Goal: Task Accomplishment & Management: Manage account settings

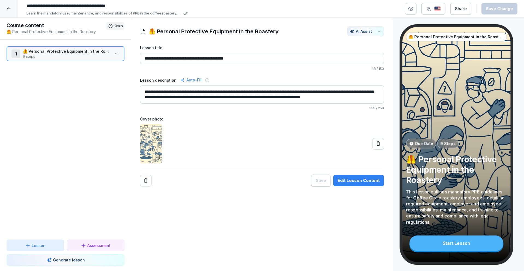
click at [9, 11] on div at bounding box center [8, 8] width 17 height 17
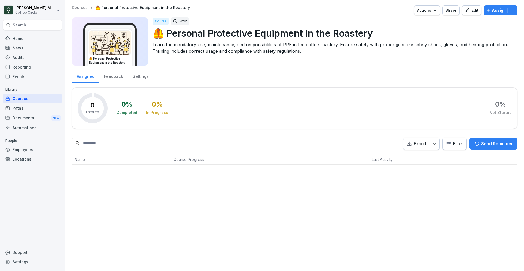
click at [33, 105] on div "Paths" at bounding box center [32, 108] width 59 height 10
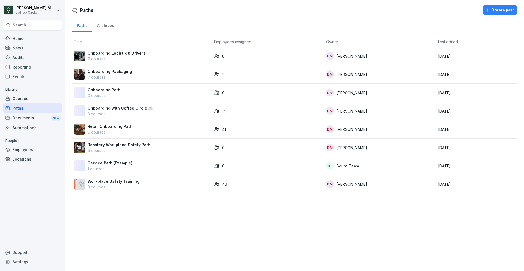
click at [105, 129] on p "6 courses" at bounding box center [110, 132] width 45 height 6
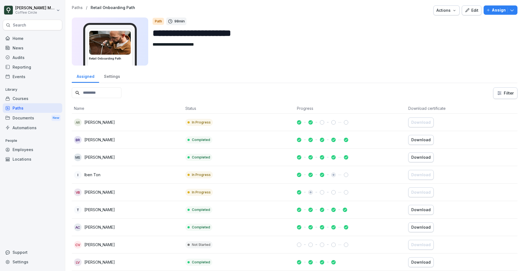
click at [27, 38] on div "Home" at bounding box center [32, 39] width 59 height 10
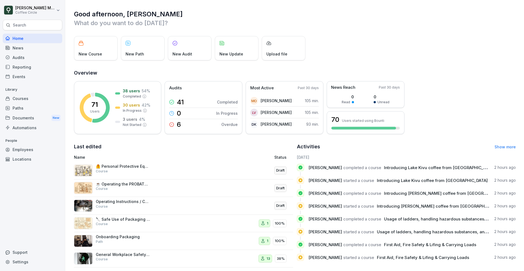
scroll to position [6, 0]
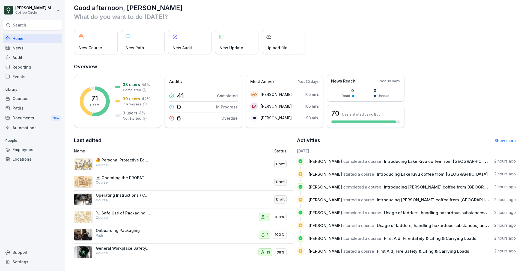
click at [155, 201] on div "Operating Instructions / Coffee Brewing in the Roastery Course" at bounding box center [142, 199] width 137 height 13
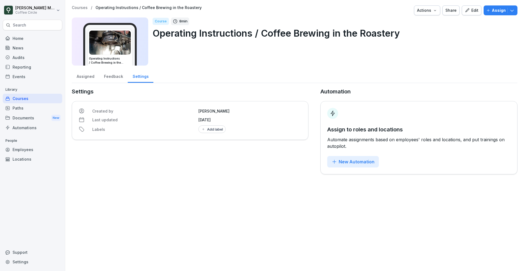
click at [471, 9] on div "Edit" at bounding box center [472, 10] width 14 height 6
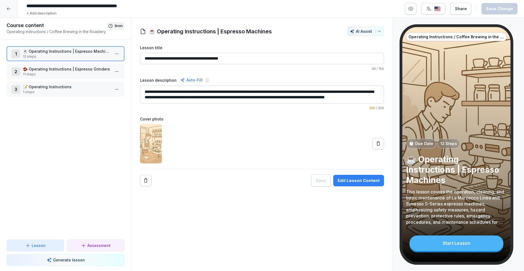
click at [103, 4] on input "**********" at bounding box center [106, 5] width 164 height 9
drag, startPoint x: 146, startPoint y: 5, endPoint x: 74, endPoint y: 7, distance: 71.8
click at [74, 7] on input "**********" at bounding box center [106, 5] width 164 height 9
click at [111, 4] on input "**********" at bounding box center [106, 5] width 164 height 9
drag, startPoint x: 176, startPoint y: 6, endPoint x: 76, endPoint y: 6, distance: 100.4
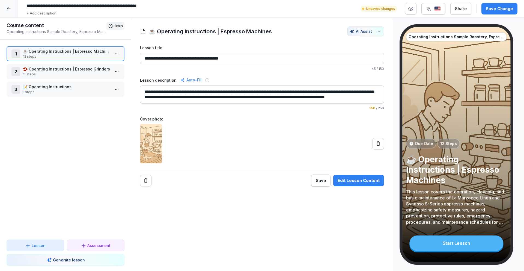
click at [76, 6] on input "**********" at bounding box center [106, 5] width 164 height 9
drag, startPoint x: 115, startPoint y: 9, endPoint x: 74, endPoint y: 8, distance: 40.4
click at [74, 8] on input "**********" at bounding box center [106, 5] width 164 height 9
click at [94, 4] on input "**********" at bounding box center [106, 5] width 164 height 9
type input "**********"
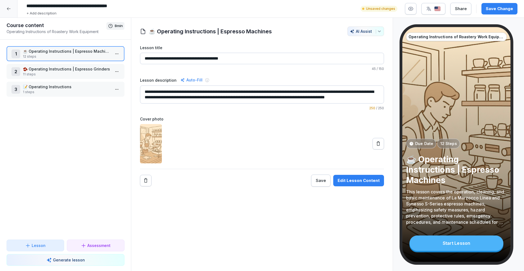
click at [68, 136] on div "1 ☕️ Operating Instructions | Espresso Machines 12 steps 2 🫘 Operating Instruct…" at bounding box center [65, 140] width 131 height 200
click at [46, 240] on button "Lesson" at bounding box center [36, 245] width 58 height 12
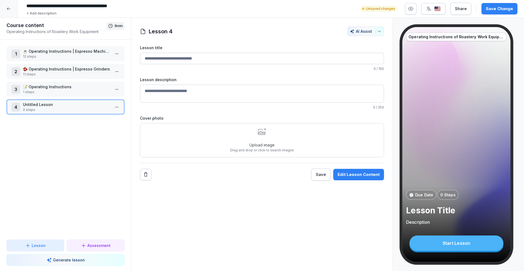
click at [121, 105] on div "4 Untitled Lesson 0 steps" at bounding box center [66, 106] width 118 height 15
click at [118, 109] on html "**********" at bounding box center [262, 135] width 524 height 271
click at [102, 149] on div "Delete" at bounding box center [96, 148] width 46 height 10
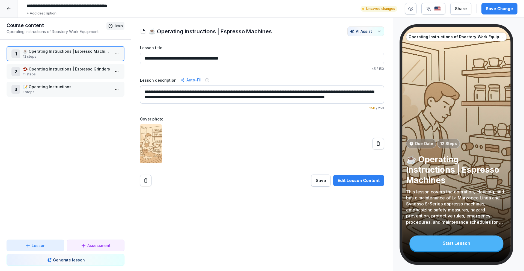
click at [78, 261] on p "Generate lesson" at bounding box center [69, 260] width 32 height 6
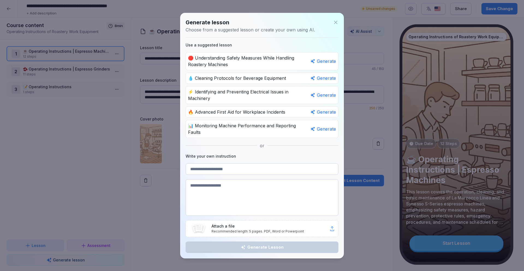
click at [234, 229] on p "Recommended length: 5 pages. PDF, Word or Powerpoint" at bounding box center [270, 231] width 118 height 5
click at [276, 196] on textarea at bounding box center [262, 197] width 153 height 37
paste textarea "**********"
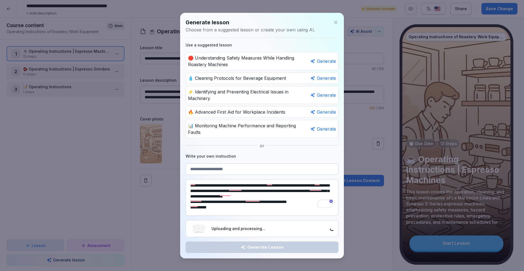
type textarea "**********"
click at [280, 159] on div "**********" at bounding box center [262, 135] width 164 height 245
click at [270, 167] on input at bounding box center [262, 168] width 153 height 11
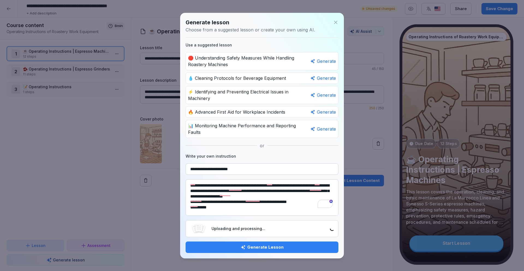
paste input "***"
type input "**********"
click at [270, 245] on div "Generate Lesson" at bounding box center [262, 247] width 144 height 6
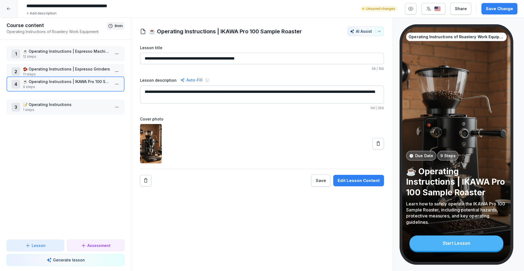
drag, startPoint x: 59, startPoint y: 109, endPoint x: 60, endPoint y: 86, distance: 22.9
click at [60, 86] on p "9 steps" at bounding box center [66, 86] width 87 height 5
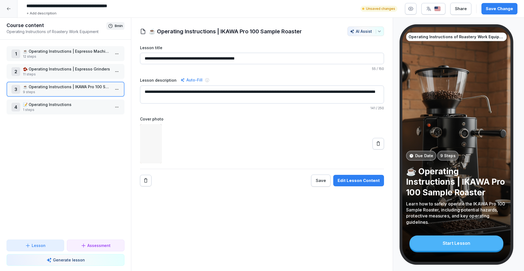
click at [52, 89] on p "☕ Operating Instructions | IKAWA Pro 100 Sample Roaster" at bounding box center [66, 87] width 87 height 6
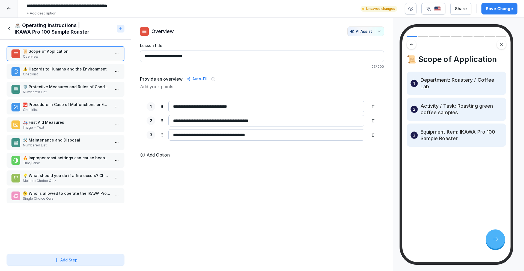
click at [11, 30] on icon at bounding box center [10, 29] width 6 height 6
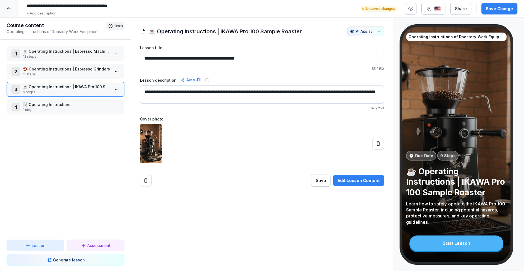
click at [57, 94] on p "9 steps" at bounding box center [66, 91] width 87 height 5
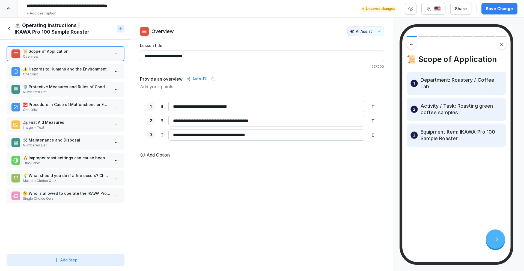
click at [56, 65] on div "⚠️ Hazards to Humans and the Environment Checklist" at bounding box center [66, 71] width 118 height 15
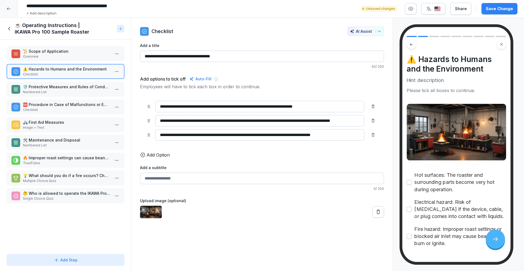
click at [68, 94] on div "🛡️ Protective Measures and Rules of Conduct Numbered List" at bounding box center [66, 89] width 118 height 15
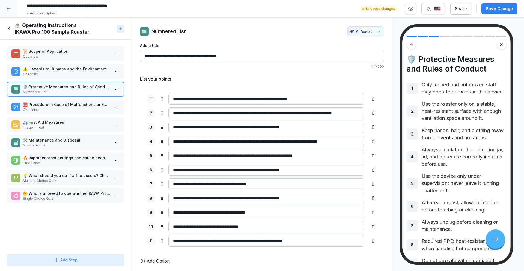
click at [64, 112] on p "Checklist" at bounding box center [66, 109] width 87 height 5
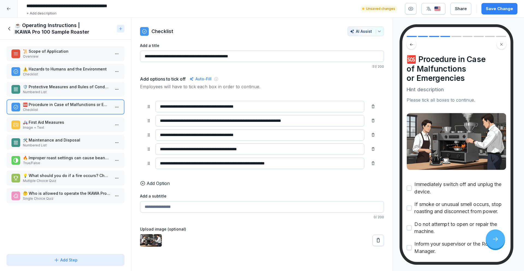
click at [66, 64] on div "⚠️ Hazards to Humans and the Environment Checklist" at bounding box center [66, 71] width 118 height 15
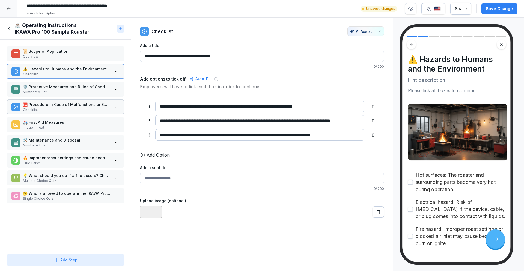
click at [65, 55] on p "Overview" at bounding box center [66, 56] width 87 height 5
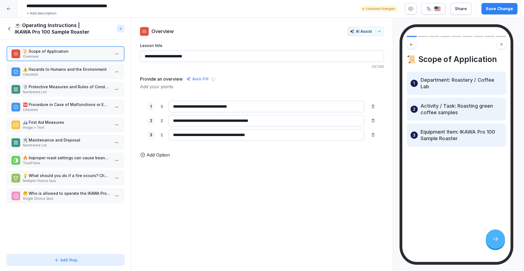
click at [62, 68] on p "⚠️ Hazards to Humans and the Environment" at bounding box center [66, 69] width 87 height 6
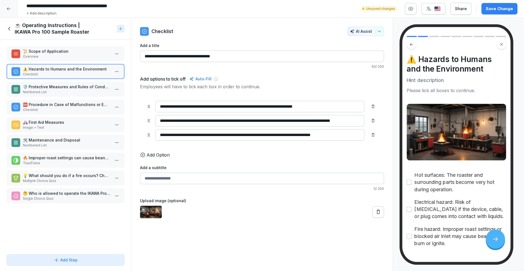
click at [54, 82] on div "🛡️ Protective Measures and Rules of Conduct Numbered List" at bounding box center [66, 89] width 118 height 15
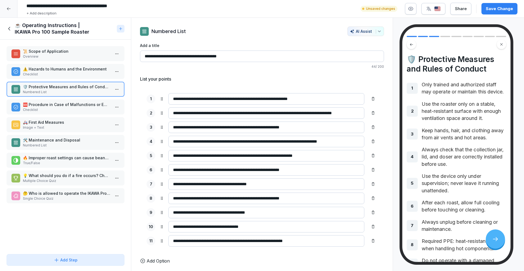
click at [51, 107] on p "Checklist" at bounding box center [66, 109] width 87 height 5
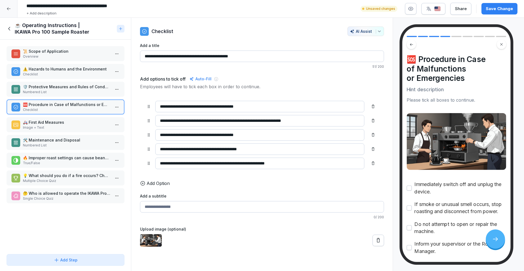
click at [51, 126] on p "Image + Text" at bounding box center [66, 127] width 87 height 5
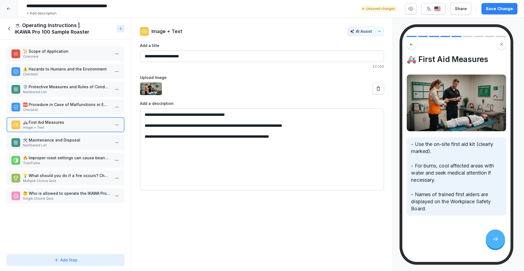
click at [51, 142] on p "🛠️ Maintenance and Disposal" at bounding box center [66, 140] width 87 height 6
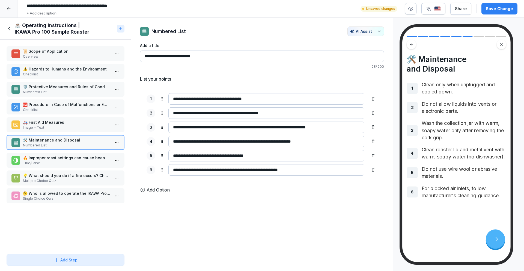
click at [53, 157] on p "🔥 Improper roast settings can cause beans to ignite." at bounding box center [66, 158] width 87 height 6
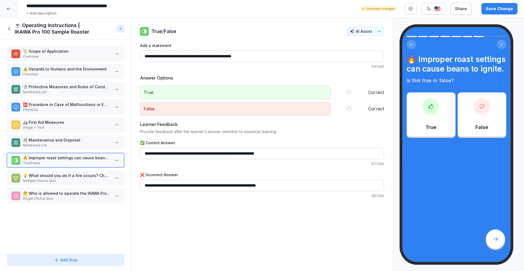
click at [57, 177] on p "💡 What should you do if a fire occurs? Choose all that apply." at bounding box center [66, 175] width 87 height 6
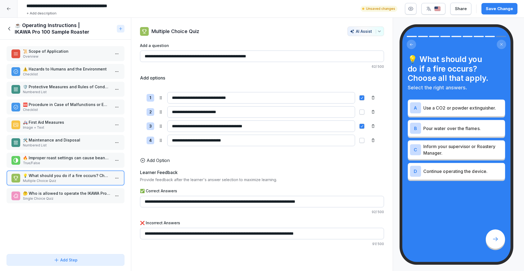
click at [59, 193] on p "🤔 Who is allowed to operate the IKAWA Pro 100 Sample Roaster?" at bounding box center [66, 193] width 87 height 6
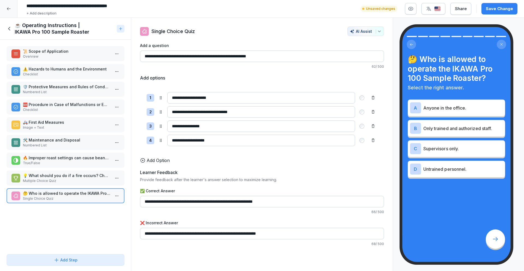
click at [55, 71] on p "⚠️ Hazards to Humans and the Environment" at bounding box center [66, 69] width 87 height 6
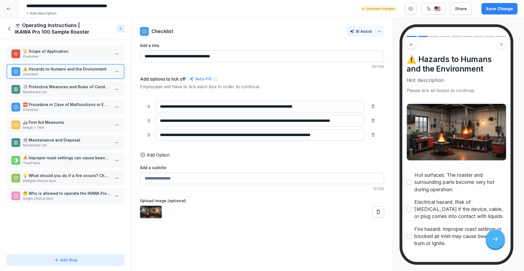
click at [62, 52] on p "📜 Scope of Application" at bounding box center [66, 51] width 87 height 6
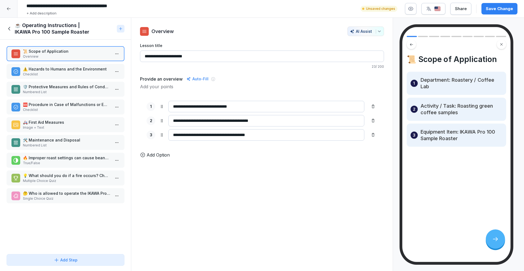
click at [59, 76] on p "Checklist" at bounding box center [66, 74] width 87 height 5
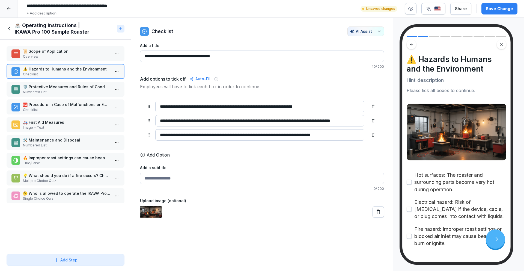
click at [378, 213] on icon at bounding box center [378, 211] width 3 height 4
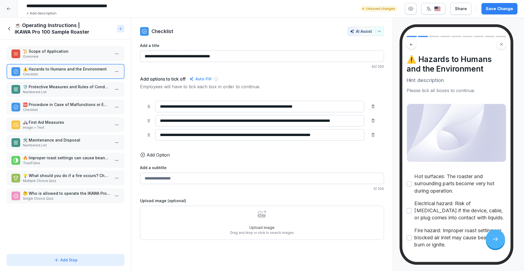
click at [251, 216] on div "Upload image Drag and drop or click to search images" at bounding box center [262, 222] width 64 height 25
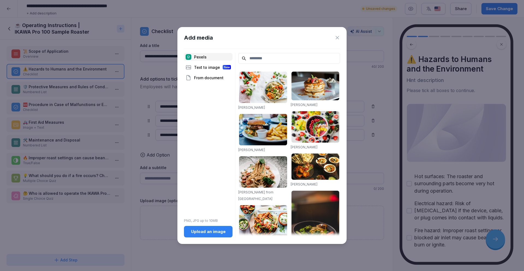
click at [219, 235] on button "Upload an image" at bounding box center [208, 231] width 49 height 11
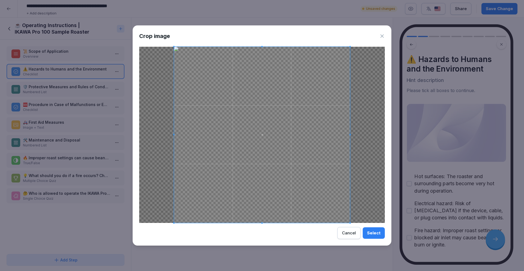
click at [374, 234] on div "Select" at bounding box center [373, 233] width 13 height 6
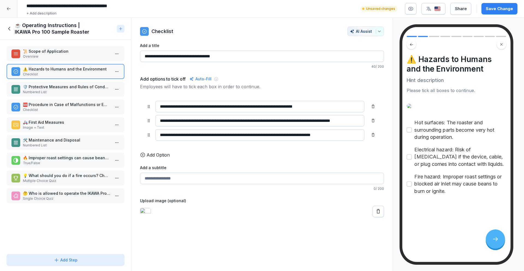
click at [72, 55] on p "Overview" at bounding box center [66, 56] width 87 height 5
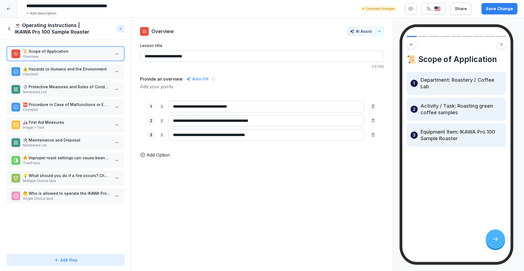
drag, startPoint x: 270, startPoint y: 134, endPoint x: 205, endPoint y: 136, distance: 64.1
click at [205, 136] on input "**********" at bounding box center [266, 134] width 196 height 11
click at [62, 74] on p "Checklist" at bounding box center [66, 74] width 87 height 5
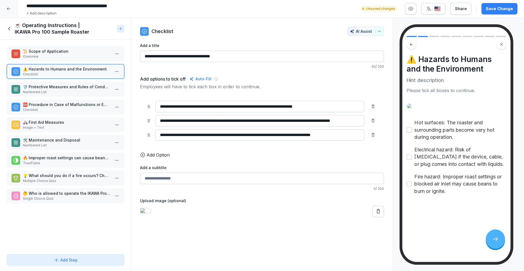
click at [234, 179] on input "Add a subtitle" at bounding box center [262, 177] width 244 height 11
paste input "**********"
type input "**********"
click at [156, 154] on p "Add Option" at bounding box center [158, 154] width 23 height 7
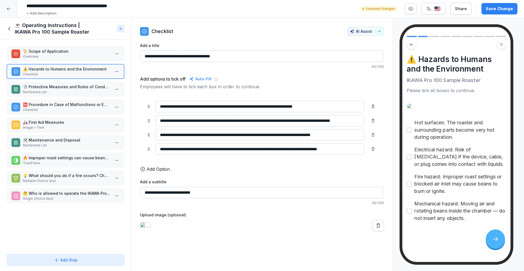
type input "**********"
click at [158, 169] on p "Add Option" at bounding box center [158, 169] width 23 height 7
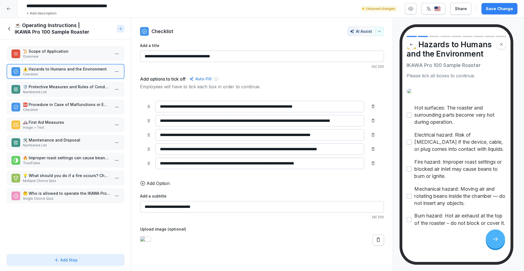
type input "**********"
click at [157, 183] on p "Add Option" at bounding box center [158, 183] width 23 height 7
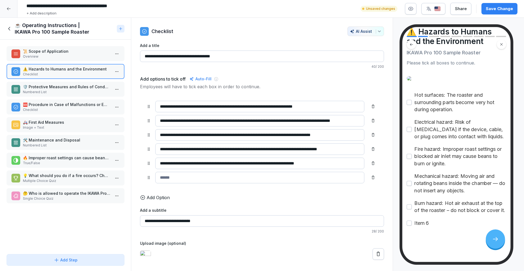
click at [179, 180] on input at bounding box center [259, 177] width 209 height 11
paste input "**********"
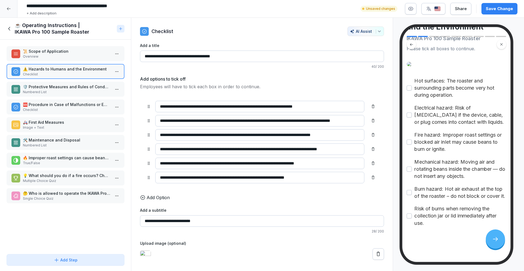
type input "**********"
click at [496, 6] on div "Save Change" at bounding box center [499, 9] width 27 height 6
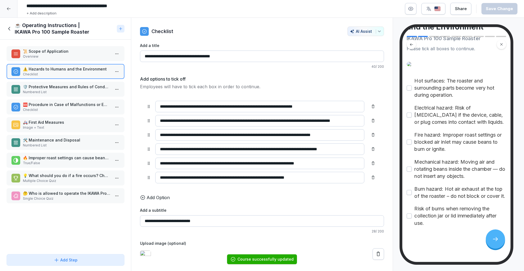
click at [101, 92] on p "Numbered List" at bounding box center [66, 91] width 87 height 5
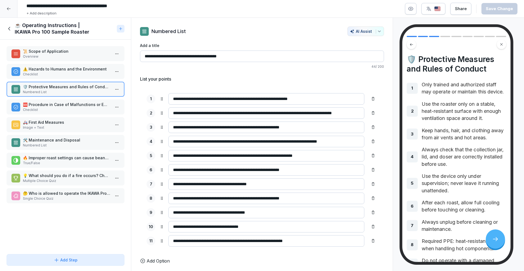
scroll to position [97, 0]
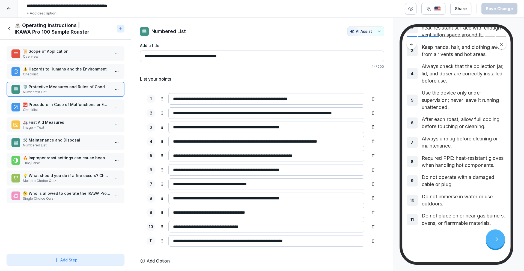
click at [209, 198] on input "**********" at bounding box center [266, 197] width 196 height 11
click at [197, 199] on input "**********" at bounding box center [266, 197] width 196 height 11
click at [223, 220] on div "**********" at bounding box center [262, 169] width 244 height 166
click at [74, 107] on p "🆘 Procedure in Case of Malfunctions or Emergencies" at bounding box center [66, 104] width 87 height 6
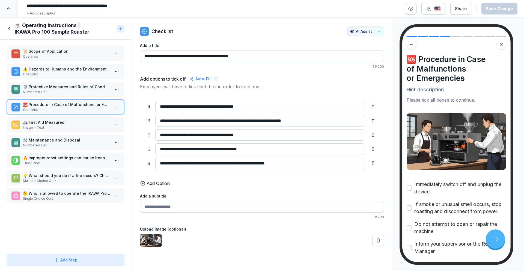
click at [234, 153] on input "**********" at bounding box center [259, 148] width 209 height 11
click at [259, 152] on input "**********" at bounding box center [259, 148] width 209 height 11
drag, startPoint x: 266, startPoint y: 152, endPoint x: 184, endPoint y: 148, distance: 81.9
click at [184, 148] on input "**********" at bounding box center [259, 148] width 209 height 11
click at [63, 124] on p "🚑 First Aid Measures" at bounding box center [66, 122] width 87 height 6
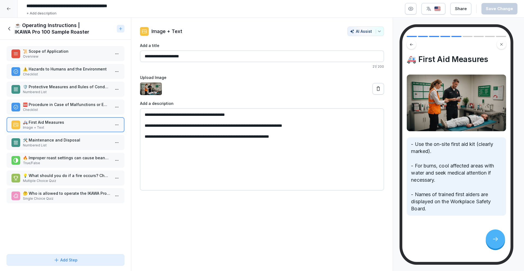
click at [63, 110] on p "Checklist" at bounding box center [66, 109] width 87 height 5
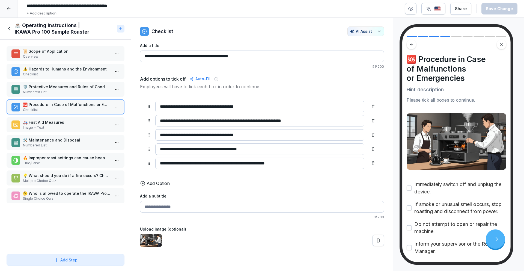
click at [236, 146] on input "**********" at bounding box center [259, 148] width 209 height 11
drag, startPoint x: 263, startPoint y: 151, endPoint x: 175, endPoint y: 149, distance: 88.1
click at [175, 149] on input "**********" at bounding box center [259, 148] width 209 height 11
type input "**********"
click at [50, 135] on div "🛠️ Maintenance and Disposal Numbered List" at bounding box center [66, 142] width 118 height 15
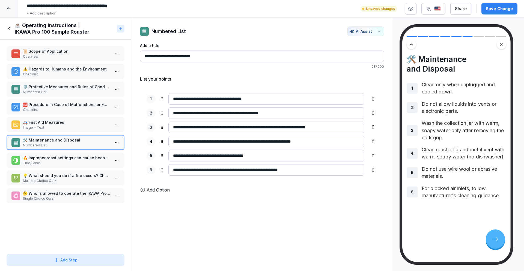
click at [57, 122] on p "🚑 First Aid Measures" at bounding box center [66, 122] width 87 height 6
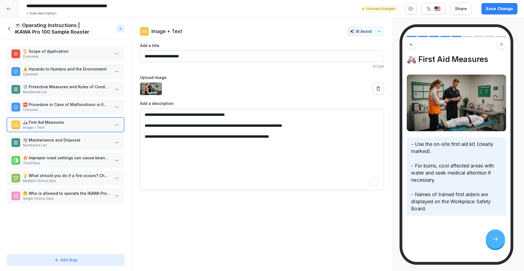
click at [169, 126] on textarea "**********" at bounding box center [262, 149] width 244 height 82
click at [169, 127] on textarea "**********" at bounding box center [262, 149] width 244 height 82
click at [221, 123] on textarea "**********" at bounding box center [262, 149] width 244 height 82
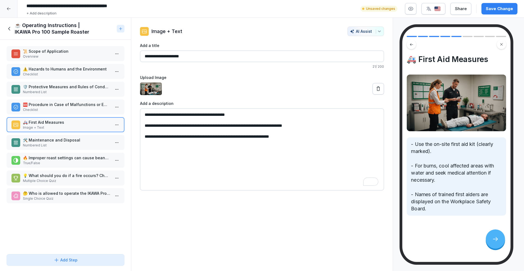
click at [221, 123] on textarea "**********" at bounding box center [262, 149] width 244 height 82
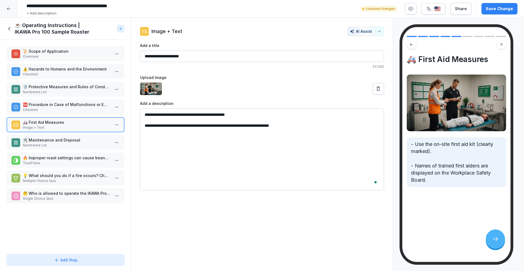
click at [302, 127] on textarea "**********" at bounding box center [262, 149] width 244 height 82
paste textarea "**********"
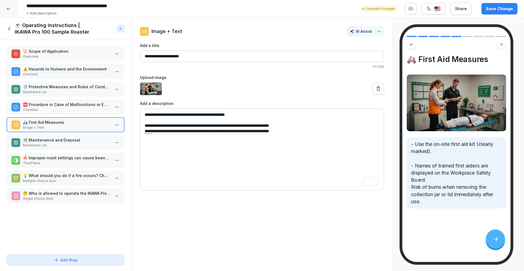
click at [142, 130] on textarea "**********" at bounding box center [262, 149] width 244 height 82
click at [306, 125] on textarea "**********" at bounding box center [262, 149] width 244 height 82
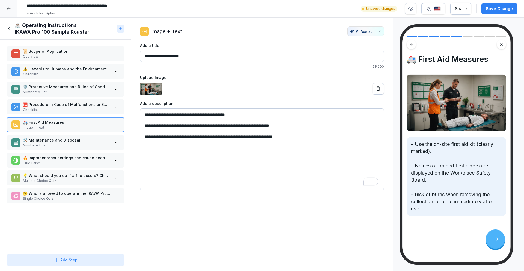
type textarea "**********"
click at [49, 140] on p "🛠️ Maintenance and Disposal" at bounding box center [66, 140] width 87 height 6
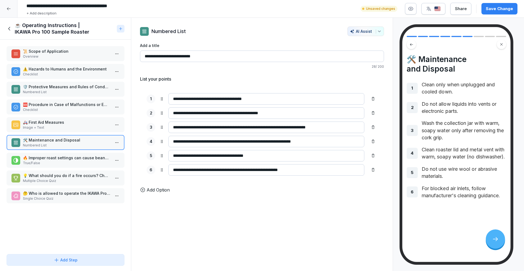
click at [79, 139] on p "🛠️ Maintenance and Disposal" at bounding box center [66, 140] width 87 height 6
click at [77, 131] on div "🚑 First Aid Measures Image + Text" at bounding box center [66, 124] width 118 height 15
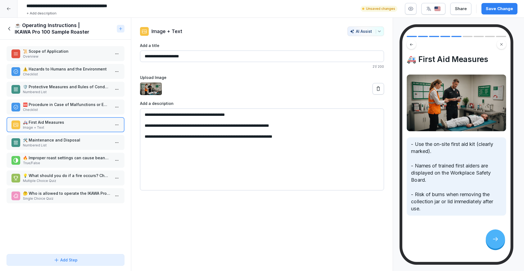
click at [152, 115] on textarea "**********" at bounding box center [262, 149] width 244 height 82
click at [143, 115] on textarea "**********" at bounding box center [262, 149] width 244 height 82
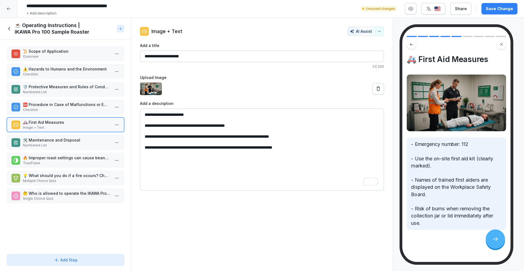
type textarea "**********"
click at [100, 140] on p "🛠️ Maintenance and Disposal" at bounding box center [66, 140] width 87 height 6
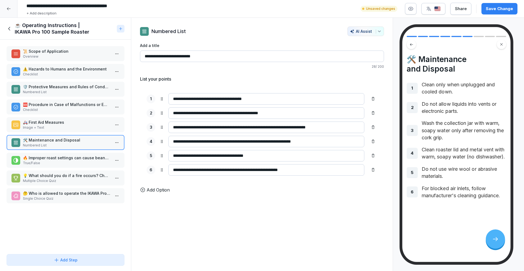
click at [73, 158] on p "🔥 Improper roast settings can cause beans to ignite." at bounding box center [66, 158] width 87 height 6
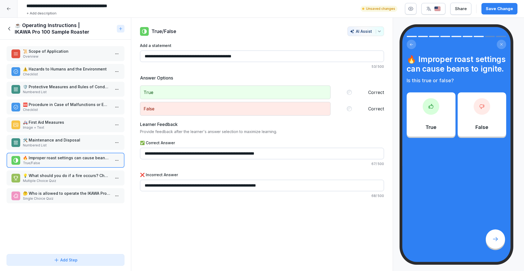
click at [73, 173] on p "💡 What should you do if a fire occurs? Choose all that apply." at bounding box center [66, 175] width 87 height 6
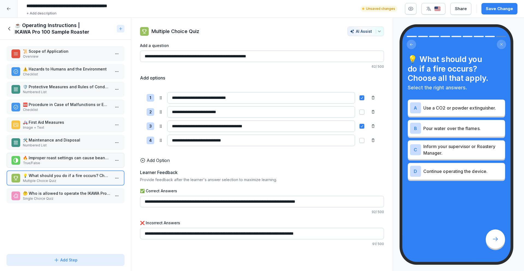
click at [69, 188] on div "🤔 Who is allowed to operate the IKAWA Pro 100 Sample Roaster? Single Choice Quiz" at bounding box center [66, 195] width 118 height 15
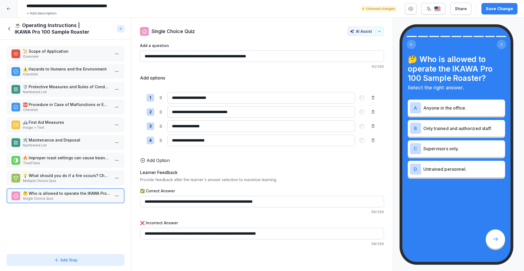
click at [64, 148] on div "🛠️ Maintenance and Disposal Numbered List" at bounding box center [66, 142] width 118 height 15
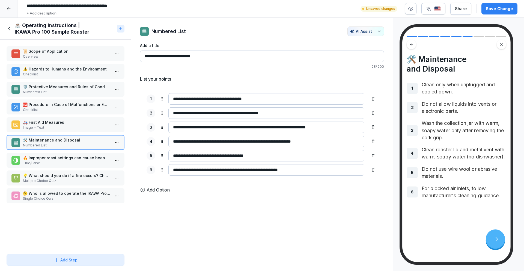
click at [154, 193] on div "**********" at bounding box center [262, 144] width 262 height 253
click at [166, 187] on p "Add Option" at bounding box center [158, 189] width 23 height 7
click at [373, 185] on icon at bounding box center [373, 184] width 3 height 4
click at [51, 260] on div "Add Step" at bounding box center [65, 260] width 109 height 6
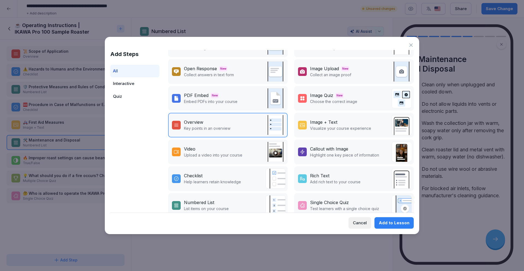
scroll to position [18, 0]
click at [366, 147] on div "Callout with Image" at bounding box center [344, 148] width 69 height 7
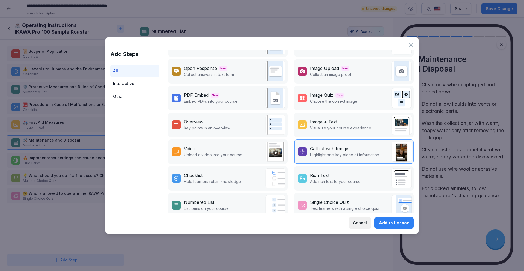
click at [402, 227] on button "Add to Lesson" at bounding box center [393, 222] width 39 height 11
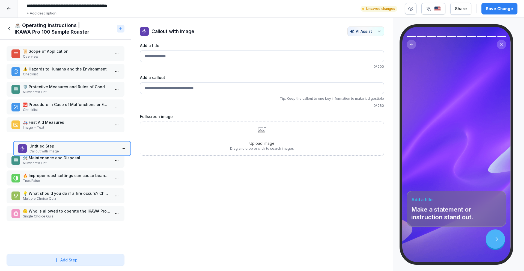
drag, startPoint x: 54, startPoint y: 211, endPoint x: 67, endPoint y: 142, distance: 69.5
click at [67, 143] on p "Untitled Step" at bounding box center [72, 146] width 87 height 6
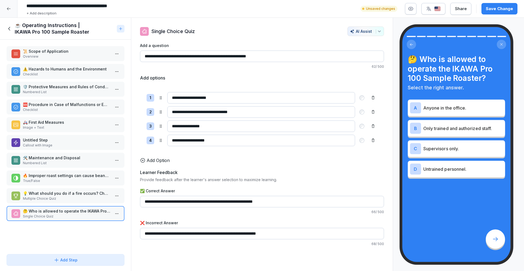
click at [60, 141] on p "Untitled Step" at bounding box center [66, 140] width 87 height 6
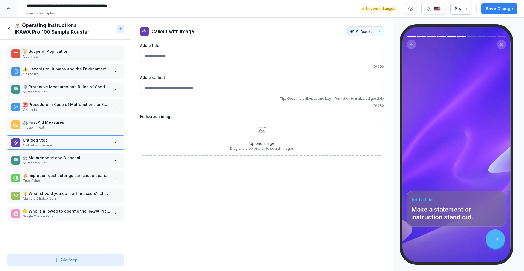
click at [179, 92] on input "Add a callout" at bounding box center [262, 87] width 244 height 11
paste input "**********"
type input "**********"
click at [169, 50] on input "Add a title" at bounding box center [262, 55] width 244 height 11
type input "**********"
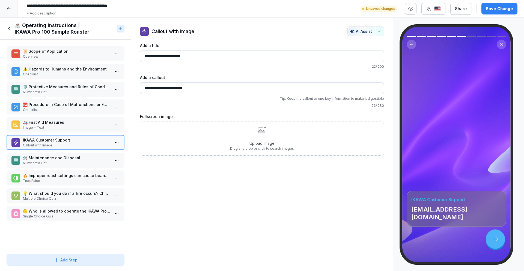
click at [143, 85] on input "**********" at bounding box center [262, 87] width 244 height 11
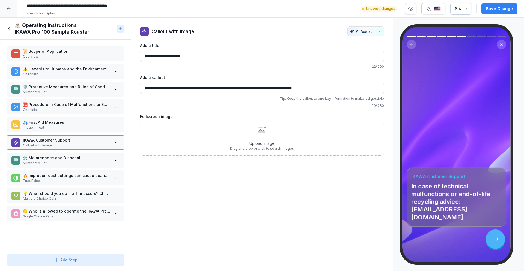
type input "**********"
click at [224, 137] on div "Upload image Drag and drop or click to search images" at bounding box center [262, 138] width 244 height 34
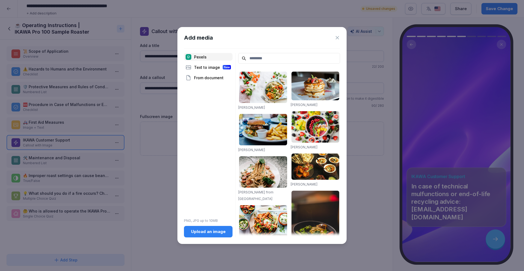
click at [260, 61] on input at bounding box center [289, 58] width 102 height 11
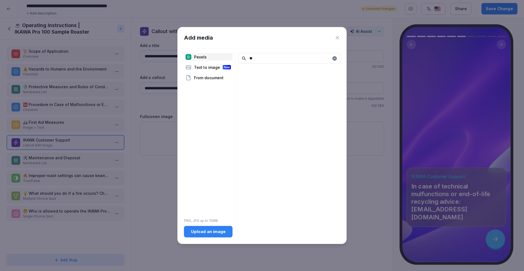
type input "*"
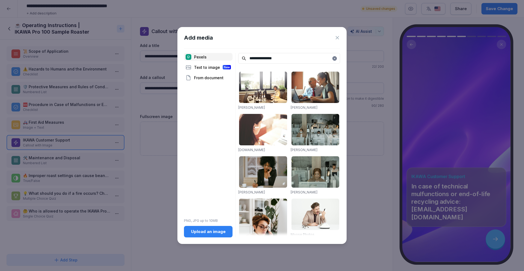
type input "**********"
click at [315, 210] on img at bounding box center [315, 213] width 48 height 31
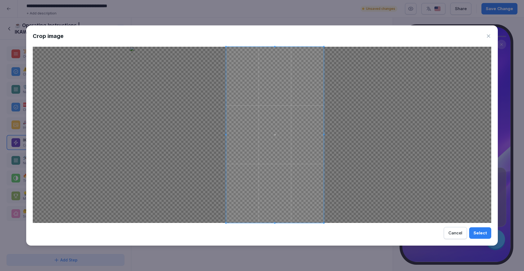
click at [322, 199] on span at bounding box center [275, 135] width 98 height 176
click at [486, 235] on button "Select" at bounding box center [480, 232] width 22 height 11
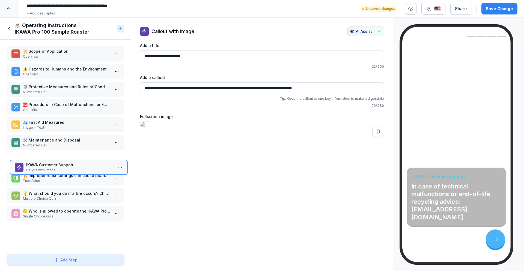
drag, startPoint x: 54, startPoint y: 140, endPoint x: 57, endPoint y: 165, distance: 25.0
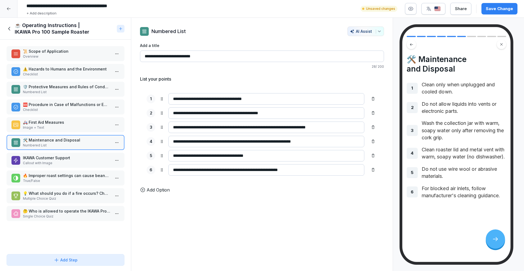
click at [57, 160] on p "IKAWA Customer Support" at bounding box center [66, 158] width 87 height 6
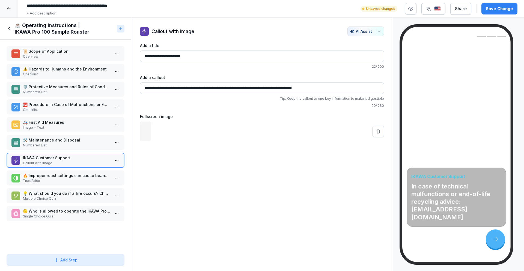
click at [62, 175] on p "🔥 Improper roast settings can cause beans to ignite." at bounding box center [66, 175] width 87 height 6
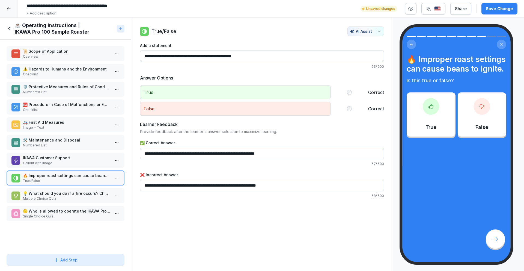
click at [66, 188] on div "💡 What should you do if a fire occurs? Choose all that apply. Multiple Choice Q…" at bounding box center [66, 195] width 118 height 15
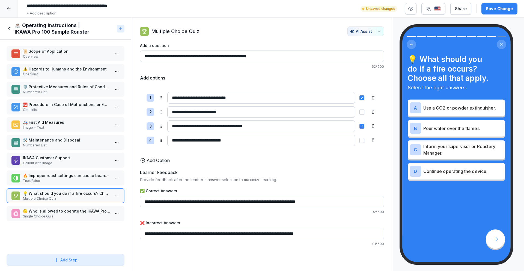
click at [62, 164] on p "Callout with Image" at bounding box center [66, 162] width 87 height 5
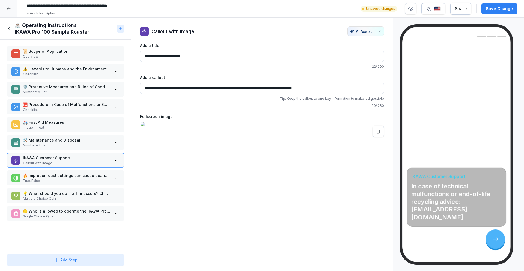
click at [378, 137] on button at bounding box center [377, 131] width 11 height 11
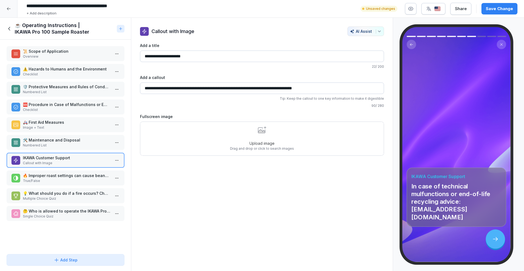
click at [247, 143] on p "Upload image" at bounding box center [262, 143] width 64 height 6
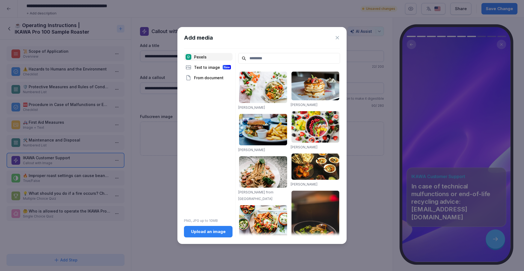
click at [260, 58] on input at bounding box center [289, 58] width 102 height 11
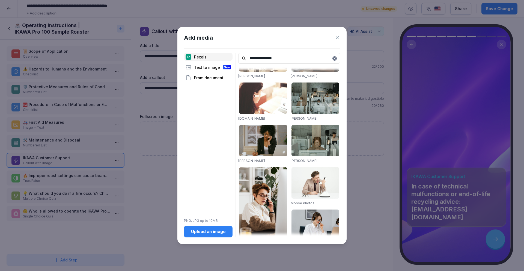
scroll to position [68, 0]
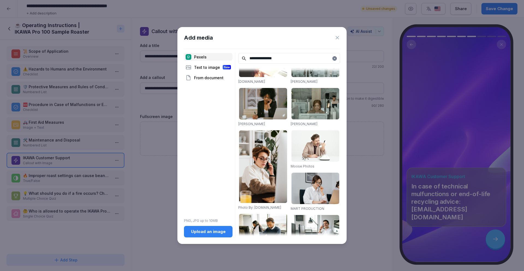
type input "**********"
click at [273, 147] on img at bounding box center [263, 166] width 48 height 73
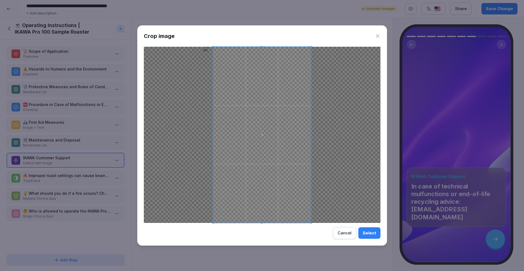
click at [360, 229] on button "Select" at bounding box center [369, 232] width 22 height 11
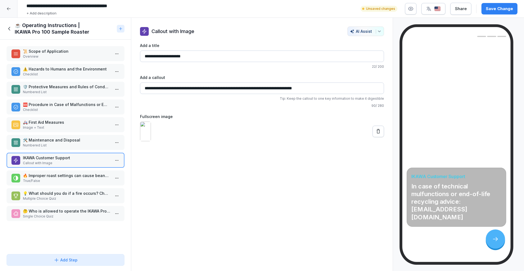
click at [46, 175] on p "🔥 Improper roast settings can cause beans to ignite." at bounding box center [66, 175] width 87 height 6
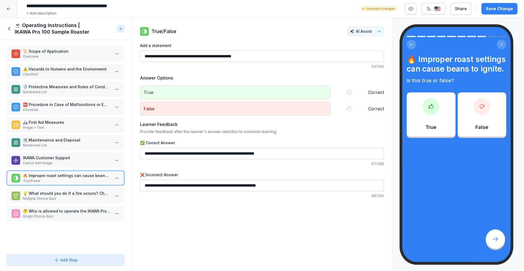
click at [70, 193] on p "💡 What should you do if a fire occurs? Choose all that apply." at bounding box center [66, 193] width 87 height 6
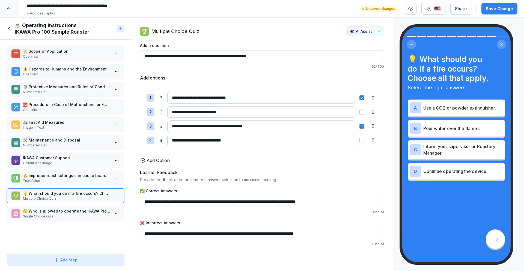
click at [263, 98] on input "**********" at bounding box center [261, 97] width 188 height 11
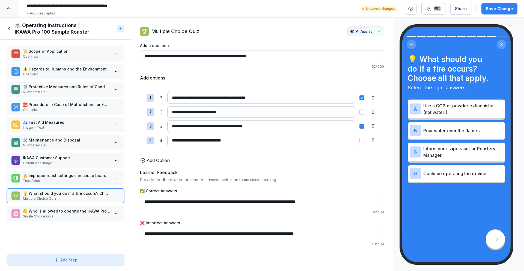
type input "**********"
click at [84, 68] on p "⚠️ Hazards to Humans and the Environment" at bounding box center [66, 69] width 87 height 6
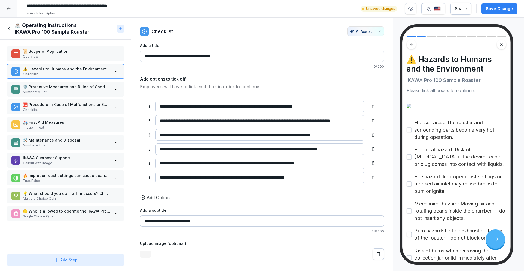
click at [77, 92] on p "Numbered List" at bounding box center [66, 91] width 87 height 5
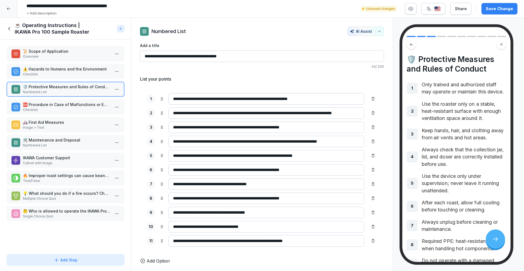
click at [85, 107] on p "Checklist" at bounding box center [66, 109] width 87 height 5
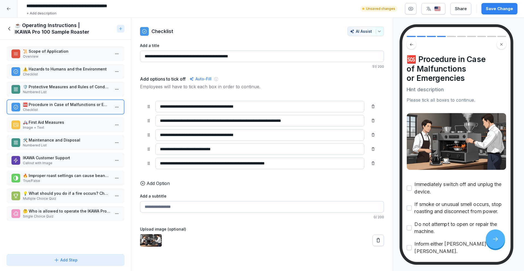
scroll to position [40, 0]
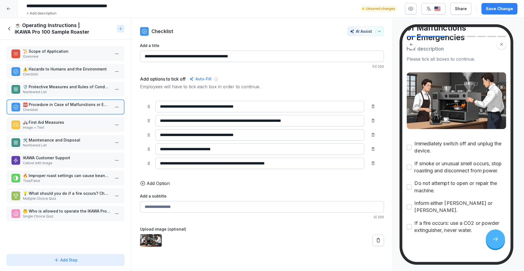
click at [86, 212] on p "🤔 Who is allowed to operate the IKAWA Pro 100 Sample Roaster?" at bounding box center [66, 211] width 87 height 6
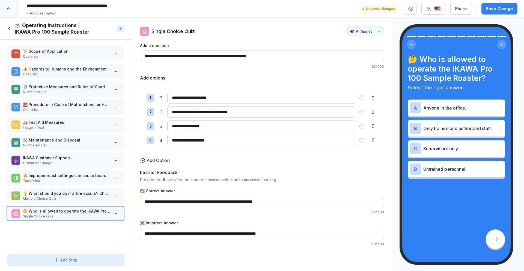
click at [80, 196] on p "Multiple Choice Quiz" at bounding box center [66, 198] width 87 height 5
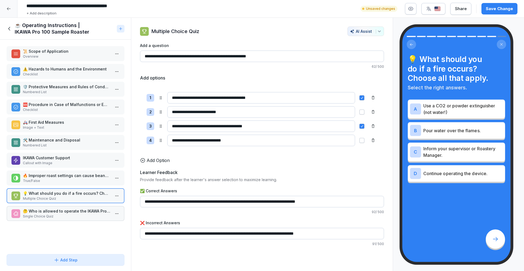
click at [80, 181] on p "True/False" at bounding box center [66, 180] width 87 height 5
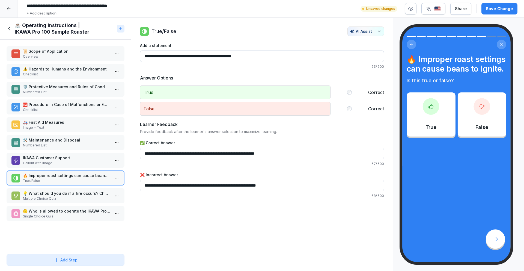
click at [80, 195] on p "💡 What should you do if a fire occurs? Choose all that apply." at bounding box center [66, 193] width 87 height 6
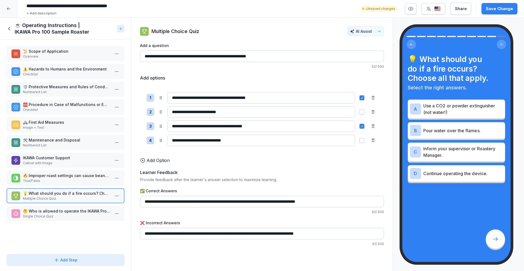
click at [245, 99] on input "**********" at bounding box center [261, 97] width 188 height 11
click at [249, 99] on input "**********" at bounding box center [261, 97] width 188 height 11
type input "**********"
drag, startPoint x: 271, startPoint y: 128, endPoint x: 168, endPoint y: 125, distance: 104.0
click at [168, 125] on input "**********" at bounding box center [261, 125] width 188 height 11
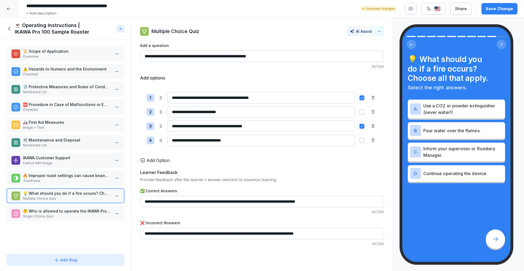
click at [216, 120] on div "**********" at bounding box center [262, 118] width 244 height 67
click at [251, 123] on input "**********" at bounding box center [261, 125] width 188 height 11
drag, startPoint x: 267, startPoint y: 126, endPoint x: 216, endPoint y: 129, distance: 50.5
click at [216, 129] on input "**********" at bounding box center [261, 125] width 188 height 11
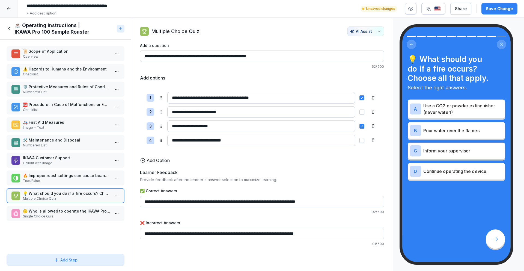
click at [229, 174] on div "Learner Feedback" at bounding box center [262, 172] width 244 height 7
click at [253, 131] on input "**********" at bounding box center [261, 125] width 188 height 11
type input "**********"
click at [49, 208] on p "🤔 Who is allowed to operate the IKAWA Pro 100 Sample Roaster?" at bounding box center [66, 211] width 87 height 6
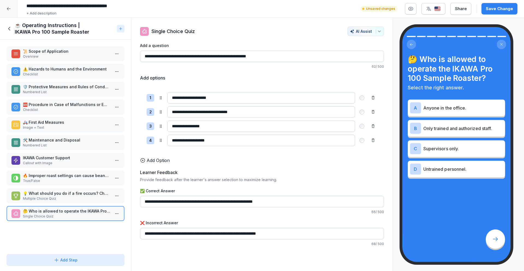
click at [503, 4] on button "Save Change" at bounding box center [499, 8] width 36 height 11
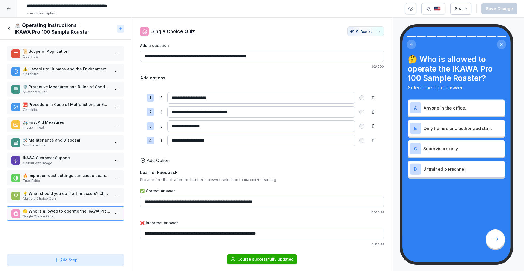
click at [10, 24] on div "☕ Operating Instructions | IKAWA Pro 100 Sample Roaster" at bounding box center [61, 28] width 108 height 13
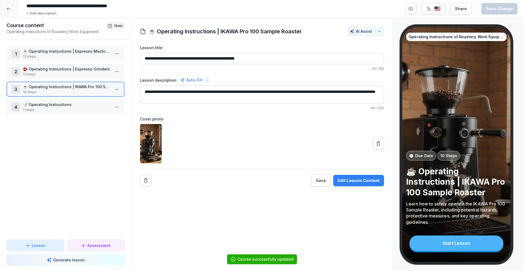
click at [38, 105] on p "📝 Operating Instructions" at bounding box center [66, 104] width 87 height 6
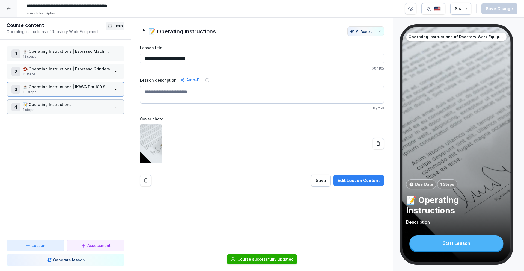
click at [38, 105] on p "📝 Operating Instructions" at bounding box center [66, 104] width 87 height 6
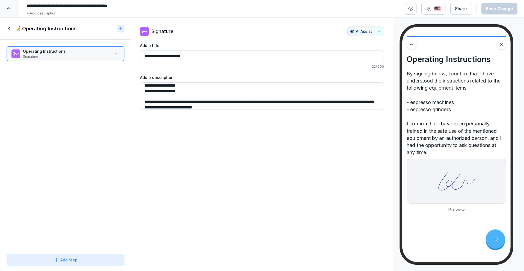
scroll to position [14, 0]
click at [183, 91] on textarea "**********" at bounding box center [262, 95] width 244 height 27
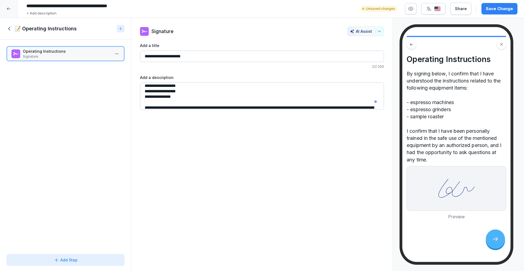
type textarea "**********"
click at [498, 8] on div "Save Change" at bounding box center [499, 9] width 27 height 6
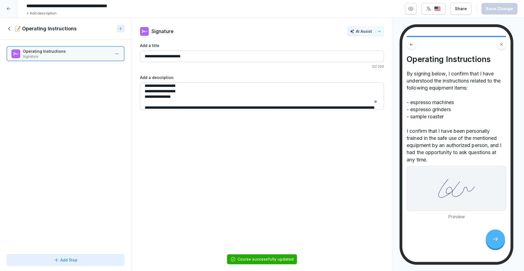
click at [9, 28] on icon at bounding box center [10, 29] width 6 height 6
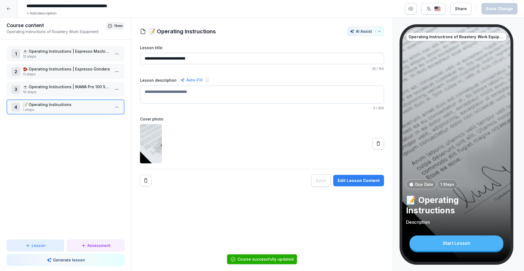
click at [37, 56] on p "12 steps" at bounding box center [66, 56] width 87 height 5
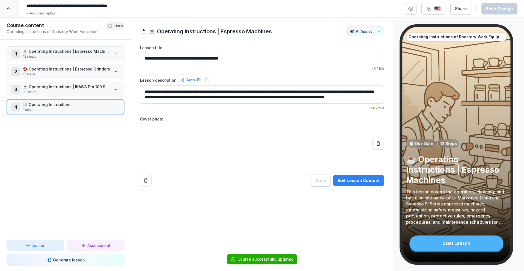
click at [37, 56] on p "12 steps" at bounding box center [66, 56] width 87 height 5
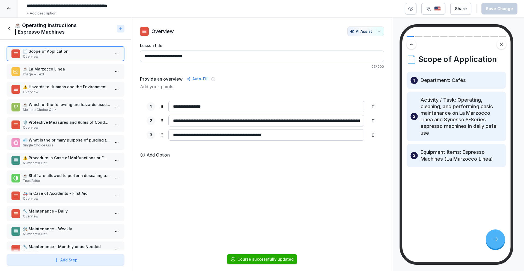
click at [46, 73] on p "Image + Text" at bounding box center [66, 74] width 87 height 5
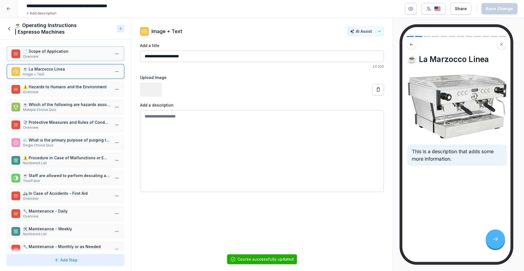
click at [48, 85] on p "⚠️ Hazards to Humans and the Environment" at bounding box center [66, 87] width 87 height 6
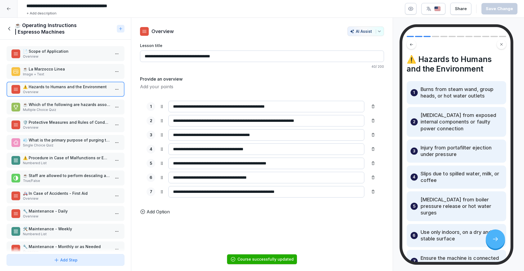
click at [48, 103] on p "☕ Which of the following are hazards associated with operating espresso machine…" at bounding box center [66, 104] width 87 height 6
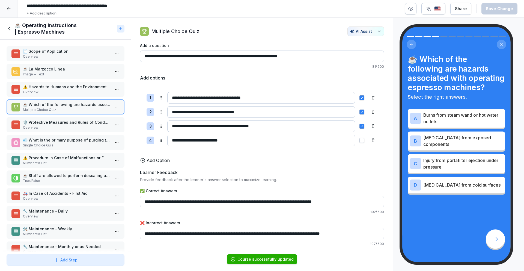
click at [51, 119] on div "🛡️ Protective Measures and Rules of Conduct Overview" at bounding box center [66, 124] width 118 height 15
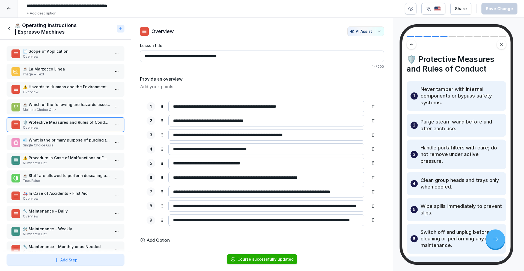
click at [57, 147] on p "Single Choice Quiz" at bounding box center [66, 145] width 87 height 5
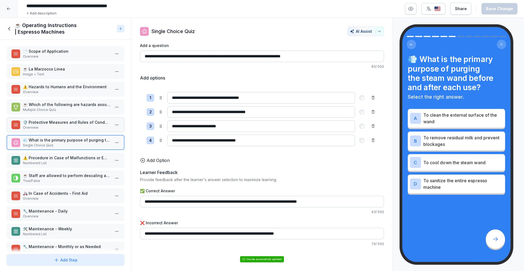
scroll to position [11, 0]
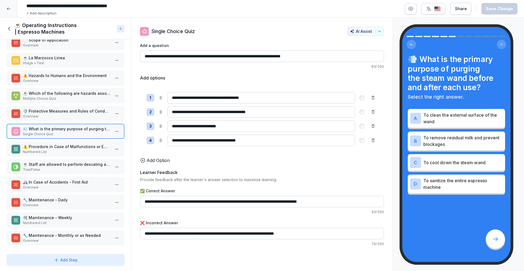
click at [8, 25] on div "☕️ Operating Instructions | Espresso Machines" at bounding box center [61, 28] width 108 height 13
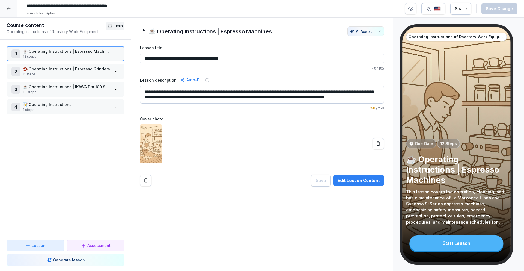
click at [45, 108] on p "1 steps" at bounding box center [66, 109] width 87 height 5
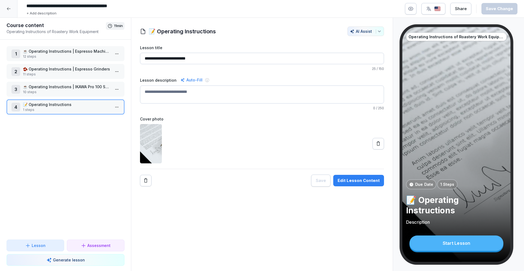
click at [88, 106] on p "📝 Operating Instructions" at bounding box center [66, 104] width 87 height 6
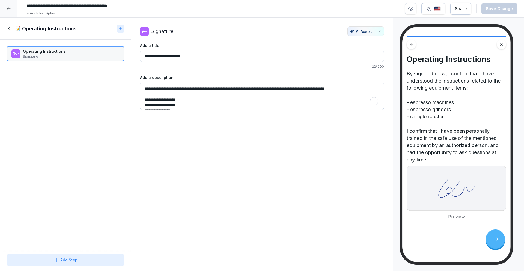
click at [199, 104] on textarea "**********" at bounding box center [262, 95] width 244 height 27
click at [199, 100] on textarea "**********" at bounding box center [262, 95] width 244 height 27
click at [202, 104] on textarea "**********" at bounding box center [262, 95] width 244 height 27
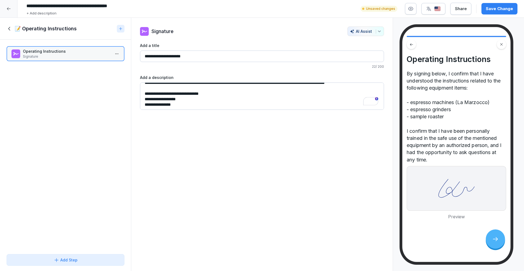
scroll to position [8, 0]
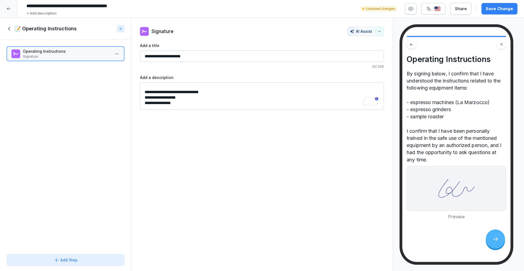
drag, startPoint x: 220, startPoint y: 91, endPoint x: 186, endPoint y: 92, distance: 34.4
click at [186, 92] on textarea "**********" at bounding box center [262, 95] width 244 height 27
type textarea "**********"
click at [13, 10] on div at bounding box center [8, 8] width 17 height 17
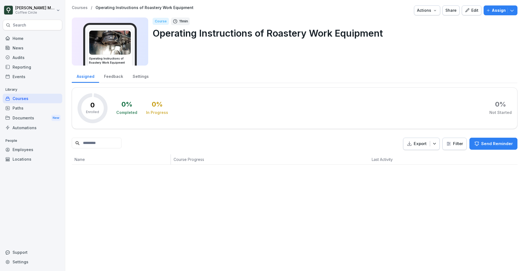
click at [469, 8] on icon "button" at bounding box center [467, 10] width 5 height 5
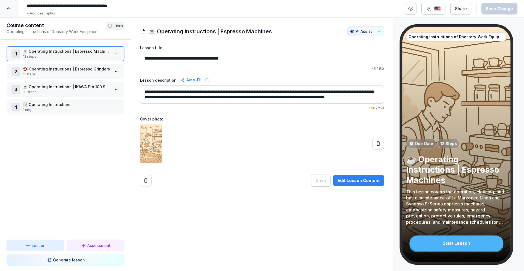
click at [75, 67] on p "🫘 Operating Instructions | Espresso Grinders" at bounding box center [66, 69] width 87 height 6
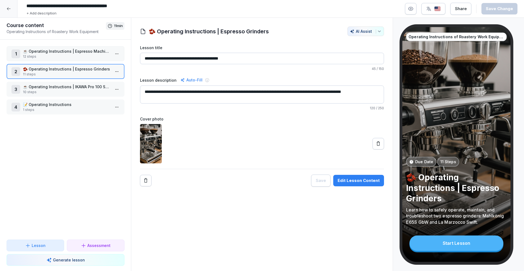
click at [75, 67] on p "🫘 Operating Instructions | Espresso Grinders" at bounding box center [66, 69] width 87 height 6
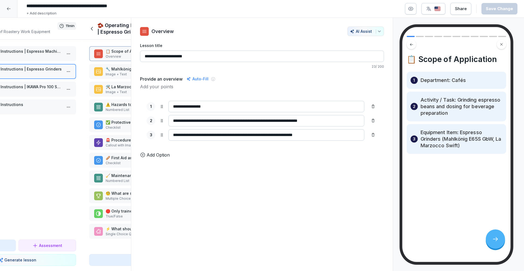
click at [75, 67] on div "Course content Operating Instructions of Roastery Work Equipment 11 min 1 ☕️ Op…" at bounding box center [17, 144] width 131 height 253
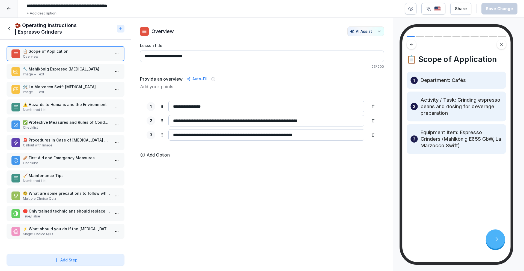
click at [10, 29] on icon at bounding box center [10, 29] width 6 height 6
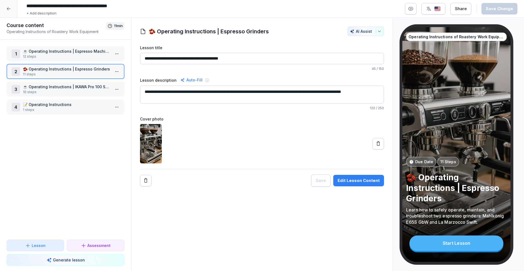
click at [40, 84] on p "☕ Operating Instructions | IKAWA Pro 100 Sample Roaster" at bounding box center [66, 87] width 87 height 6
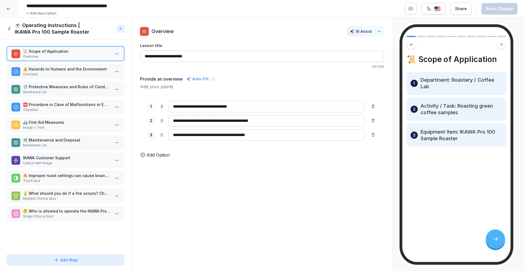
click at [13, 29] on div "☕ Operating Instructions | IKAWA Pro 100 Sample Roaster" at bounding box center [61, 28] width 108 height 13
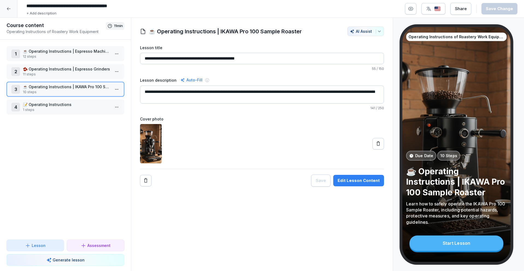
click at [11, 12] on div at bounding box center [8, 8] width 17 height 17
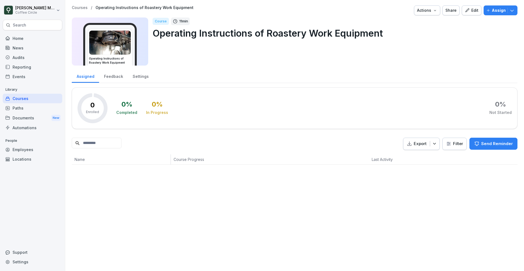
click at [46, 98] on div "Courses" at bounding box center [32, 99] width 59 height 10
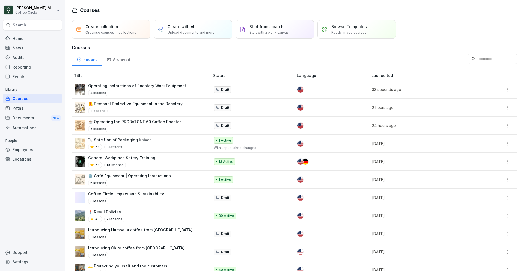
click at [37, 113] on div "Documents New" at bounding box center [32, 118] width 59 height 10
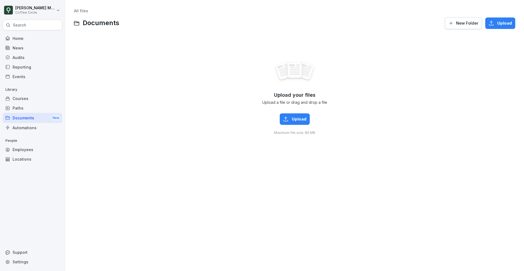
click at [37, 109] on div "Paths" at bounding box center [32, 108] width 59 height 10
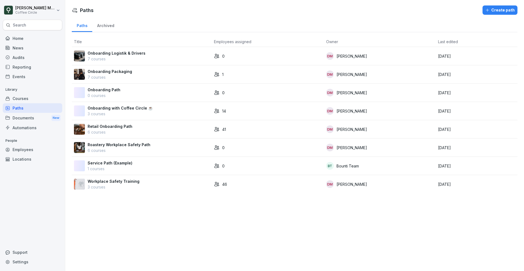
click at [124, 154] on td "Roastery Workplace Safety Path 6 courses" at bounding box center [142, 147] width 140 height 18
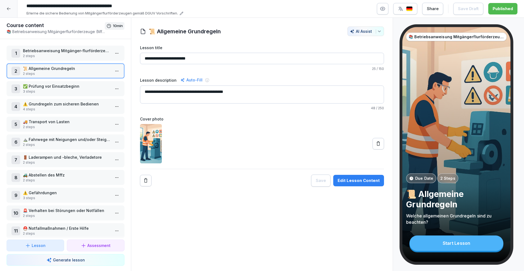
click at [7, 8] on icon at bounding box center [9, 9] width 4 height 4
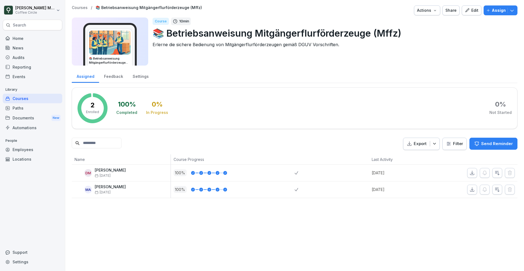
click at [19, 110] on div "Paths" at bounding box center [32, 108] width 59 height 10
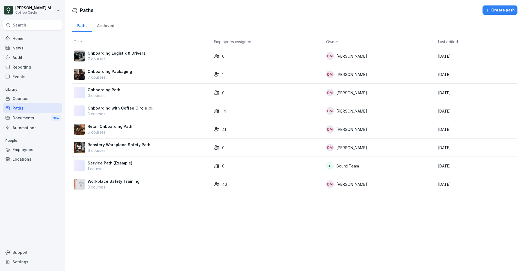
click at [122, 148] on p "6 courses" at bounding box center [119, 150] width 63 height 6
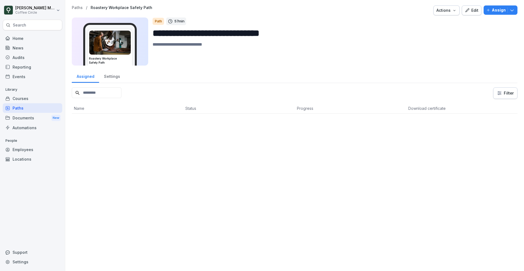
click at [468, 10] on icon "button" at bounding box center [467, 10] width 5 height 5
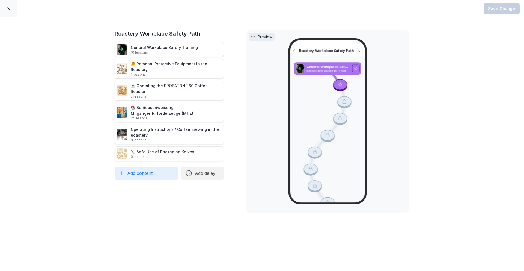
click at [11, 10] on div at bounding box center [8, 8] width 17 height 17
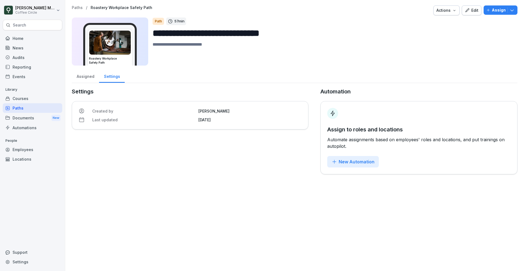
click at [40, 43] on div "Home" at bounding box center [32, 39] width 59 height 10
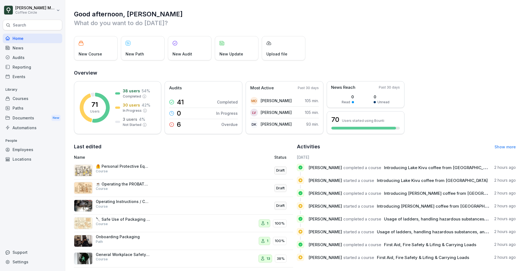
click at [118, 205] on div "Operating Instructions / Coffee Brewing in the Roastery Course" at bounding box center [123, 204] width 55 height 10
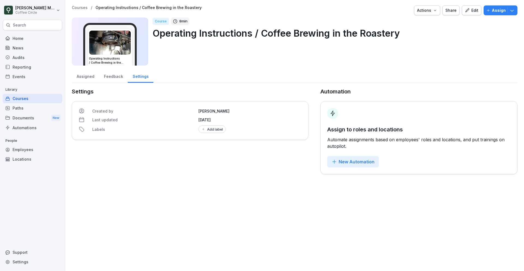
click at [474, 13] on div "Edit" at bounding box center [472, 10] width 14 height 6
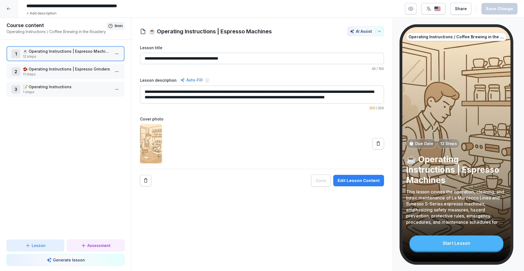
click at [77, 66] on p "🫘 Operating Instructions | Espresso Grinders" at bounding box center [66, 69] width 87 height 6
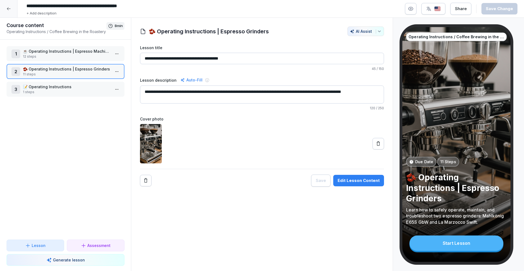
click at [194, 57] on input "**********" at bounding box center [262, 58] width 244 height 11
click at [195, 57] on input "**********" at bounding box center [262, 58] width 244 height 11
drag, startPoint x: 194, startPoint y: 57, endPoint x: 198, endPoint y: 57, distance: 4.1
click at [198, 57] on input "**********" at bounding box center [262, 58] width 244 height 11
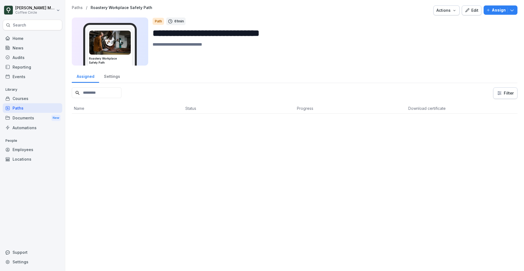
click at [480, 9] on button "Edit" at bounding box center [472, 10] width 20 height 10
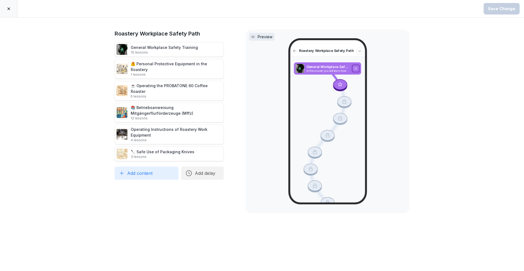
click at [9, 8] on icon at bounding box center [8, 8] width 3 height 3
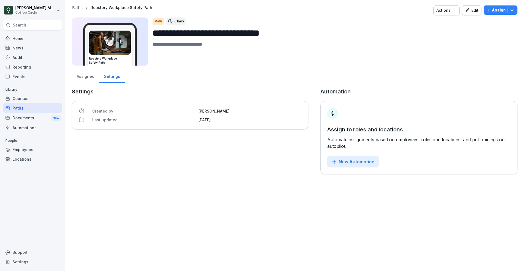
click at [487, 19] on div "Path 61 min" at bounding box center [333, 21] width 360 height 8
click at [496, 8] on p "Assign" at bounding box center [499, 10] width 14 height 6
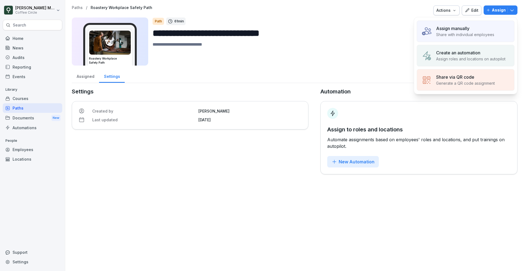
click at [435, 37] on div "Assign manually Share with individual employees" at bounding box center [466, 31] width 98 height 22
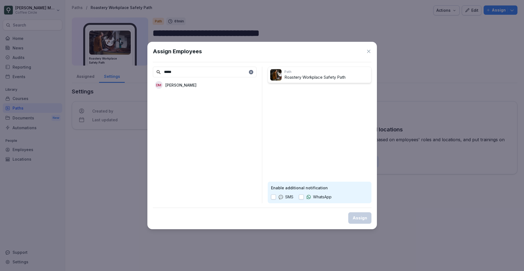
type input "*****"
click at [228, 84] on div "DM Deborah Moschioni" at bounding box center [205, 85] width 104 height 10
click at [362, 218] on div "Assign" at bounding box center [360, 218] width 14 height 6
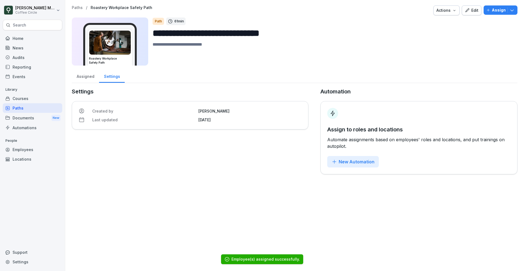
click at [80, 79] on div "Assigned" at bounding box center [85, 76] width 27 height 14
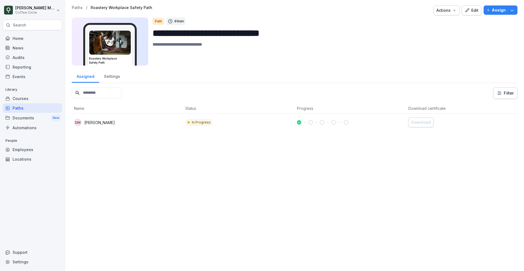
click at [480, 10] on button "Edit" at bounding box center [472, 10] width 20 height 10
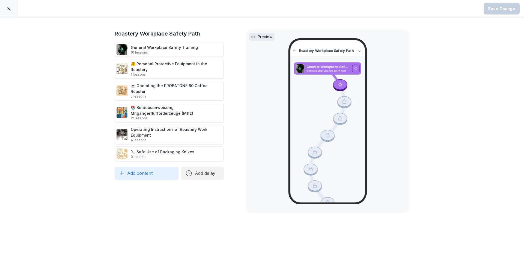
click at [475, 10] on div "Save Change" at bounding box center [262, 8] width 524 height 17
click at [11, 8] on div at bounding box center [8, 8] width 17 height 17
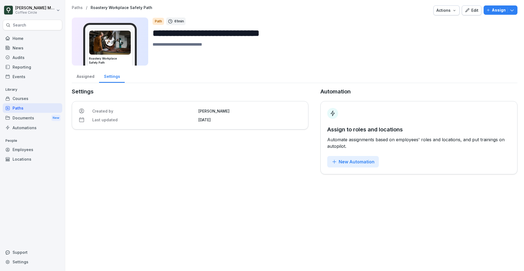
click at [32, 100] on div "Courses" at bounding box center [32, 99] width 59 height 10
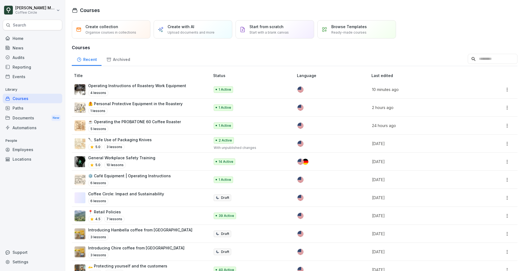
click at [154, 114] on td "🦺 Personal Protective Equipment in the Roastery 1 lessons" at bounding box center [141, 107] width 139 height 18
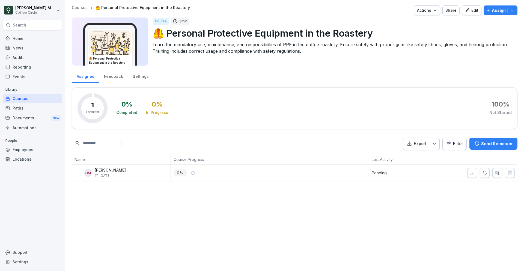
click at [474, 14] on button "Edit" at bounding box center [472, 10] width 20 height 10
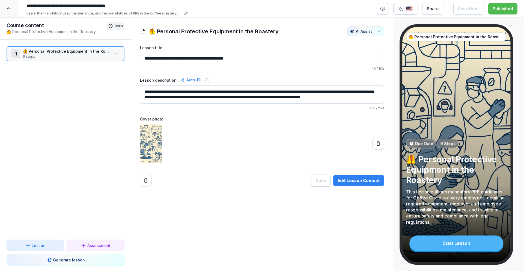
click at [208, 97] on textarea "**********" at bounding box center [262, 94] width 244 height 18
click at [67, 51] on p "🦺 Personal Protective Equipment in the Roastery" at bounding box center [66, 51] width 87 height 6
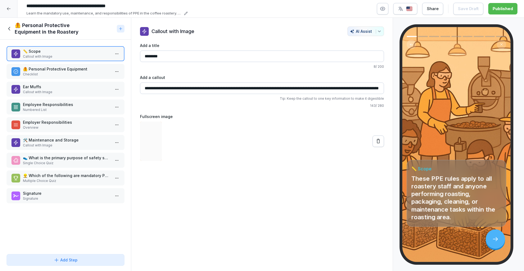
click at [64, 77] on div "🦺 Personal Protective Equipment Checklist" at bounding box center [66, 71] width 118 height 15
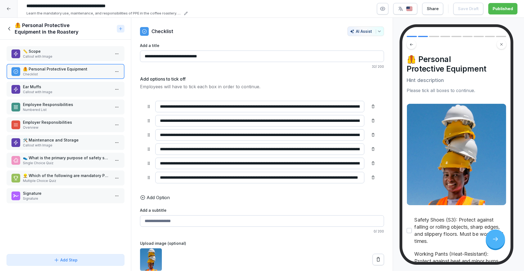
click at [58, 53] on p "📏 Scope" at bounding box center [66, 51] width 87 height 6
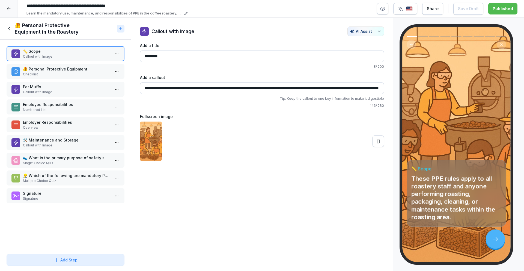
click at [261, 94] on div "**********" at bounding box center [262, 91] width 244 height 34
click at [274, 91] on input "**********" at bounding box center [262, 87] width 244 height 11
drag, startPoint x: 314, startPoint y: 89, endPoint x: 290, endPoint y: 89, distance: 24.3
click at [290, 89] on input "**********" at bounding box center [262, 87] width 244 height 11
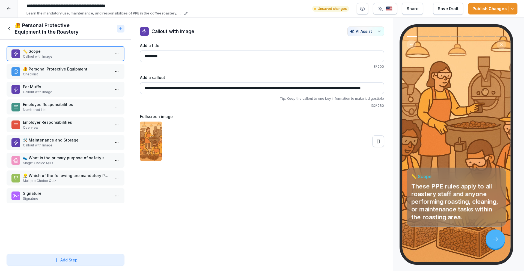
type input "**********"
click at [455, 12] on button "Save Draft" at bounding box center [448, 9] width 30 height 12
click at [509, 11] on icon "button" at bounding box center [511, 8] width 5 height 5
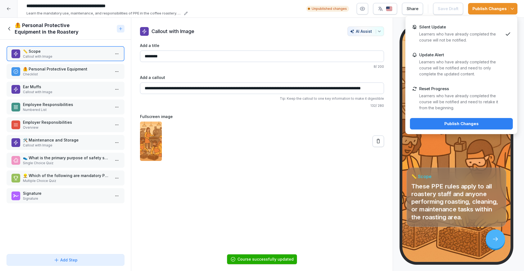
click at [494, 124] on div "Publish Changes" at bounding box center [461, 124] width 94 height 6
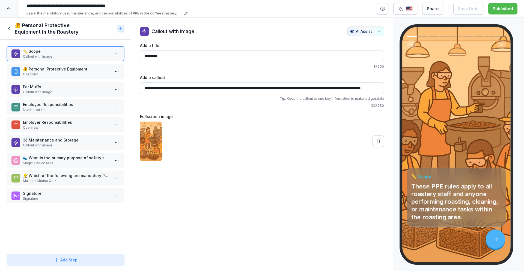
click at [71, 69] on p "🦺 Personal Protective Equipment" at bounding box center [66, 69] width 87 height 6
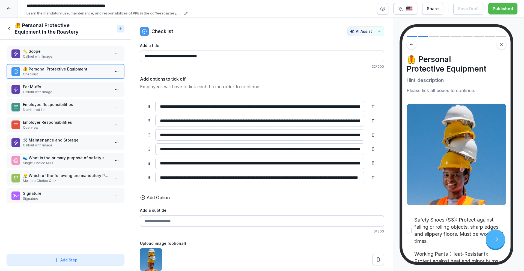
click at [377, 253] on button at bounding box center [377, 258] width 11 height 11
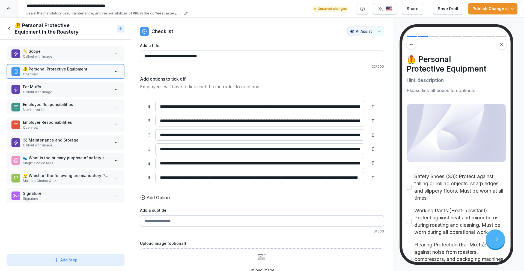
click at [241, 256] on div "Upload image Drag and drop or click to search images" at bounding box center [262, 265] width 64 height 25
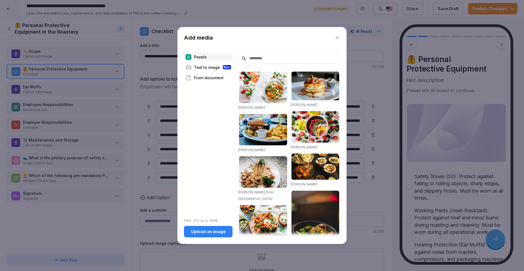
click at [266, 49] on div "Add media Pexels Text to image New From document PNG, JPG up to 10MB Upload an …" at bounding box center [261, 135] width 169 height 217
click at [265, 54] on input at bounding box center [289, 58] width 102 height 11
type input "*"
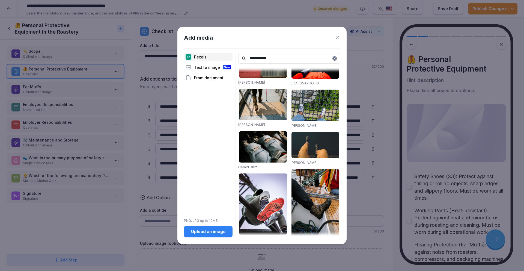
scroll to position [202, 0]
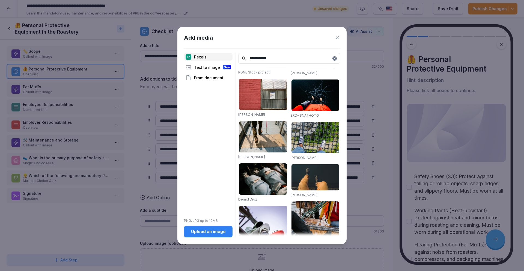
drag, startPoint x: 275, startPoint y: 56, endPoint x: 232, endPoint y: 58, distance: 42.6
click at [232, 59] on div "**********" at bounding box center [262, 145] width 156 height 184
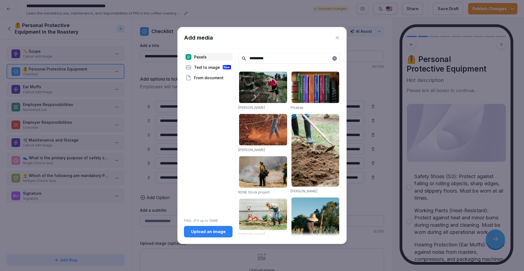
drag, startPoint x: 271, startPoint y: 60, endPoint x: 257, endPoint y: 60, distance: 13.6
click at [257, 60] on input "**********" at bounding box center [289, 58] width 102 height 11
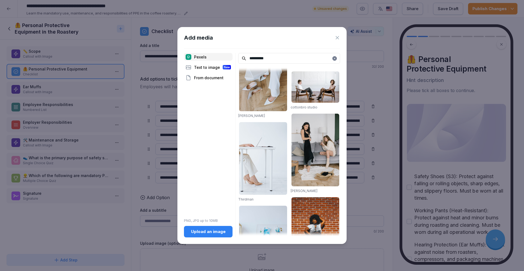
scroll to position [0, 0]
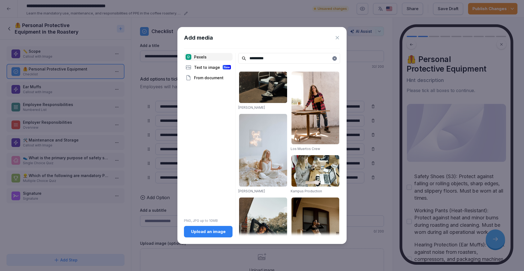
click at [270, 58] on input "**********" at bounding box center [289, 58] width 102 height 11
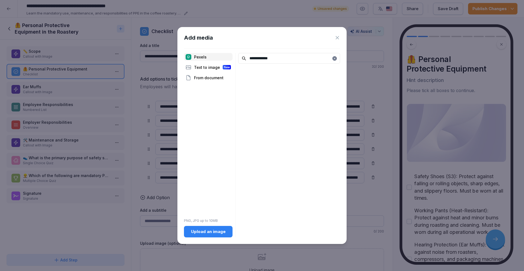
type input "**********"
type input "*"
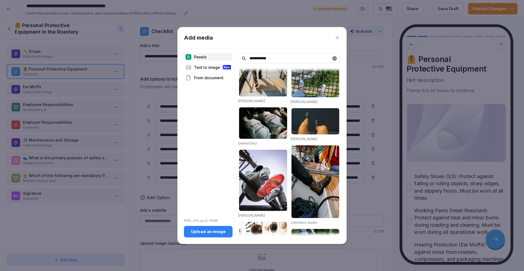
scroll to position [259, 0]
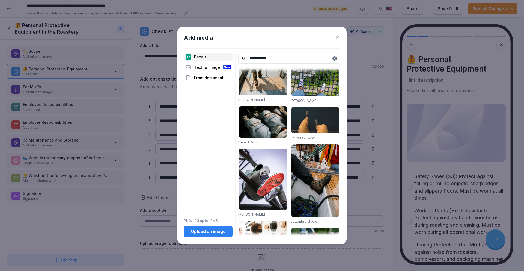
type input "**********"
click at [323, 204] on img at bounding box center [315, 180] width 48 height 73
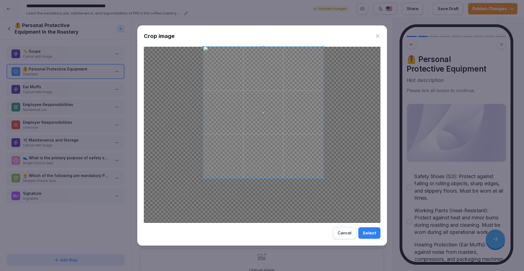
click at [323, 178] on span at bounding box center [323, 177] width 1 height 1
click at [323, 46] on span at bounding box center [323, 46] width 1 height 1
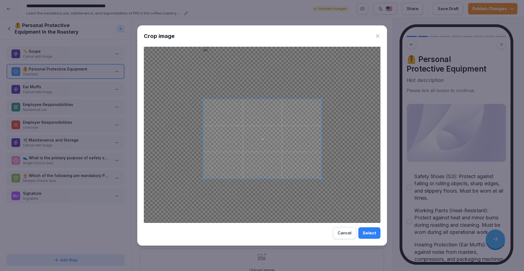
click at [321, 99] on span at bounding box center [321, 98] width 1 height 1
click at [375, 232] on div "Select" at bounding box center [369, 233] width 13 height 6
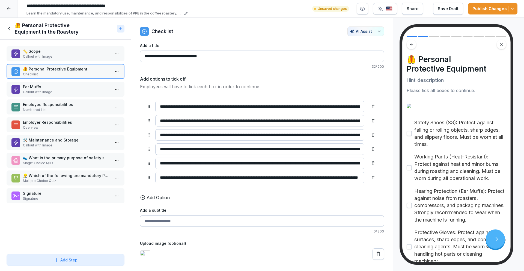
click at [510, 14] on button "Publish Changes" at bounding box center [492, 8] width 49 height 11
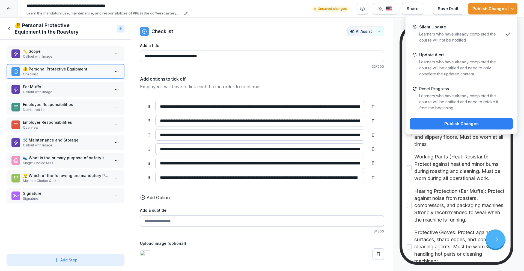
click at [458, 121] on div "Publish Changes" at bounding box center [461, 124] width 94 height 6
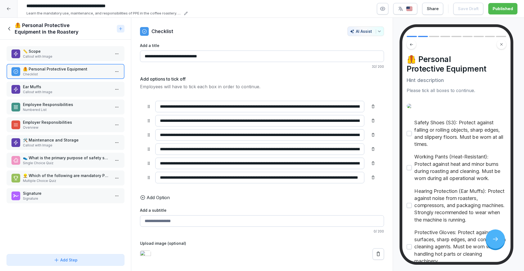
click at [260, 204] on div "**********" at bounding box center [262, 151] width 244 height 217
drag, startPoint x: 148, startPoint y: 177, endPoint x: 148, endPoint y: 171, distance: 6.1
click at [148, 175] on icon at bounding box center [149, 177] width 4 height 4
click at [149, 180] on div "**********" at bounding box center [262, 177] width 231 height 11
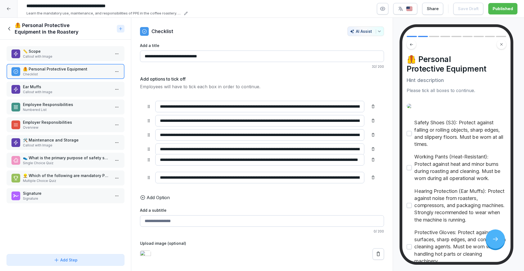
drag, startPoint x: 149, startPoint y: 178, endPoint x: 149, endPoint y: 160, distance: 17.7
click at [149, 160] on icon at bounding box center [149, 159] width 4 height 4
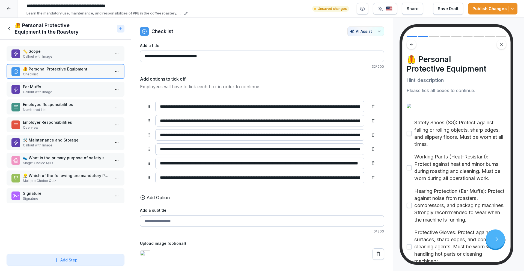
click at [510, 14] on button "Publish Changes" at bounding box center [492, 8] width 49 height 11
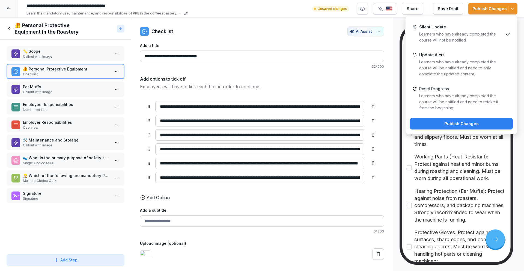
click at [473, 122] on div "Publish Changes" at bounding box center [461, 124] width 94 height 6
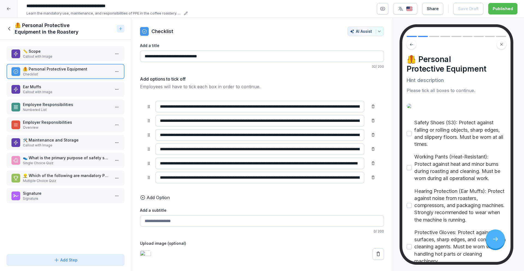
click at [71, 166] on div "👟 What is the primary purpose of safety shoes (S3) in the roastery? Single Choi…" at bounding box center [66, 160] width 118 height 15
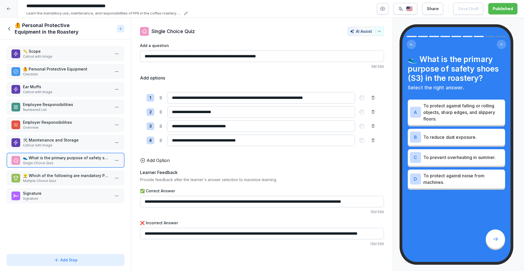
click at [118, 166] on div at bounding box center [116, 160] width 9 height 15
click at [118, 163] on html "**********" at bounding box center [262, 135] width 524 height 271
click at [107, 190] on div "Delete" at bounding box center [96, 191] width 46 height 10
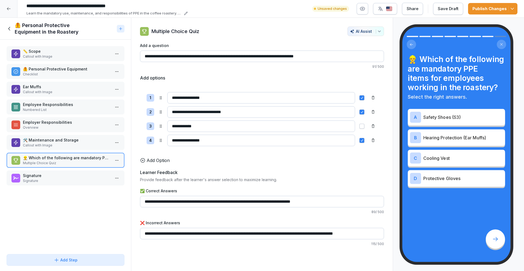
click at [113, 162] on html "**********" at bounding box center [262, 135] width 524 height 271
click at [100, 192] on div "Delete" at bounding box center [96, 191] width 46 height 10
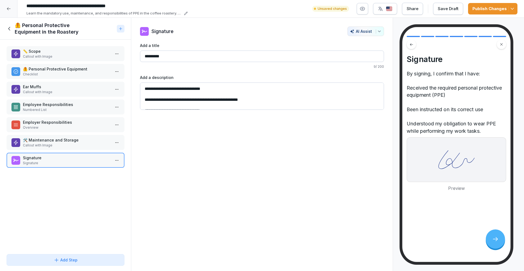
click at [509, 11] on span "button" at bounding box center [511, 8] width 7 height 5
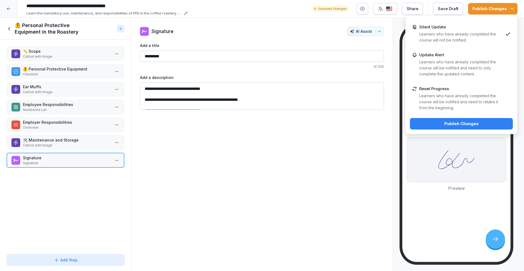
click at [437, 118] on button "Publish Changes" at bounding box center [461, 123] width 103 height 11
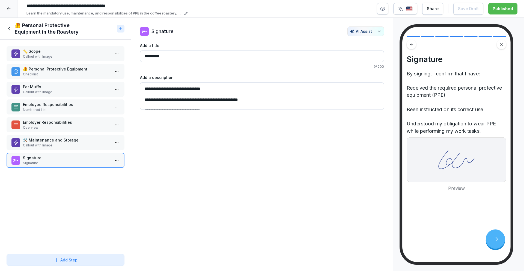
click at [11, 25] on div "🦺 Personal Protective Equipment in the Roastery" at bounding box center [61, 28] width 108 height 13
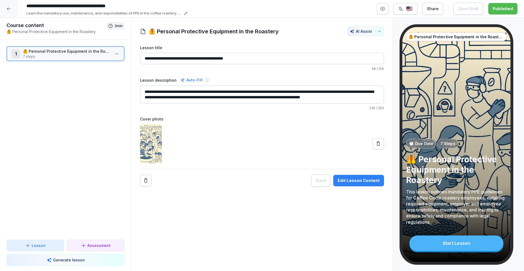
click at [10, 12] on div at bounding box center [8, 8] width 17 height 17
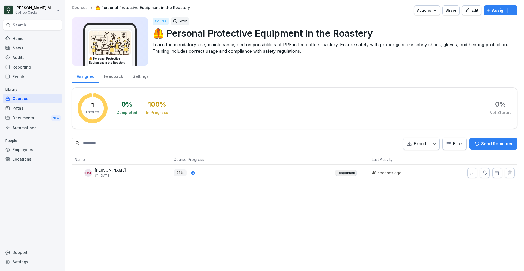
click at [25, 97] on div "Courses" at bounding box center [32, 99] width 59 height 10
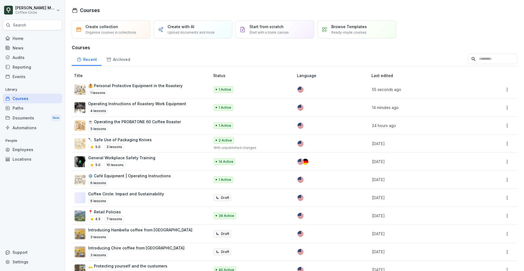
click at [130, 128] on div "5 lessons" at bounding box center [134, 129] width 93 height 7
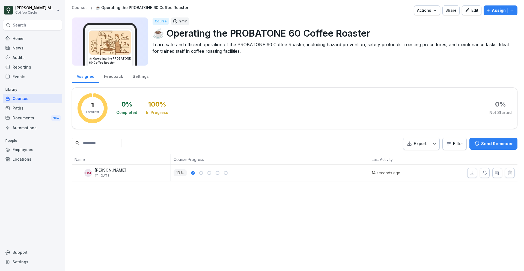
click at [474, 10] on div "Edit" at bounding box center [472, 10] width 14 height 6
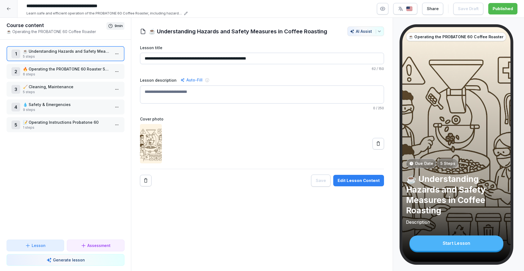
click at [68, 107] on p "💧 Safety & Emergencies" at bounding box center [66, 104] width 87 height 6
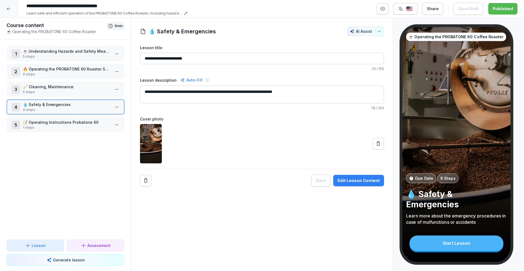
click at [72, 52] on p "☕ Understanding Hazards and Safety Measures in Coffee Roasting" at bounding box center [66, 51] width 87 height 6
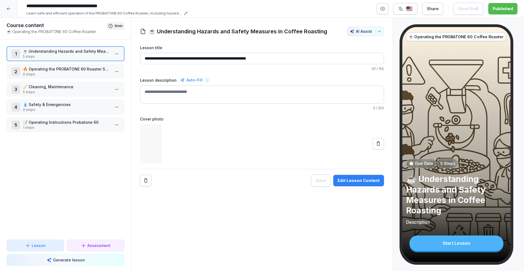
click at [72, 52] on p "☕ Understanding Hazards and Safety Measures in Coffee Roasting" at bounding box center [66, 51] width 87 height 6
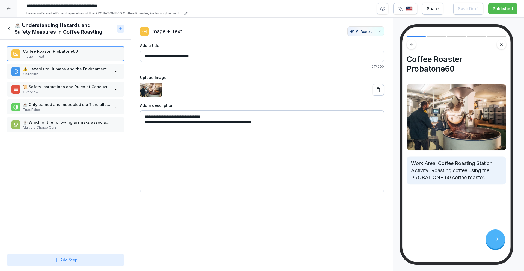
click at [74, 65] on div "⚠️ Hazards to Humans and the Environment Checklist" at bounding box center [66, 71] width 118 height 15
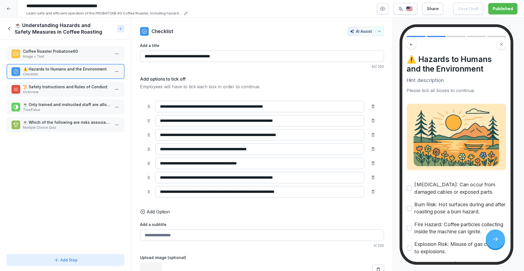
click at [70, 94] on p "Overview" at bounding box center [66, 91] width 87 height 5
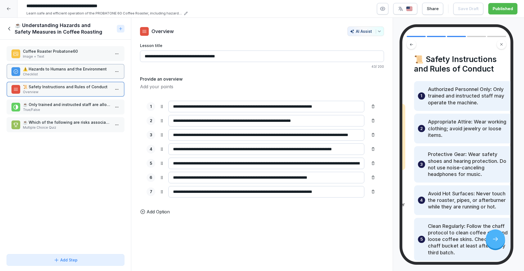
click at [70, 108] on p "True/False" at bounding box center [66, 109] width 87 height 5
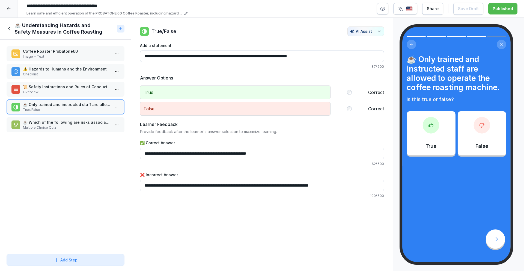
click at [66, 76] on p "Checklist" at bounding box center [66, 74] width 87 height 5
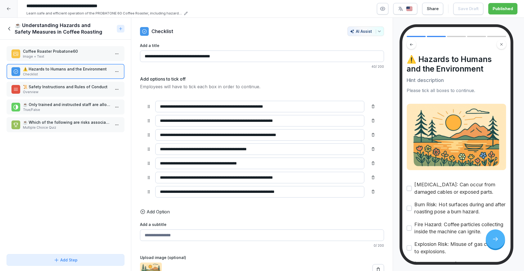
scroll to position [87, 0]
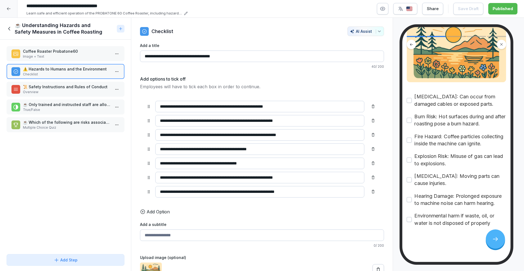
click at [62, 88] on p "📜 Safety Instructions and Rules of Conduct" at bounding box center [66, 87] width 87 height 6
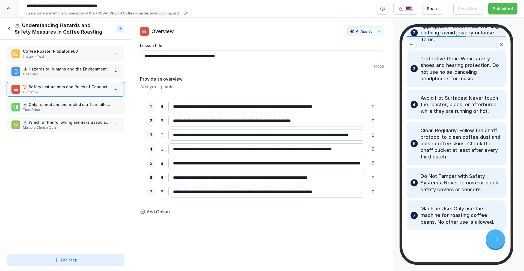
scroll to position [98, 0]
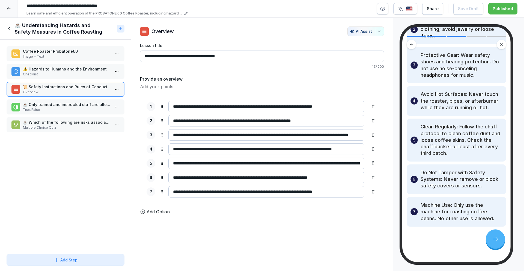
click at [54, 127] on p "Multiple Choice Quiz" at bounding box center [66, 127] width 87 height 5
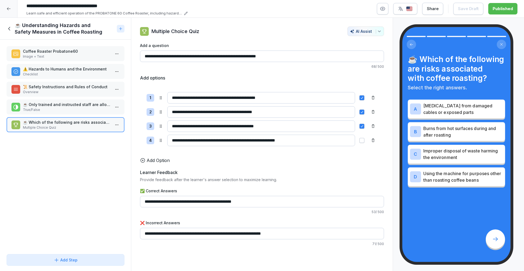
click at [118, 125] on html "**********" at bounding box center [262, 135] width 524 height 271
click at [104, 107] on html "**********" at bounding box center [262, 135] width 524 height 271
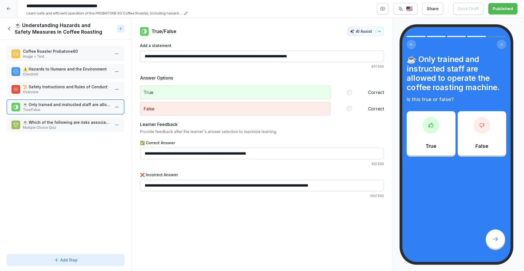
click at [117, 124] on html "**********" at bounding box center [262, 135] width 524 height 271
click at [100, 159] on div "Delete" at bounding box center [96, 156] width 46 height 10
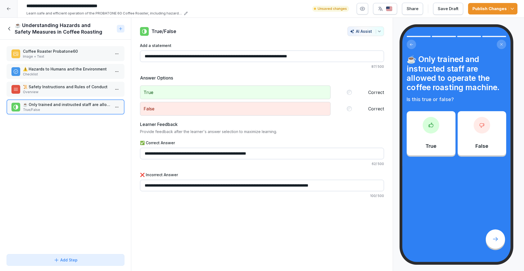
click at [49, 58] on p "Image + Text" at bounding box center [66, 56] width 87 height 5
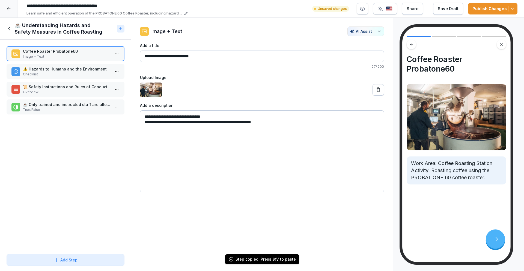
click at [9, 31] on icon at bounding box center [10, 29] width 6 height 6
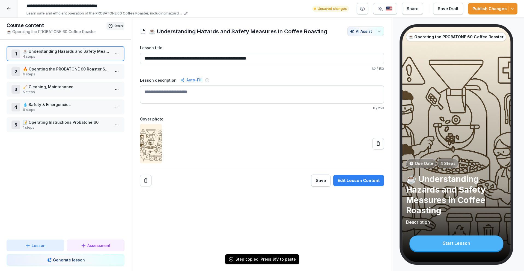
click at [56, 73] on p "6 steps" at bounding box center [66, 74] width 87 height 5
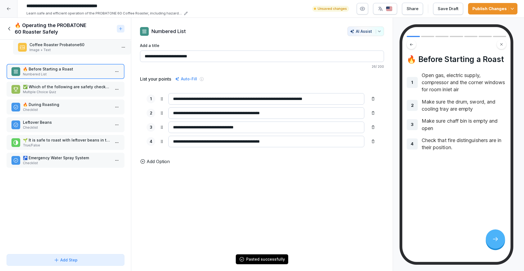
drag, startPoint x: 45, startPoint y: 161, endPoint x: 60, endPoint y: 49, distance: 112.9
click at [60, 49] on p "Image + Text" at bounding box center [72, 49] width 87 height 5
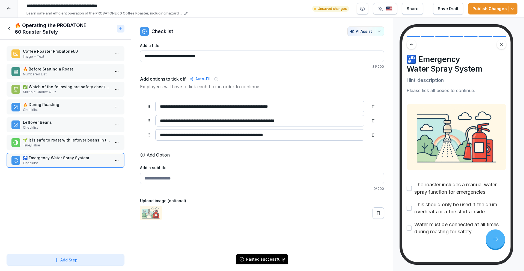
click at [38, 58] on p "Image + Text" at bounding box center [66, 56] width 87 height 5
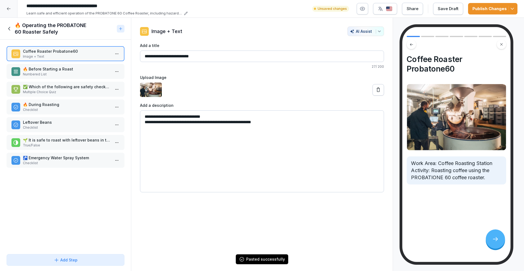
click at [12, 28] on icon at bounding box center [10, 29] width 6 height 6
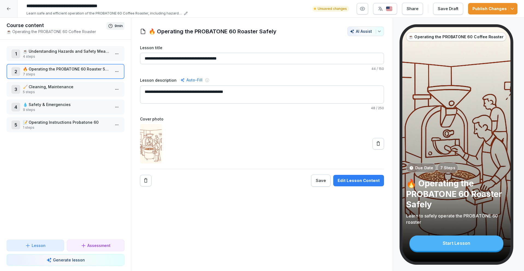
click at [51, 57] on p "4 steps" at bounding box center [66, 56] width 87 height 5
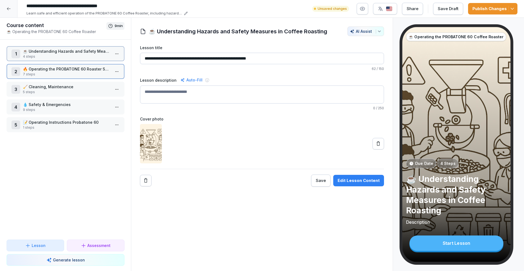
click at [51, 57] on p "4 steps" at bounding box center [66, 56] width 87 height 5
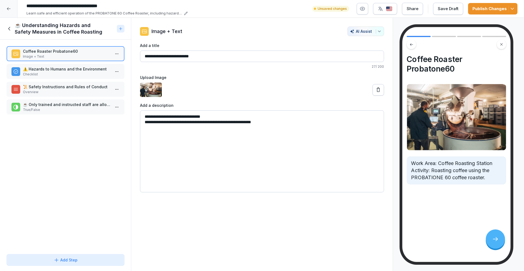
click at [59, 76] on p "Checklist" at bounding box center [66, 74] width 87 height 5
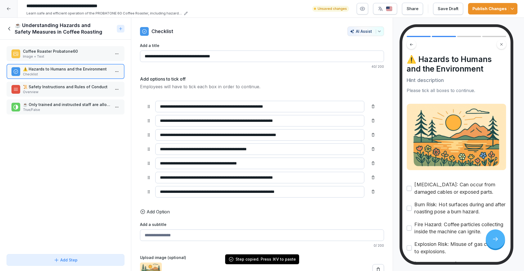
click at [10, 28] on icon at bounding box center [10, 29] width 6 height 6
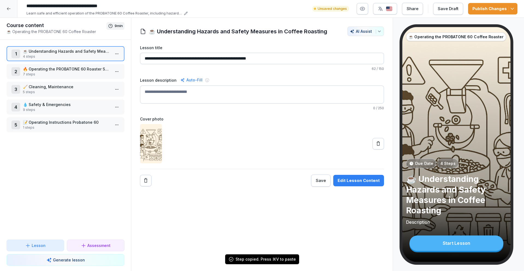
click at [51, 73] on p "7 steps" at bounding box center [66, 74] width 87 height 5
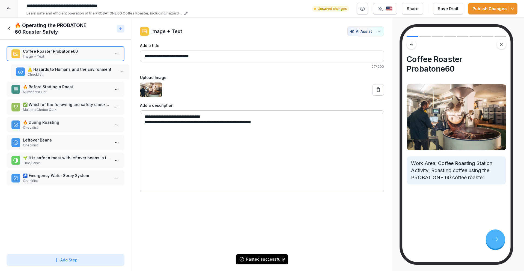
drag, startPoint x: 44, startPoint y: 180, endPoint x: 49, endPoint y: 73, distance: 106.5
click at [49, 73] on p "Checklist" at bounding box center [71, 74] width 87 height 5
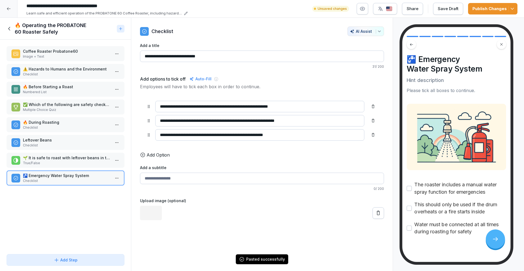
click at [50, 83] on div "🔥 Before Starting a Roast Numbered List" at bounding box center [66, 89] width 118 height 15
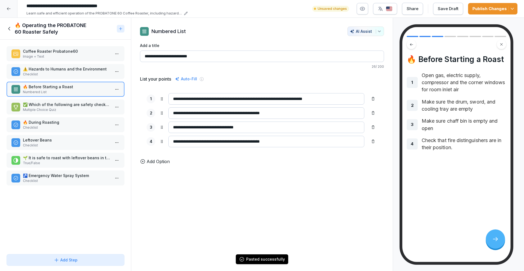
click at [184, 56] on input "**********" at bounding box center [262, 55] width 244 height 11
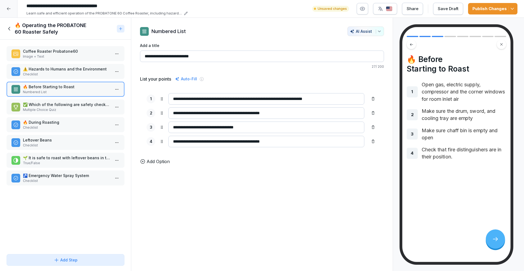
type input "**********"
click at [82, 56] on p "Image + Text" at bounding box center [66, 56] width 87 height 5
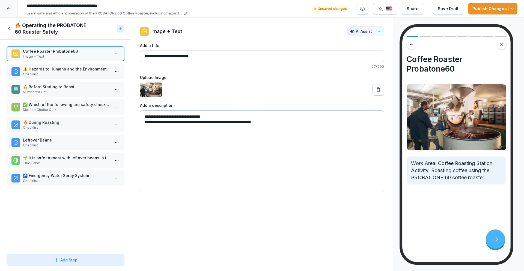
click at [11, 29] on icon at bounding box center [10, 29] width 6 height 6
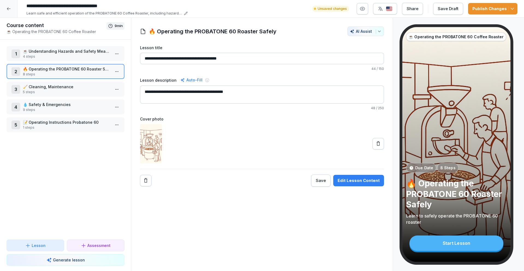
click at [41, 84] on p "🧹 Cleaning, Maintenance" at bounding box center [66, 87] width 87 height 6
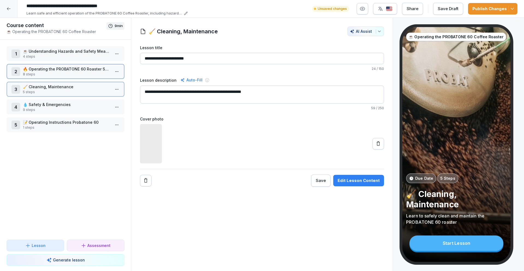
click at [41, 84] on p "🧹 Cleaning, Maintenance" at bounding box center [66, 87] width 87 height 6
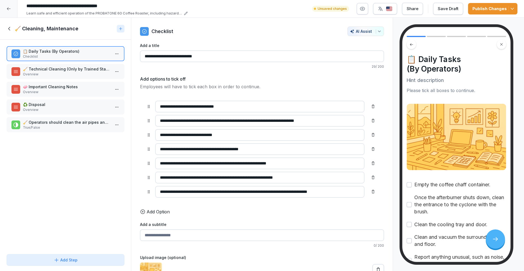
click at [8, 26] on icon at bounding box center [10, 29] width 6 height 6
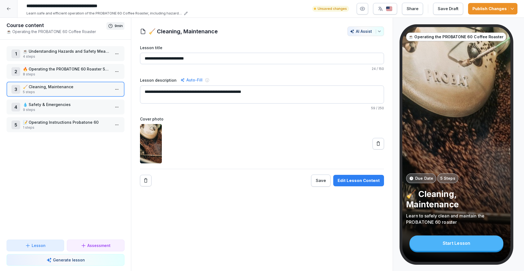
click at [26, 59] on div "1 ☕ Understanding Hazards and Safety Measures in Coffee Roasting 4 steps" at bounding box center [66, 53] width 118 height 15
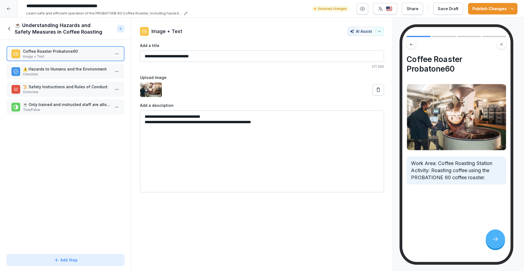
click at [40, 84] on p "📜 Safety Instructions and Rules of Conduct" at bounding box center [66, 87] width 87 height 6
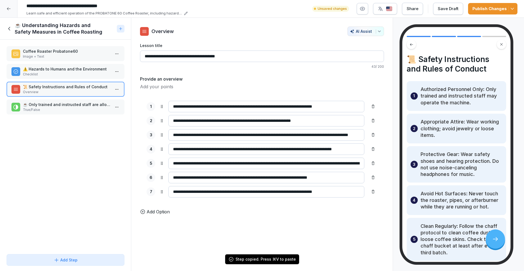
click at [10, 27] on icon at bounding box center [9, 29] width 2 height 4
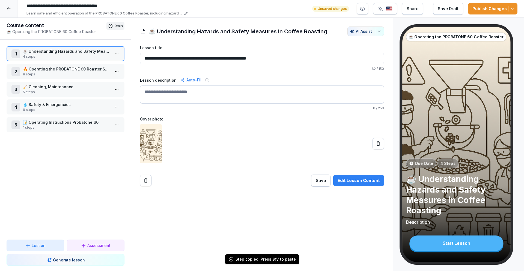
click at [47, 70] on p "🔥 Operating the PROBATONE 60 Roaster Safely" at bounding box center [66, 69] width 87 height 6
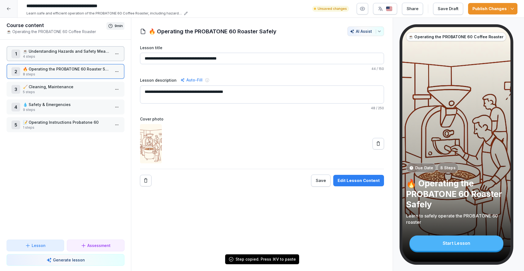
click at [47, 70] on p "🔥 Operating the PROBATONE 60 Roaster Safely" at bounding box center [66, 69] width 87 height 6
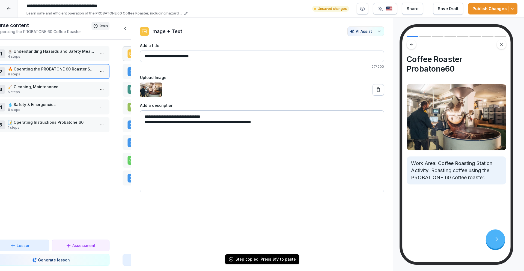
click at [47, 70] on div "Course content ☕ Operating the PROBATONE 60 Coffee Roaster 9 min 1 ☕ Understand…" at bounding box center [50, 144] width 131 height 253
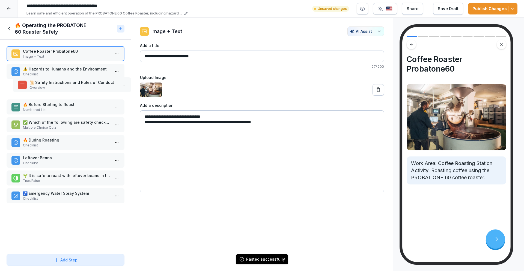
drag, startPoint x: 53, startPoint y: 198, endPoint x: 60, endPoint y: 87, distance: 111.0
click at [60, 87] on p "Overview" at bounding box center [72, 87] width 87 height 5
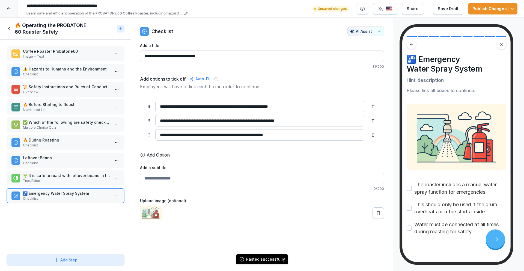
click at [59, 88] on p "📜 Safety Instructions and Rules of Conduct" at bounding box center [66, 87] width 87 height 6
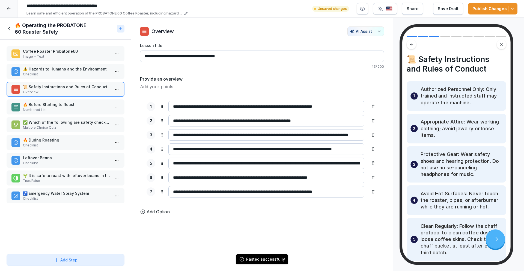
click at [63, 104] on p "🔥 Before Starting to Roast" at bounding box center [66, 104] width 87 height 6
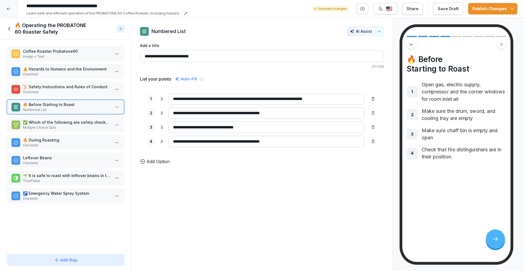
click at [68, 119] on p "✅ Which of the following are safety checks to perform before starting a roast?" at bounding box center [66, 122] width 87 height 6
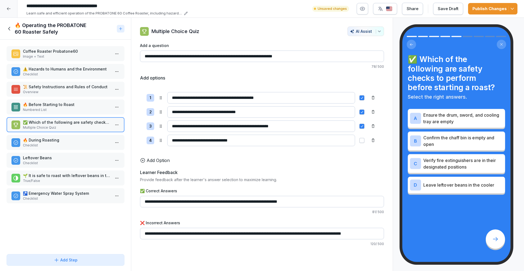
click at [11, 26] on icon at bounding box center [10, 29] width 6 height 6
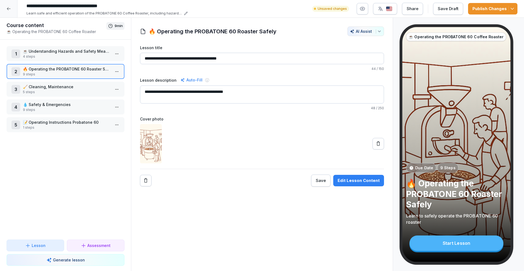
click at [55, 59] on div "1 ☕ Understanding Hazards and Safety Measures in Coffee Roasting 4 steps" at bounding box center [66, 53] width 118 height 15
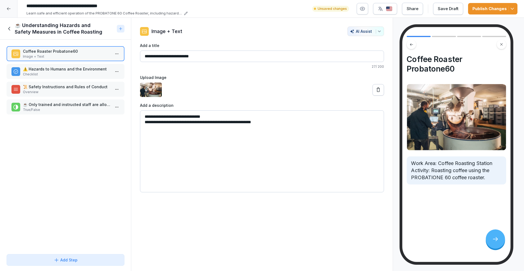
click at [61, 103] on p "☕ Only trained and instructed staff are allowed to operate the coffee roasting …" at bounding box center [66, 104] width 87 height 6
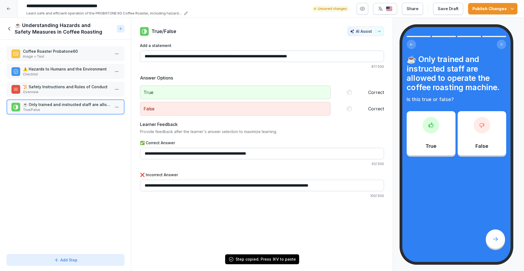
click at [11, 28] on icon at bounding box center [10, 29] width 6 height 6
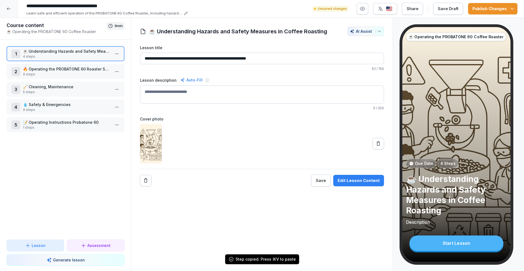
click at [51, 71] on p "🔥 Operating the PROBATONE 60 Roaster Safely" at bounding box center [66, 69] width 87 height 6
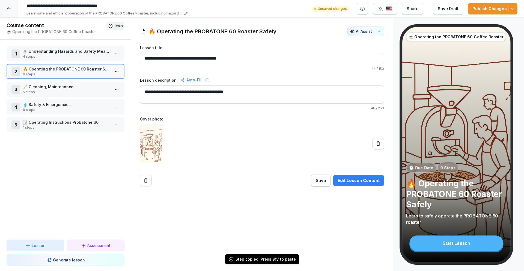
click at [53, 71] on p "🔥 Operating the PROBATONE 60 Roaster Safely" at bounding box center [66, 69] width 87 height 6
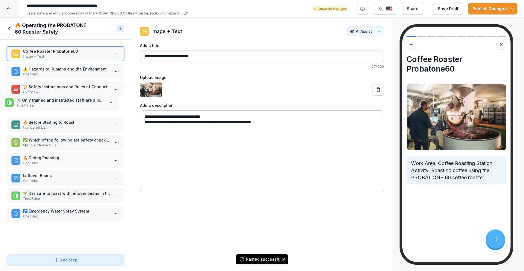
drag, startPoint x: 51, startPoint y: 216, endPoint x: 44, endPoint y: 104, distance: 111.3
click at [44, 104] on p "True/False" at bounding box center [59, 105] width 87 height 5
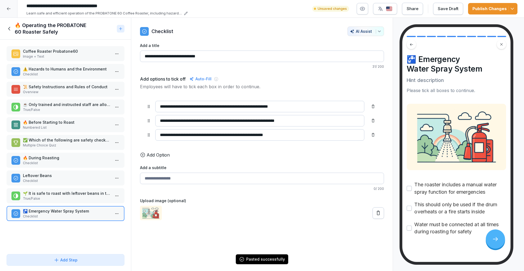
click at [498, 11] on div "Publish Changes" at bounding box center [492, 9] width 41 height 6
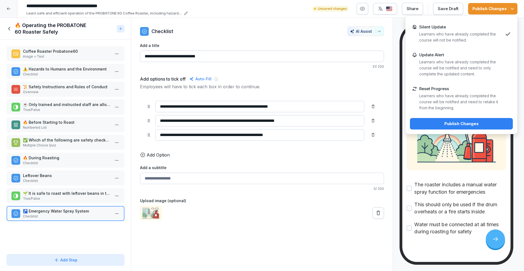
click at [468, 61] on p "Learners who have already completed the course will be notified and need to onl…" at bounding box center [461, 68] width 84 height 18
click at [467, 122] on div "Publish Changes" at bounding box center [461, 124] width 94 height 6
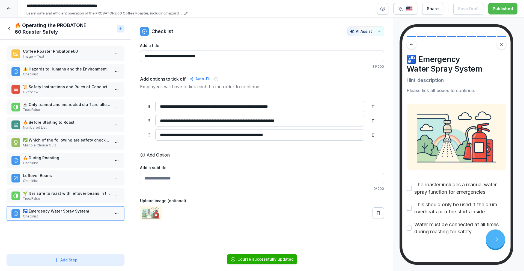
click at [14, 31] on div "🔥 Operating the PROBATONE 60 Roaster Safely" at bounding box center [61, 28] width 108 height 13
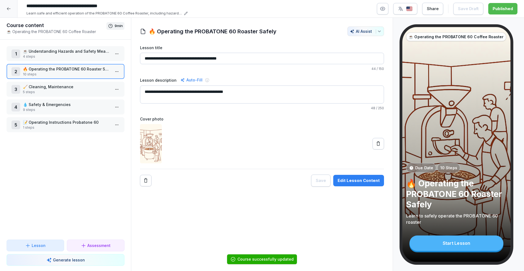
click at [71, 51] on p "☕ Understanding Hazards and Safety Measures in Coffee Roasting" at bounding box center [66, 51] width 87 height 6
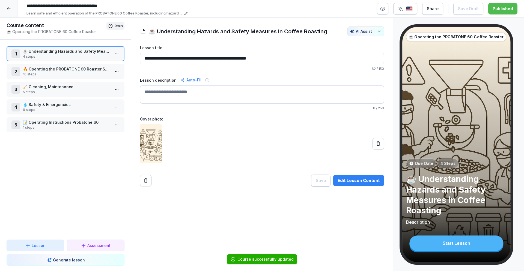
click at [105, 55] on p "4 steps" at bounding box center [66, 56] width 87 height 5
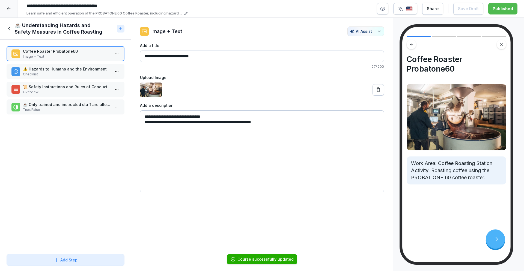
click at [87, 68] on p "⚠️ Hazards to Humans and the Environment" at bounding box center [66, 69] width 87 height 6
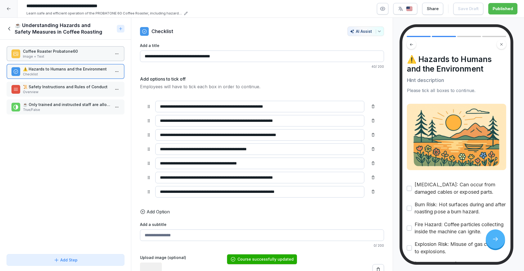
click at [80, 87] on p "📜 Safety Instructions and Rules of Conduct" at bounding box center [66, 87] width 87 height 6
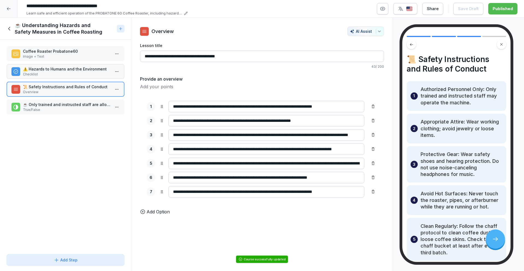
click at [77, 106] on p "☕ Only trained and instructed staff are allowed to operate the coffee roasting …" at bounding box center [66, 104] width 87 height 6
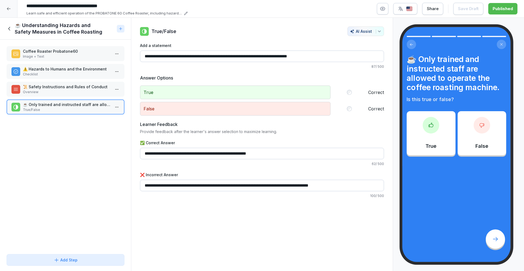
click at [10, 31] on icon at bounding box center [10, 29] width 6 height 6
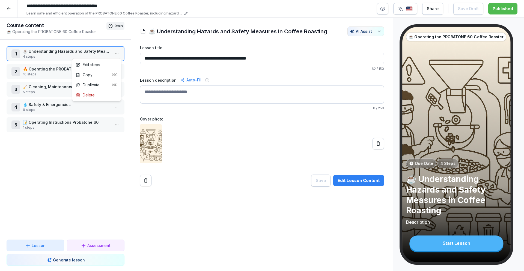
click at [115, 53] on html "**********" at bounding box center [262, 135] width 524 height 271
click at [106, 94] on div "Delete" at bounding box center [96, 95] width 46 height 10
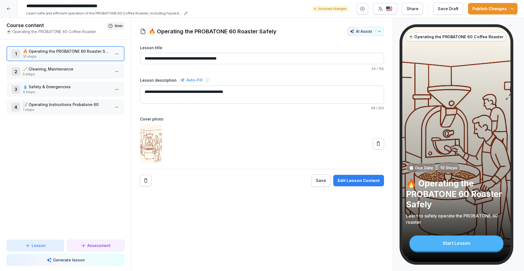
click at [83, 72] on p "5 steps" at bounding box center [66, 74] width 87 height 5
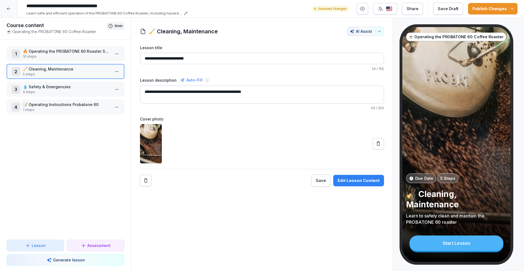
click at [83, 72] on p "5 steps" at bounding box center [66, 74] width 87 height 5
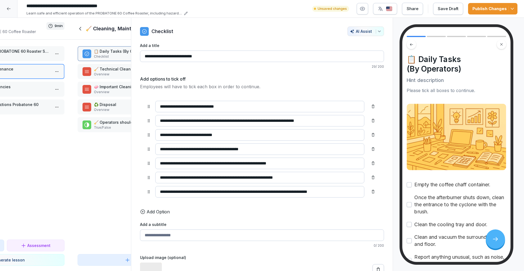
click at [71, 72] on div "Course content ☕ Operating the PROBATONE 60 Coffee Roaster 9 min 1 🔥 Operating …" at bounding box center [5, 144] width 131 height 253
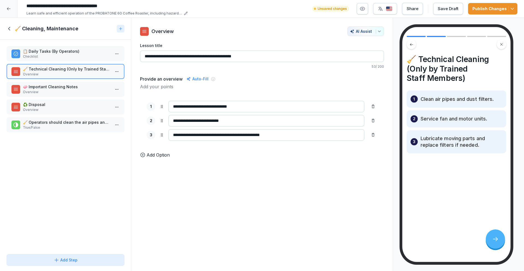
click at [83, 72] on p "Overview" at bounding box center [66, 74] width 87 height 5
click at [82, 90] on p "Overview" at bounding box center [66, 91] width 87 height 5
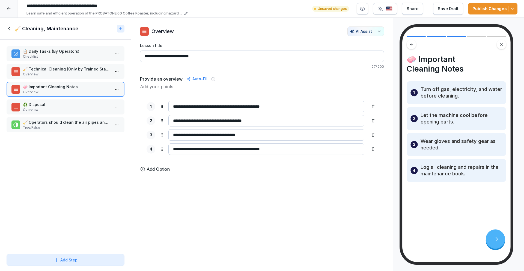
click at [82, 109] on p "Overview" at bounding box center [66, 109] width 87 height 5
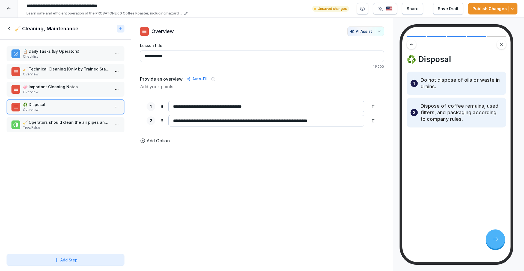
click at [80, 126] on p "True/False" at bounding box center [66, 127] width 87 height 5
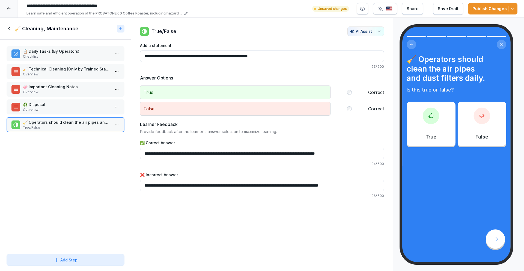
click at [10, 30] on icon at bounding box center [10, 29] width 6 height 6
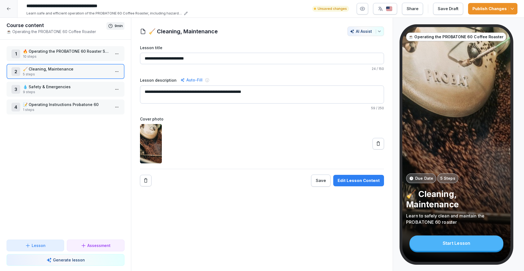
click at [43, 55] on p "10 steps" at bounding box center [66, 56] width 87 height 5
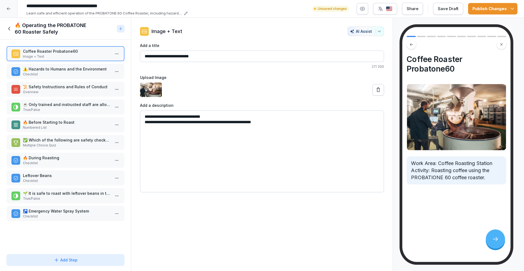
click at [48, 77] on div "⚠️ Hazards to Humans and the Environment Checklist" at bounding box center [66, 71] width 118 height 15
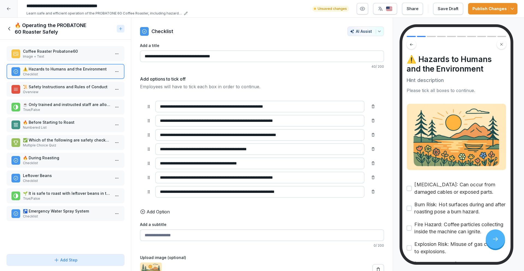
click at [51, 94] on p "Overview" at bounding box center [66, 91] width 87 height 5
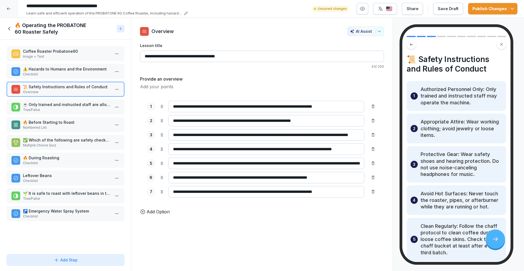
click at [59, 99] on div "☕ Only trained and instructed staff are allowed to operate the coffee roasting …" at bounding box center [66, 106] width 118 height 15
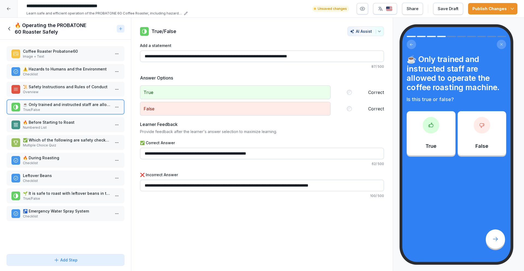
click at [69, 124] on p "🔥 Before Starting to Roast" at bounding box center [66, 122] width 87 height 6
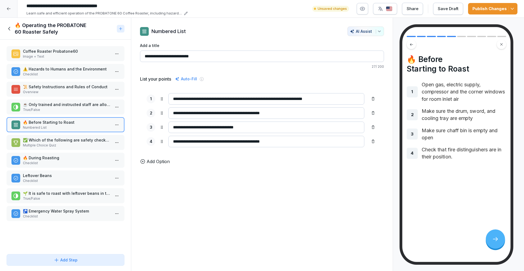
click at [70, 142] on p "✅ Which of the following are safety checks to perform before starting a roast?" at bounding box center [66, 140] width 87 height 6
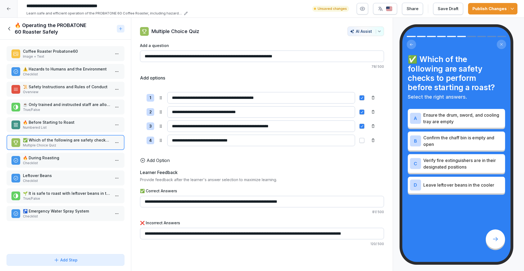
click at [74, 169] on div "Coffee Roaster Probatone60 Image + Text ⚠️ Hazards to Humans and the Environmen…" at bounding box center [65, 146] width 131 height 212
click at [73, 165] on p "Checklist" at bounding box center [66, 162] width 87 height 5
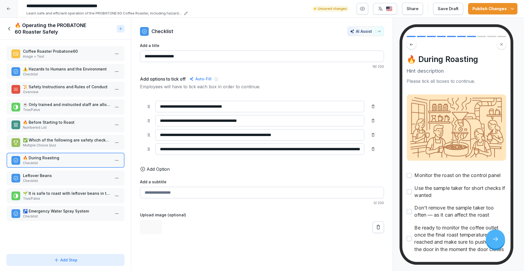
click at [74, 178] on p "Checklist" at bounding box center [66, 180] width 87 height 5
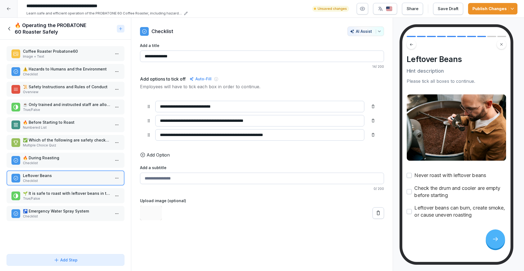
click at [79, 195] on p "🌱 It is safe to roast with leftover beans in the drum." at bounding box center [66, 193] width 87 height 6
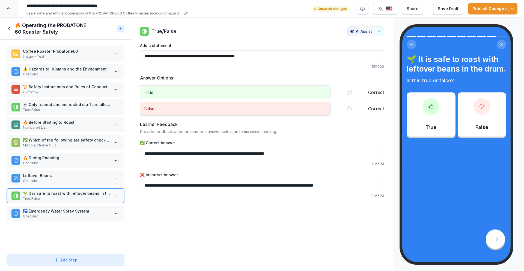
click at [79, 208] on p "🚰 Emergency Water Spray System" at bounding box center [66, 211] width 87 height 6
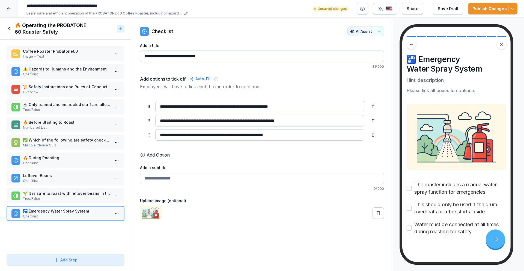
click at [73, 80] on div "Coffee Roaster Probatone60 Image + Text ⚠️ Hazards to Humans and the Environmen…" at bounding box center [65, 146] width 131 height 212
click at [72, 73] on p "Checklist" at bounding box center [66, 74] width 87 height 5
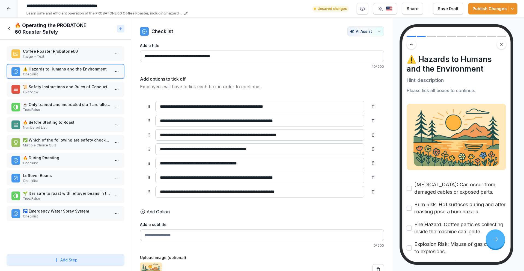
click at [77, 196] on p "True/False" at bounding box center [66, 198] width 87 height 5
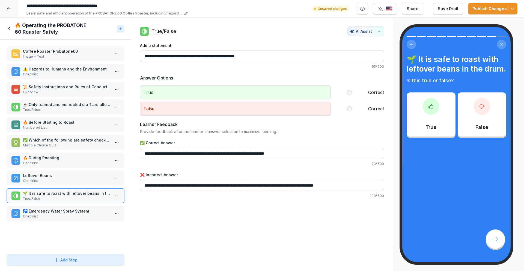
click at [87, 70] on p "⚠️ Hazards to Humans and the Environment" at bounding box center [66, 69] width 87 height 6
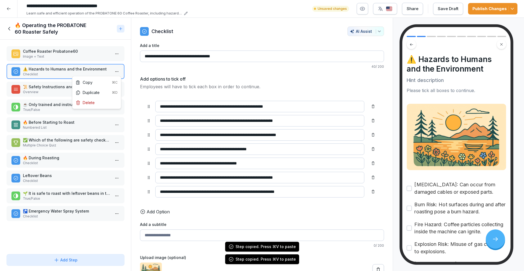
click at [112, 72] on html "**********" at bounding box center [262, 135] width 524 height 271
click at [100, 101] on div "Delete" at bounding box center [96, 102] width 46 height 10
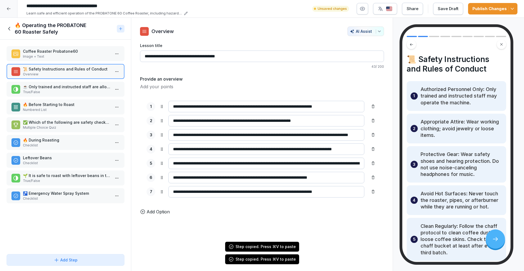
click at [11, 25] on div "🔥 Operating the PROBATONE 60 Roaster Safely" at bounding box center [61, 28] width 108 height 13
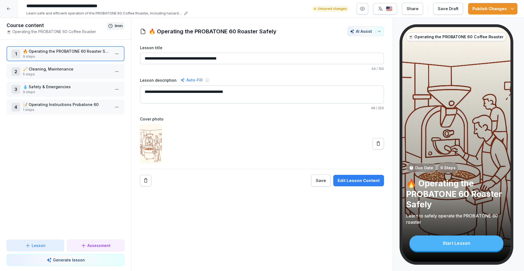
click at [46, 89] on p "💧 Safety & Emergencies" at bounding box center [66, 87] width 87 height 6
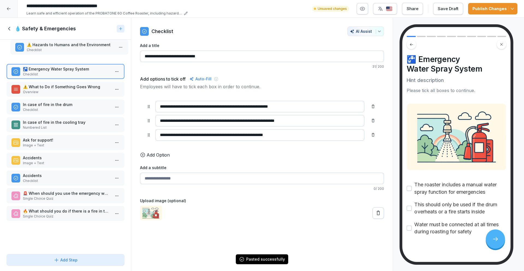
drag, startPoint x: 42, startPoint y: 215, endPoint x: 46, endPoint y: 43, distance: 171.9
click at [46, 43] on div "⚠️ Hazards to Humans and the Environment Checklist" at bounding box center [70, 47] width 87 height 11
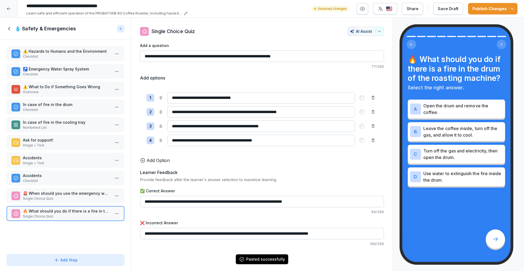
click at [43, 54] on p "Checklist" at bounding box center [66, 56] width 87 height 5
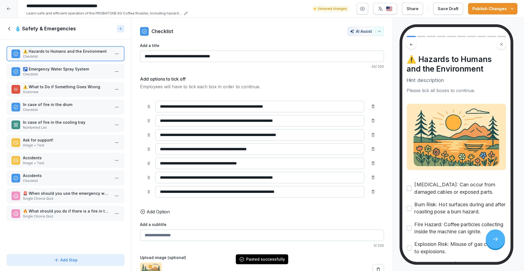
click at [42, 66] on p "🚰 Emergency Water Spray System" at bounding box center [66, 69] width 87 height 6
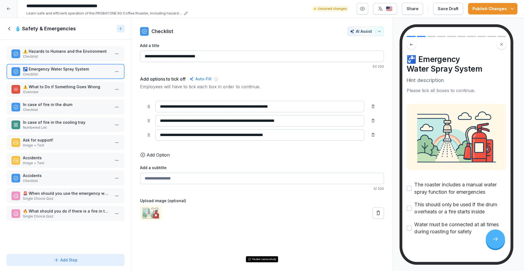
click at [8, 29] on icon at bounding box center [10, 29] width 6 height 6
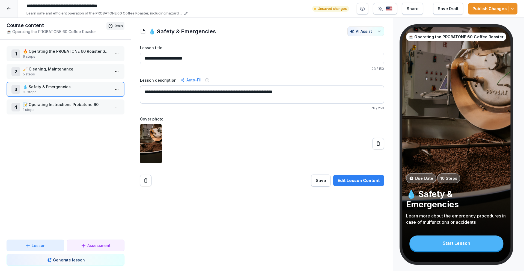
click at [38, 57] on p "9 steps" at bounding box center [66, 56] width 87 height 5
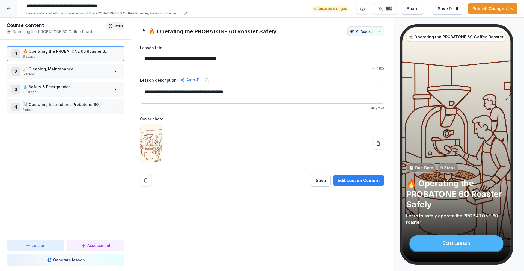
click at [38, 57] on p "9 steps" at bounding box center [66, 56] width 87 height 5
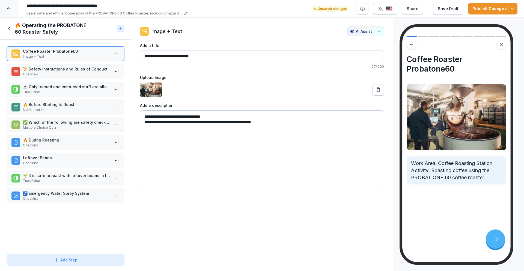
click at [52, 187] on div "Coffee Roaster Probatone60 Image + Text 📜 Safety Instructions and Rules of Cond…" at bounding box center [65, 146] width 131 height 212
click at [53, 177] on p "🌱 It is safe to roast with leftover beans in the drum." at bounding box center [66, 175] width 87 height 6
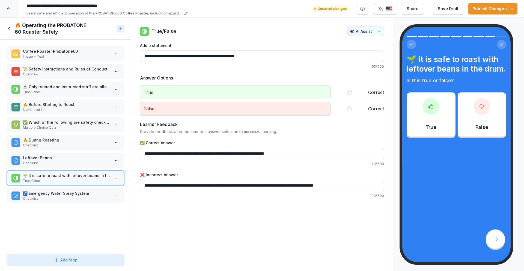
click at [47, 160] on p "Leftover Beans" at bounding box center [66, 158] width 87 height 6
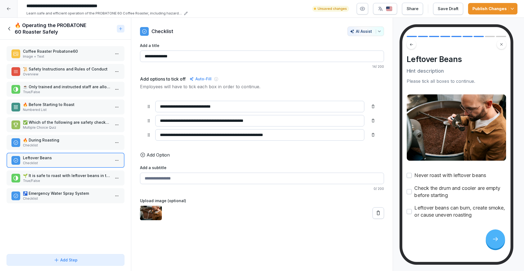
click at [47, 71] on p "📜 Safety Instructions and Rules of Conduct" at bounding box center [66, 69] width 87 height 6
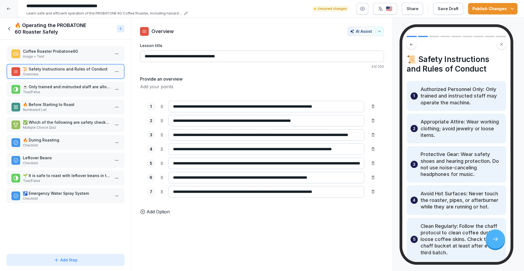
click at [56, 88] on p "☕ Only trained and instructed staff are allowed to operate the coffee roasting …" at bounding box center [66, 87] width 87 height 6
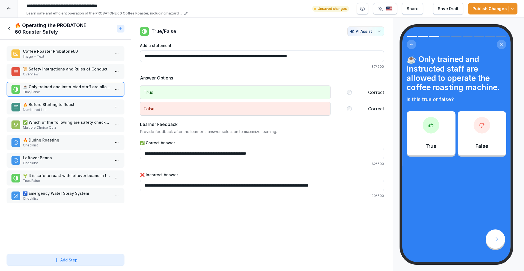
click at [60, 106] on p "🔥 Before Starting to Roast" at bounding box center [66, 104] width 87 height 6
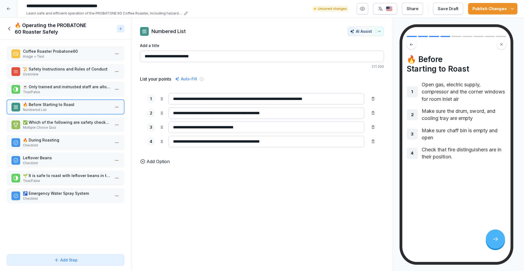
click at [66, 126] on p "Multiple Choice Quiz" at bounding box center [66, 127] width 87 height 5
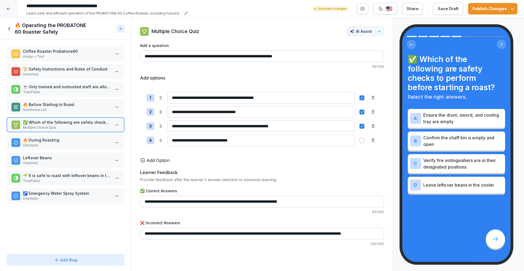
click at [69, 141] on p "🔥 During Roasting" at bounding box center [66, 140] width 87 height 6
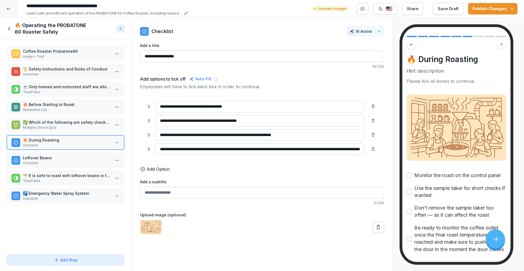
click at [70, 158] on p "Leftover Beans" at bounding box center [66, 158] width 87 height 6
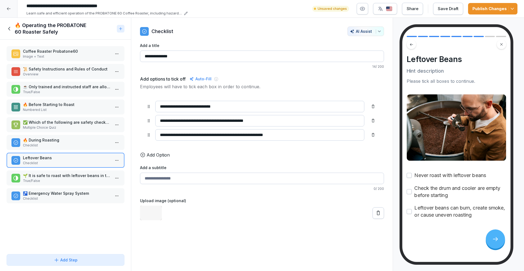
click at [74, 178] on p "True/False" at bounding box center [66, 180] width 87 height 5
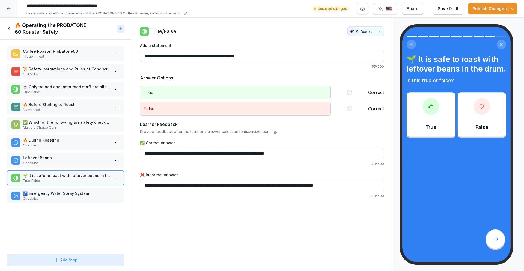
click at [74, 198] on p "Checklist" at bounding box center [66, 198] width 87 height 5
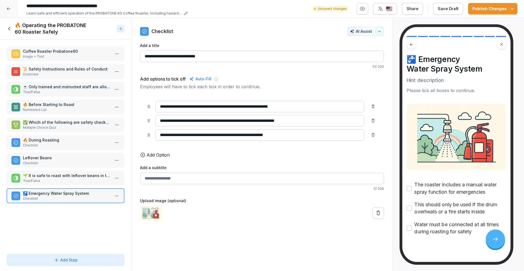
click at [8, 27] on icon at bounding box center [10, 29] width 6 height 6
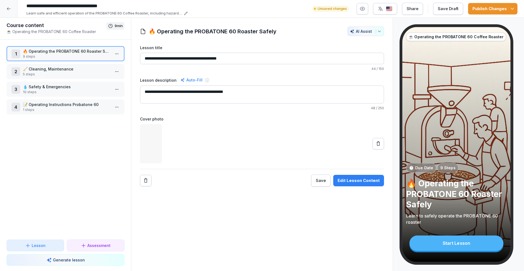
click at [32, 72] on p "5 steps" at bounding box center [66, 74] width 87 height 5
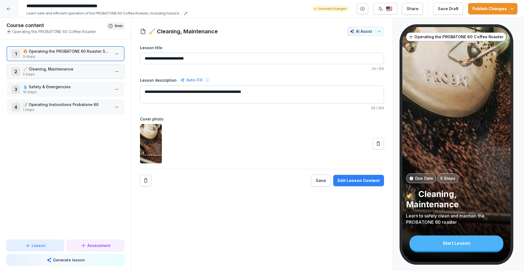
click at [32, 72] on p "5 steps" at bounding box center [66, 74] width 87 height 5
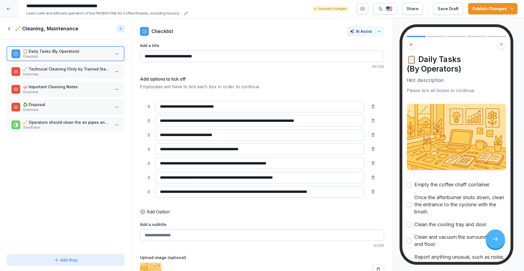
click at [44, 74] on p "Overview" at bounding box center [66, 74] width 87 height 5
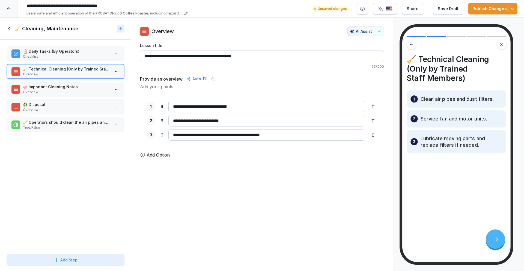
click at [50, 90] on p "Overview" at bounding box center [66, 91] width 87 height 5
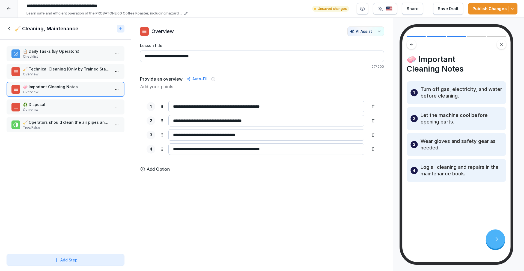
click at [54, 109] on p "Overview" at bounding box center [66, 109] width 87 height 5
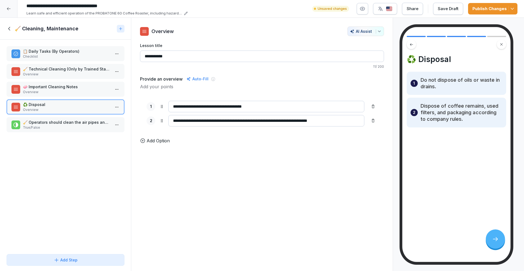
click at [58, 127] on p "True/False" at bounding box center [66, 127] width 87 height 5
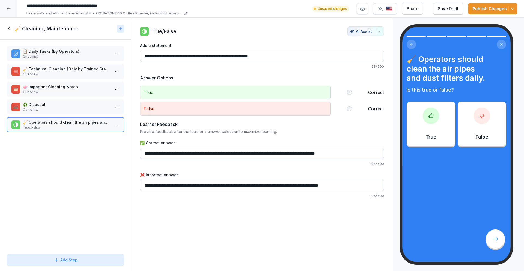
click at [12, 30] on icon at bounding box center [10, 29] width 6 height 6
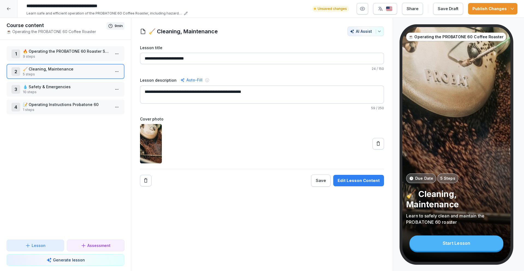
click at [46, 88] on p "💧 Safety & Emergencies" at bounding box center [66, 87] width 87 height 6
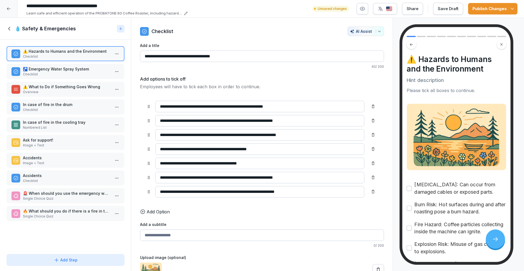
click at [10, 28] on icon at bounding box center [10, 29] width 6 height 6
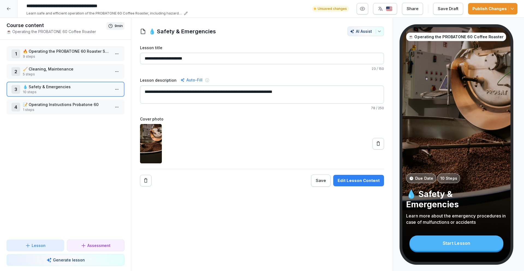
click at [44, 85] on p "💧 Safety & Emergencies" at bounding box center [66, 87] width 87 height 6
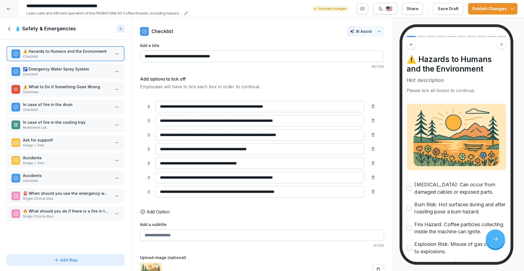
click at [55, 68] on p "🚰 Emergency Water Spray System" at bounding box center [66, 69] width 87 height 6
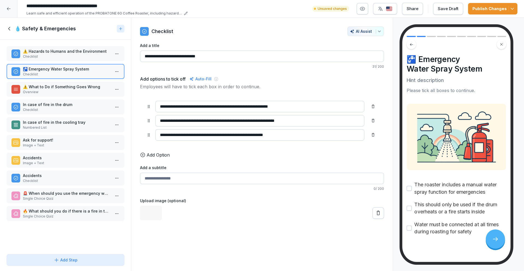
click at [56, 89] on p "⚠️ What to Do if Something Goes Wrong" at bounding box center [66, 87] width 87 height 6
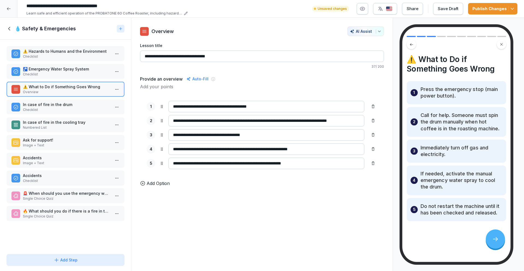
click at [58, 105] on p "In case of fire in the drum" at bounding box center [66, 104] width 87 height 6
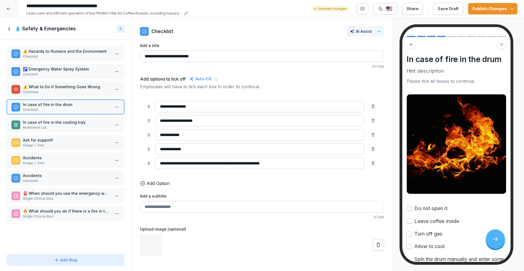
click at [61, 128] on p "Numbered List" at bounding box center [66, 127] width 87 height 5
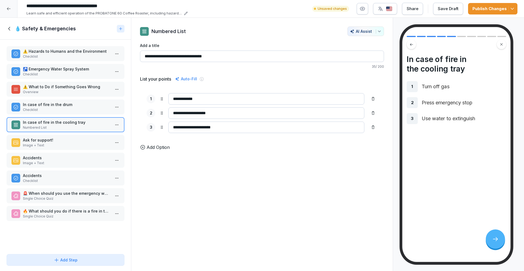
click at [61, 145] on p "Image + Text" at bounding box center [66, 145] width 87 height 5
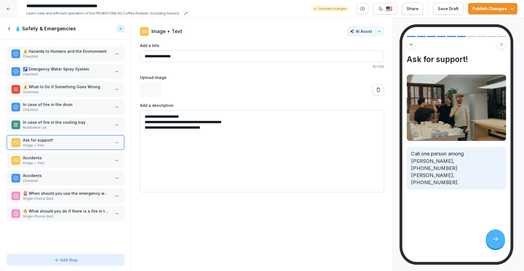
click at [62, 161] on p "Image + Text" at bounding box center [66, 162] width 87 height 5
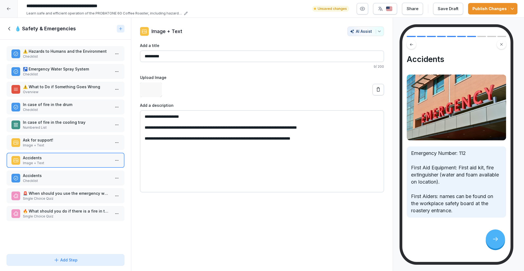
click at [63, 183] on div "Accidents Checklist" at bounding box center [66, 177] width 118 height 15
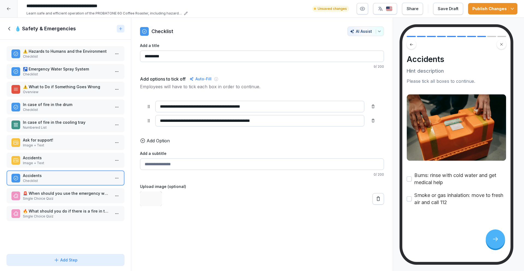
click at [62, 197] on p "Single Choice Quiz" at bounding box center [66, 198] width 87 height 5
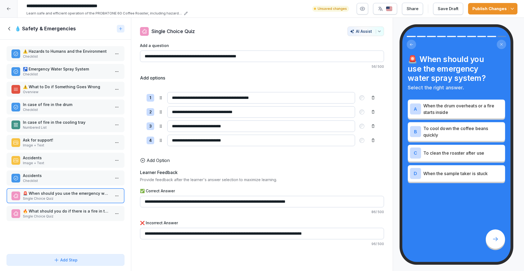
click at [62, 211] on p "🔥 What should you do if there is a fire in the drum of the roasting machine?" at bounding box center [66, 211] width 87 height 6
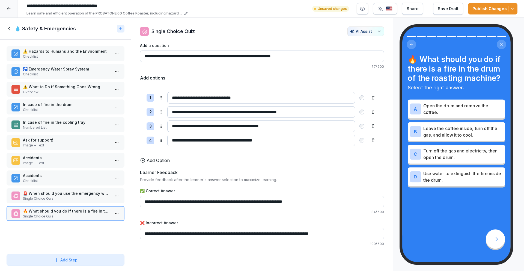
click at [82, 197] on p "Single Choice Quiz" at bounding box center [66, 198] width 87 height 5
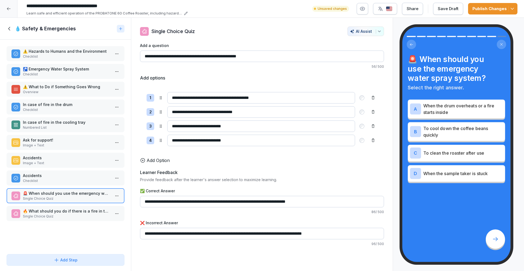
click at [75, 160] on p "Accidents" at bounding box center [66, 158] width 87 height 6
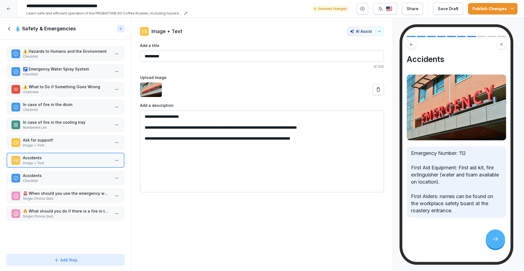
click at [69, 172] on p "Accidents" at bounding box center [66, 175] width 87 height 6
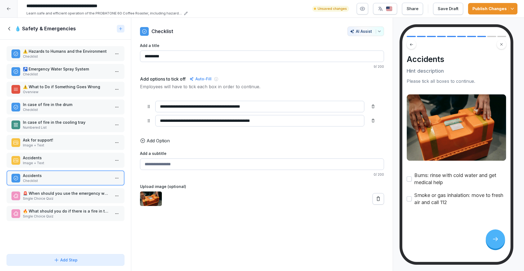
click at [165, 52] on input "*********" at bounding box center [262, 55] width 244 height 11
click at [80, 51] on p "⚠️ Hazards to Humans and the Environment" at bounding box center [66, 51] width 87 height 6
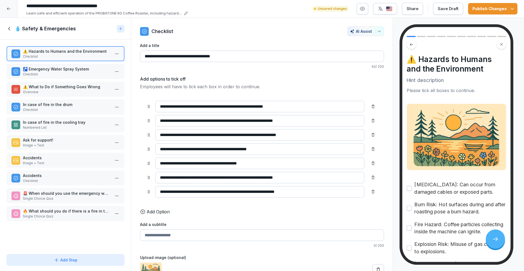
click at [476, 13] on button "Publish Changes" at bounding box center [492, 8] width 49 height 11
click at [76, 110] on p "Checklist" at bounding box center [66, 109] width 87 height 5
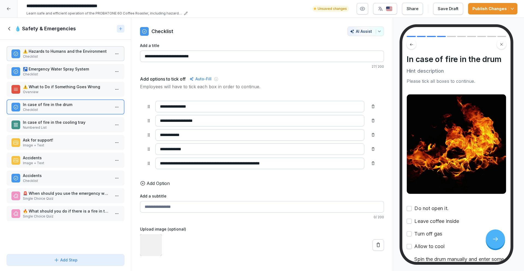
click at [77, 123] on p "In case of fire in the cooling tray" at bounding box center [66, 122] width 87 height 6
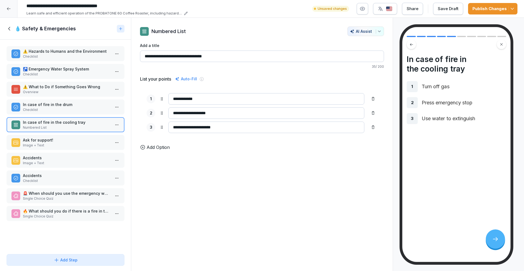
click at [35, 161] on p "Image + Text" at bounding box center [66, 162] width 87 height 5
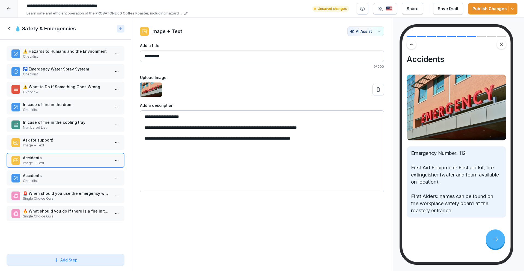
click at [37, 184] on div "Accidents Checklist" at bounding box center [66, 177] width 118 height 15
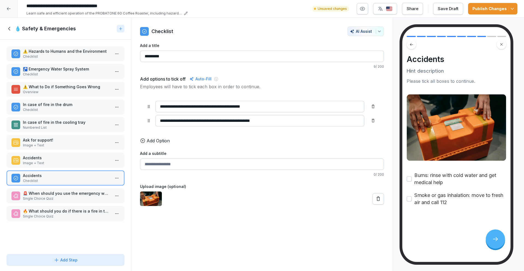
click at [157, 55] on input "*********" at bounding box center [262, 55] width 244 height 11
type input "**********"
click at [58, 198] on p "Single Choice Quiz" at bounding box center [66, 198] width 87 height 5
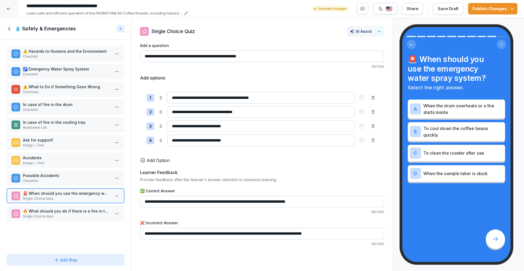
click at [76, 214] on p "Single Choice Quiz" at bounding box center [66, 216] width 87 height 5
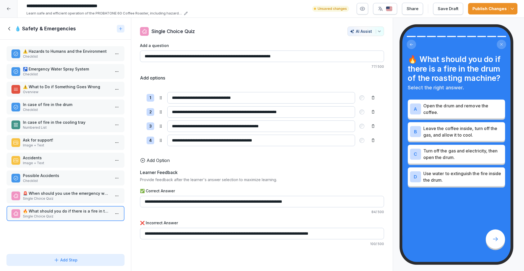
click at [485, 8] on div "Publish Changes" at bounding box center [492, 9] width 41 height 6
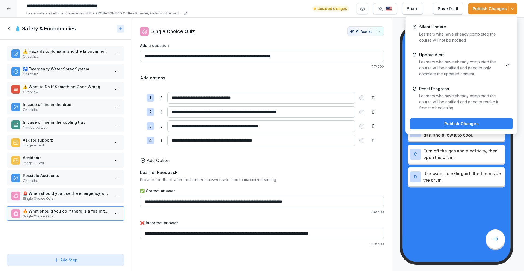
click at [476, 126] on div "Publish Changes" at bounding box center [461, 124] width 94 height 6
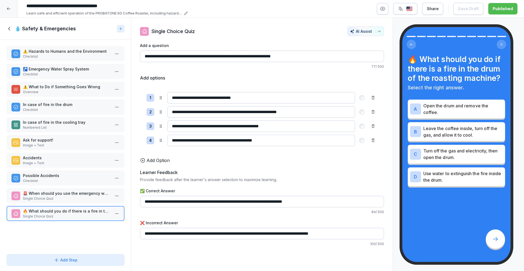
click at [5, 22] on div "💧 Safety & Emergencies" at bounding box center [65, 29] width 131 height 22
click at [10, 34] on div "💧 Safety & Emergencies" at bounding box center [65, 29] width 131 height 22
click at [10, 31] on icon at bounding box center [10, 29] width 6 height 6
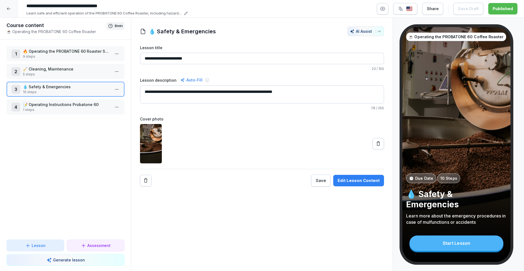
click at [45, 71] on p "🧹 Cleaning, Maintenance" at bounding box center [66, 69] width 87 height 6
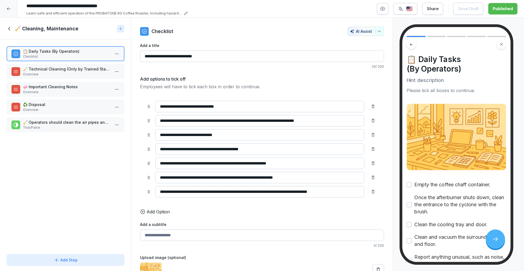
click at [46, 126] on p "True/False" at bounding box center [66, 127] width 87 height 5
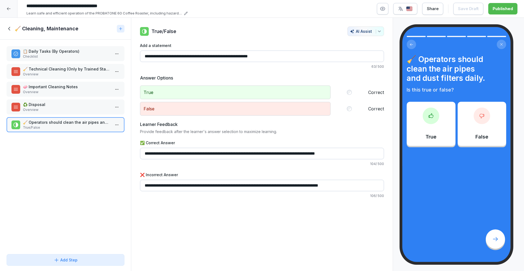
click at [117, 125] on html "**********" at bounding box center [262, 135] width 524 height 271
click at [104, 157] on div "Delete" at bounding box center [96, 156] width 46 height 10
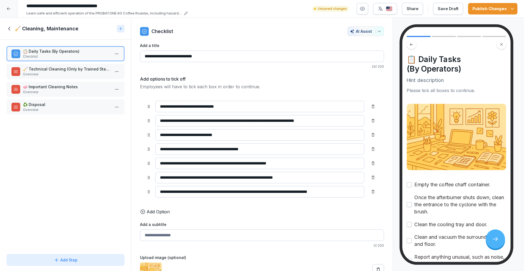
click at [65, 73] on p "Overview" at bounding box center [66, 74] width 87 height 5
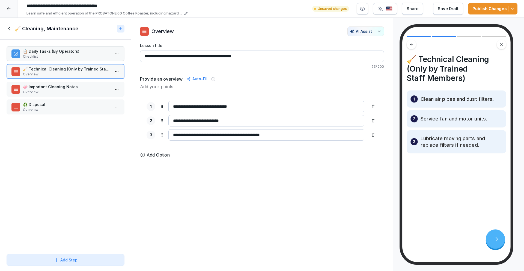
click at [66, 85] on p "🧼 Important Cleaning Notes" at bounding box center [66, 87] width 87 height 6
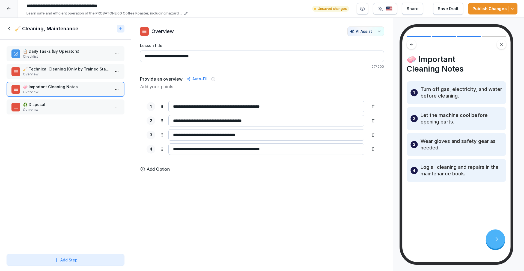
click at [59, 43] on div "📋 Daily Tasks (By Operators) Checklist 🧹 Technical Cleaning (Only by Trained St…" at bounding box center [65, 146] width 131 height 212
click at [61, 56] on p "Checklist" at bounding box center [66, 56] width 87 height 5
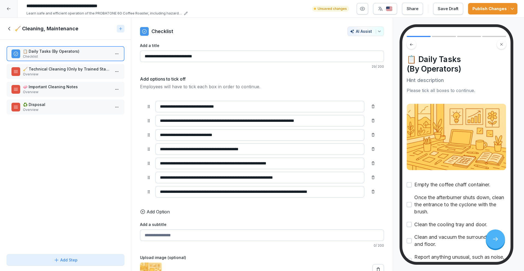
scroll to position [87, 0]
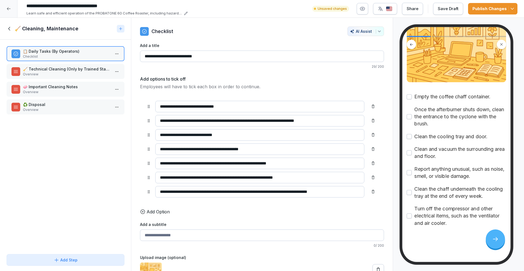
click at [447, 148] on p "Clean and vacuum the surrounding area and floor." at bounding box center [460, 152] width 92 height 14
drag, startPoint x: 217, startPoint y: 55, endPoint x: 173, endPoint y: 57, distance: 43.7
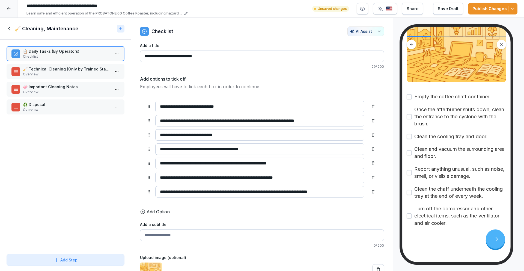
click at [173, 57] on input "**********" at bounding box center [262, 55] width 244 height 11
type input "**********"
click at [235, 134] on input "**********" at bounding box center [259, 134] width 209 height 11
click at [83, 73] on p "Overview" at bounding box center [66, 74] width 87 height 5
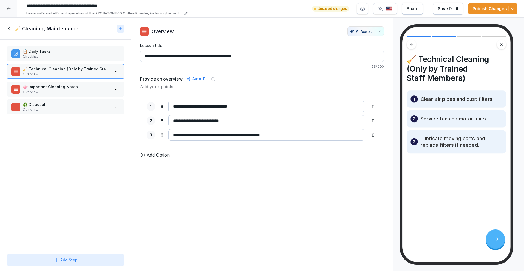
click at [229, 57] on input "**********" at bounding box center [262, 55] width 244 height 11
drag, startPoint x: 263, startPoint y: 57, endPoint x: 189, endPoint y: 56, distance: 74.5
click at [189, 56] on input "**********" at bounding box center [262, 55] width 244 height 11
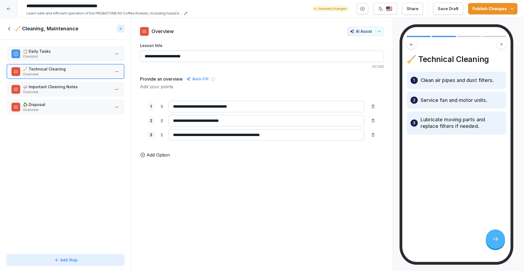
type input "**********"
click at [87, 87] on p "🧼 Important Cleaning Notes" at bounding box center [66, 87] width 87 height 6
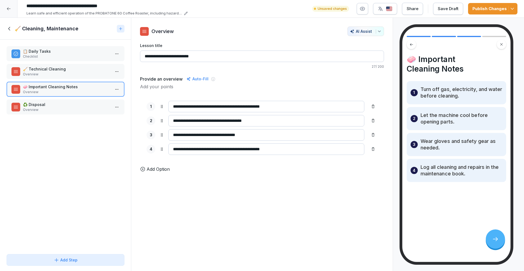
click at [85, 102] on p "♻️ Disposal" at bounding box center [66, 104] width 87 height 6
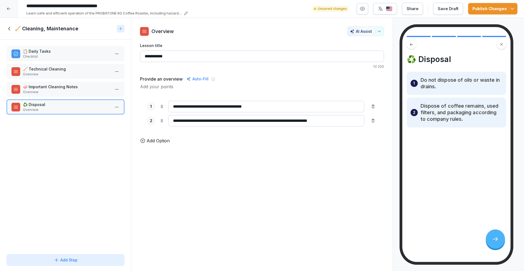
click at [65, 251] on div at bounding box center [65, 250] width 131 height 4
click at [65, 261] on div "Add Step" at bounding box center [66, 260] width 24 height 6
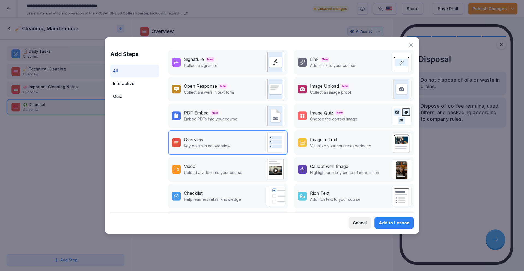
click at [125, 93] on div "Quiz" at bounding box center [134, 96] width 49 height 13
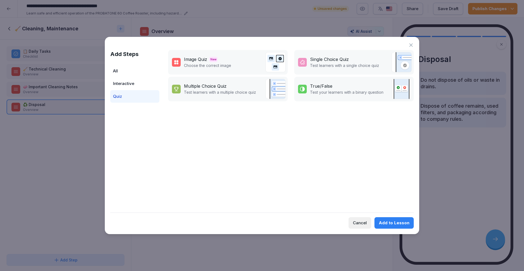
click at [125, 90] on div "Quiz" at bounding box center [134, 96] width 49 height 13
click at [127, 83] on div "Interactive" at bounding box center [134, 83] width 49 height 13
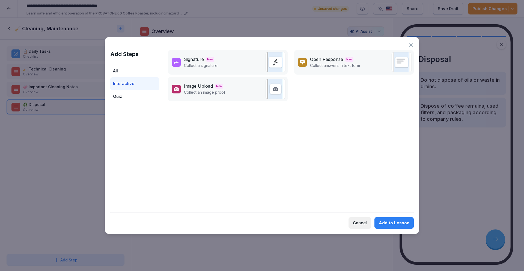
click at [122, 94] on div "Quiz" at bounding box center [134, 96] width 49 height 13
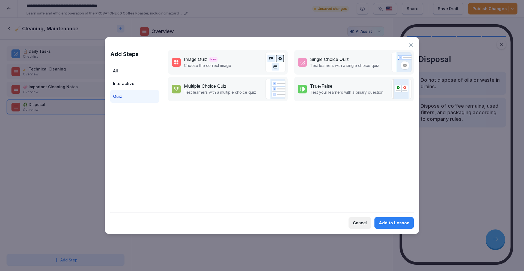
click at [412, 43] on icon at bounding box center [410, 44] width 5 height 5
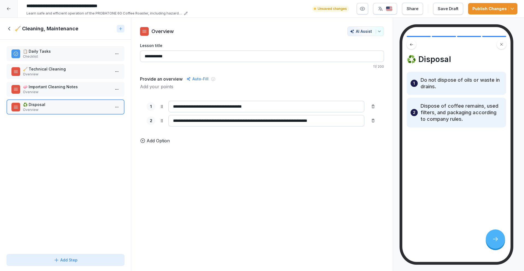
click at [62, 89] on p "🧼 Important Cleaning Notes" at bounding box center [66, 87] width 87 height 6
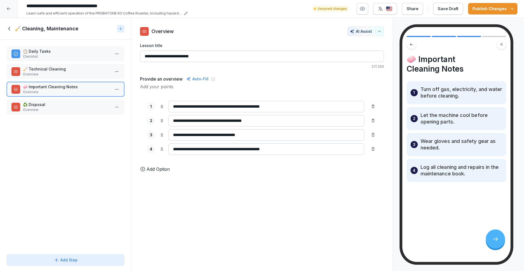
click at [64, 77] on div "🧹 Technical Cleaning Overview" at bounding box center [66, 71] width 118 height 15
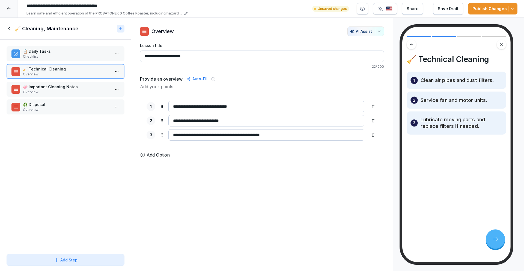
click at [62, 59] on div "📋 Daily Tasks Checklist" at bounding box center [66, 53] width 118 height 15
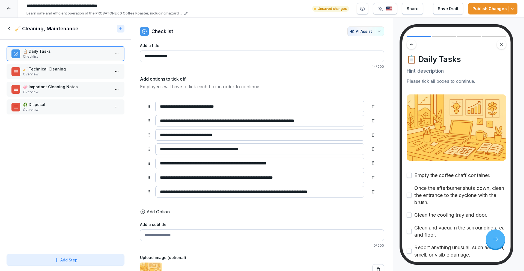
click at [7, 29] on icon at bounding box center [10, 29] width 6 height 6
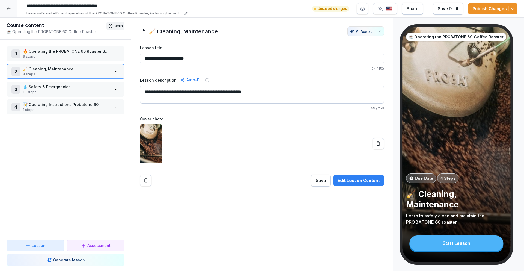
click at [31, 51] on p "🔥 Operating the PROBATONE 60 Roaster Safely" at bounding box center [66, 51] width 87 height 6
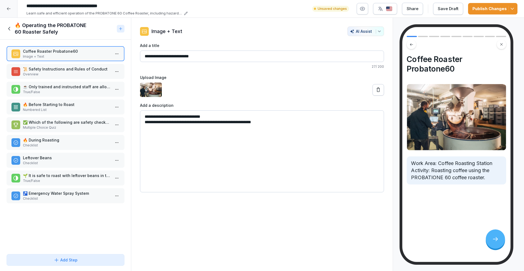
click at [70, 191] on p "🚰 Emergency Water Spray System" at bounding box center [66, 193] width 87 height 6
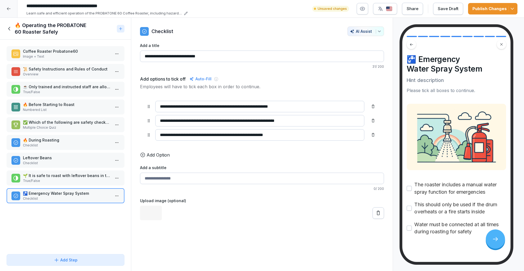
click at [67, 173] on p "🌱 It is safe to roast with leftover beans in the drum." at bounding box center [66, 175] width 87 height 6
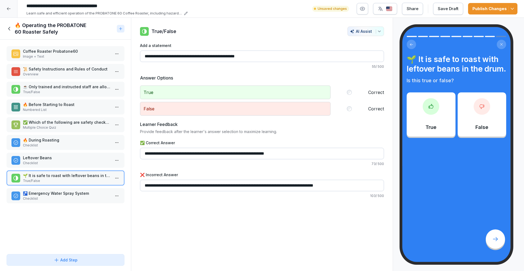
click at [11, 35] on div "🔥 Operating the PROBATONE 60 Roaster Safely" at bounding box center [61, 28] width 108 height 13
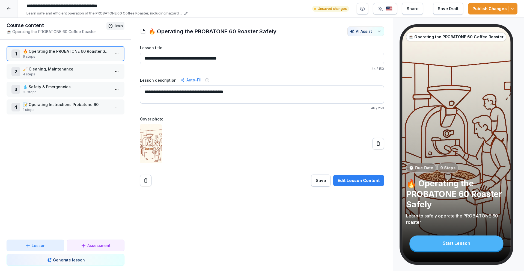
click at [34, 71] on p "🧹 Cleaning, Maintenance" at bounding box center [66, 69] width 87 height 6
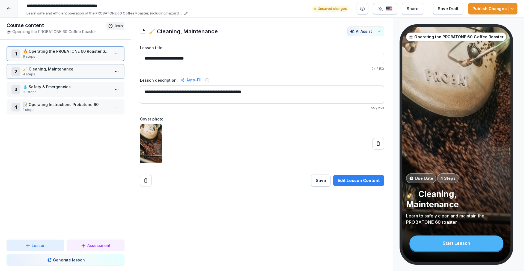
click at [34, 71] on p "🧹 Cleaning, Maintenance" at bounding box center [66, 69] width 87 height 6
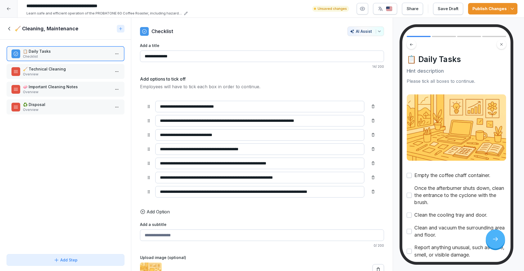
click at [36, 56] on p "Checklist" at bounding box center [66, 56] width 87 height 5
click at [9, 28] on icon at bounding box center [10, 29] width 6 height 6
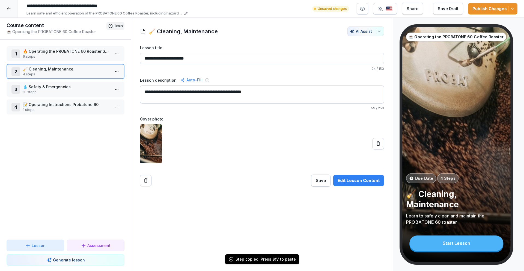
drag, startPoint x: 52, startPoint y: 148, endPoint x: 48, endPoint y: 148, distance: 3.3
click at [51, 148] on div "1 🔥 Operating the PROBATONE 60 Roaster Safely 9 steps 2 🧹 Cleaning, Maintenance…" at bounding box center [65, 140] width 131 height 200
click at [44, 102] on p "📝 Operating Instructions Probatone 60" at bounding box center [66, 104] width 87 height 6
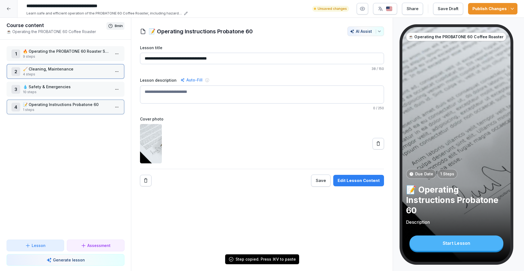
click at [44, 102] on p "📝 Operating Instructions Probatone 60" at bounding box center [66, 104] width 87 height 6
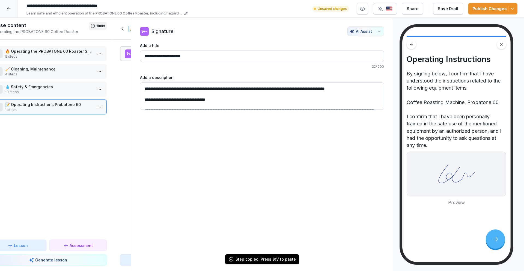
click at [44, 102] on div "1 🔥 Operating the PROBATONE 60 Roaster Safely 9 steps 2 🧹 Cleaning, Maintenance…" at bounding box center [47, 140] width 131 height 200
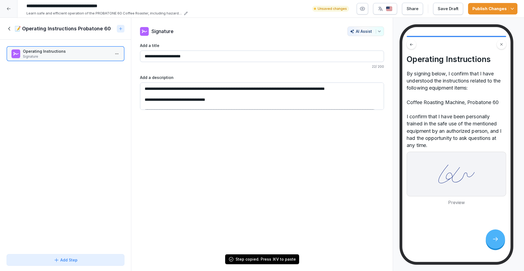
click at [9, 29] on icon at bounding box center [10, 29] width 6 height 6
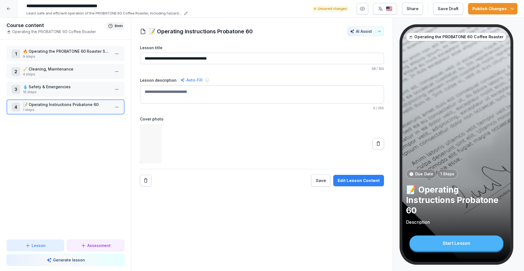
click at [30, 50] on p "🔥 Operating the PROBATONE 60 Roaster Safely" at bounding box center [66, 51] width 87 height 6
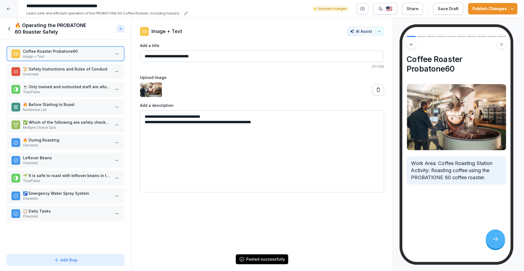
click at [7, 26] on icon at bounding box center [10, 29] width 6 height 6
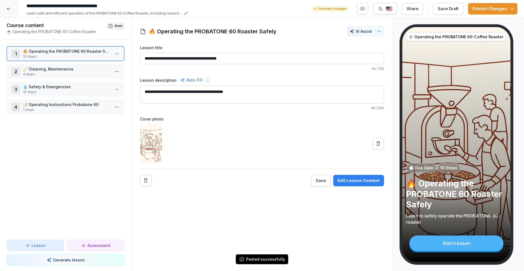
click at [33, 72] on p "4 steps" at bounding box center [66, 74] width 87 height 5
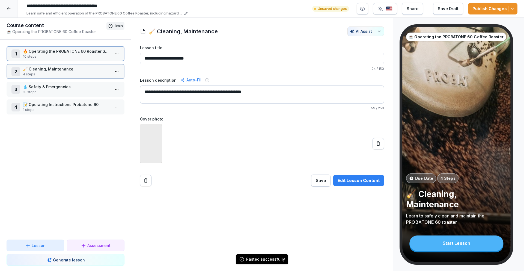
click at [33, 72] on p "4 steps" at bounding box center [66, 74] width 87 height 5
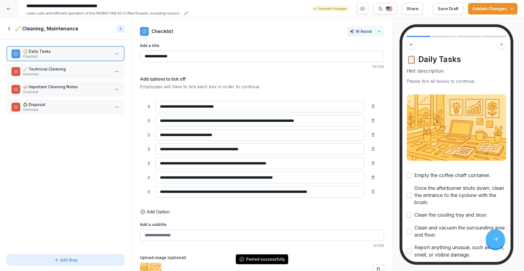
click at [41, 70] on p "🧹 Technical Cleaning" at bounding box center [66, 69] width 87 height 6
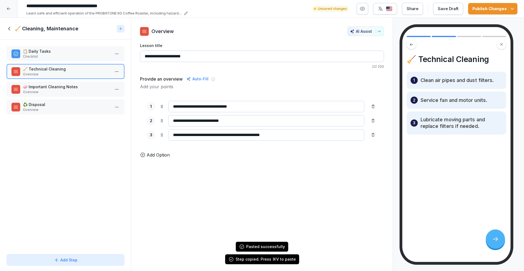
click at [5, 24] on div "🧹 Cleaning, Maintenance" at bounding box center [65, 29] width 131 height 22
click at [9, 28] on icon at bounding box center [9, 29] width 2 height 4
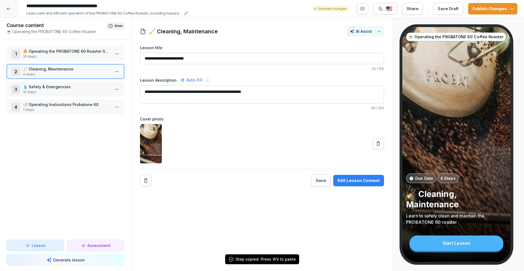
click at [32, 58] on p "10 steps" at bounding box center [66, 56] width 87 height 5
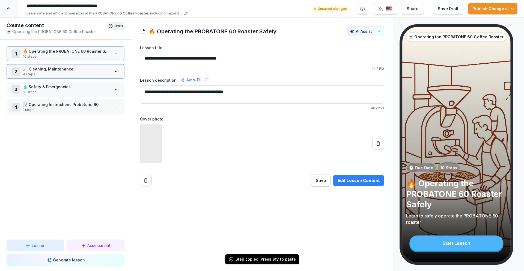
click at [32, 58] on p "10 steps" at bounding box center [66, 56] width 87 height 5
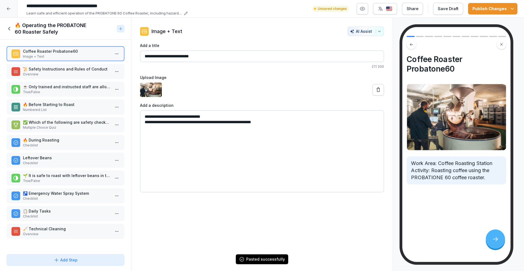
click at [10, 28] on icon at bounding box center [10, 29] width 6 height 6
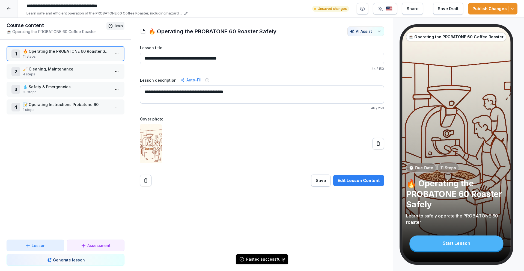
click at [44, 76] on p "4 steps" at bounding box center [66, 74] width 87 height 5
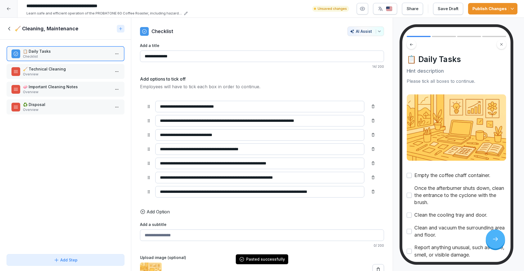
click at [47, 89] on p "🧼 Important Cleaning Notes" at bounding box center [66, 87] width 87 height 6
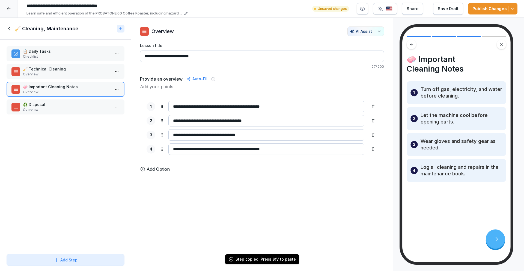
click at [10, 29] on icon at bounding box center [10, 29] width 6 height 6
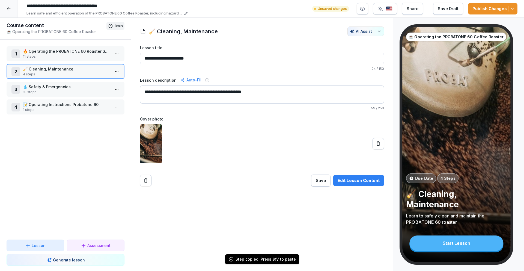
click at [37, 57] on p "11 steps" at bounding box center [66, 56] width 87 height 5
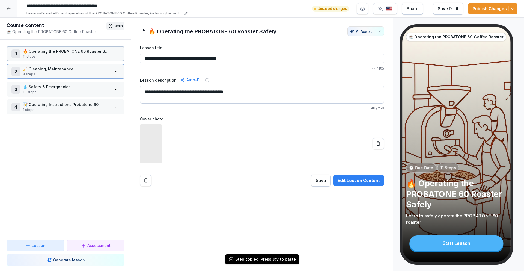
click at [37, 57] on p "11 steps" at bounding box center [66, 56] width 87 height 5
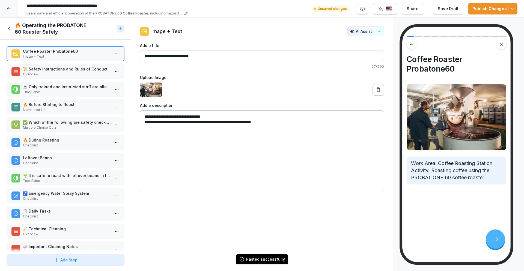
scroll to position [11, 0]
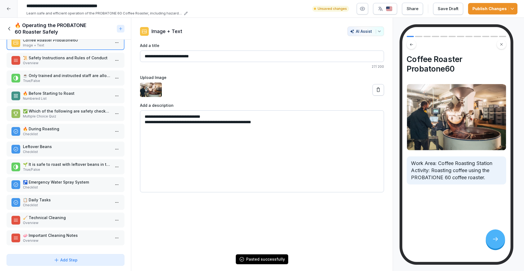
click at [8, 26] on icon at bounding box center [10, 29] width 6 height 6
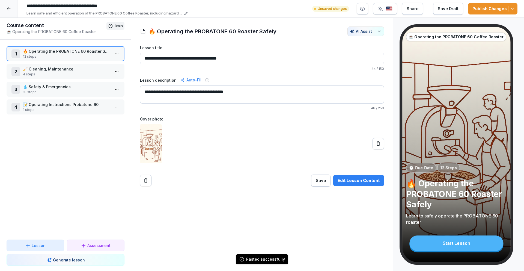
click at [46, 71] on p "🧹 Cleaning, Maintenance" at bounding box center [66, 69] width 87 height 6
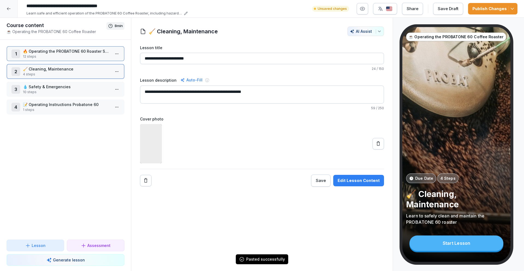
click at [46, 71] on p "🧹 Cleaning, Maintenance" at bounding box center [66, 69] width 87 height 6
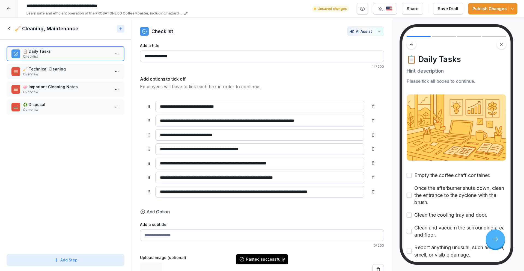
click at [57, 107] on p "Overview" at bounding box center [66, 109] width 87 height 5
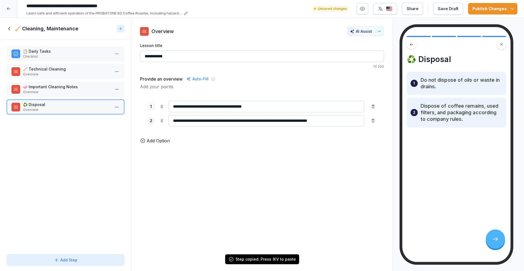
click at [9, 28] on icon at bounding box center [9, 29] width 2 height 4
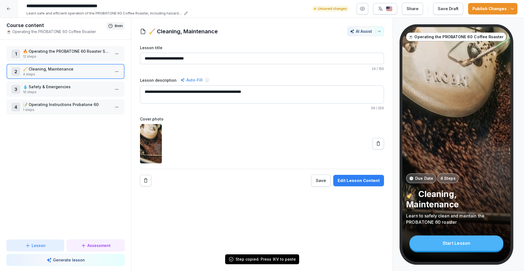
click at [49, 106] on p "📝 Operating Instructions Probatone 60" at bounding box center [66, 104] width 87 height 6
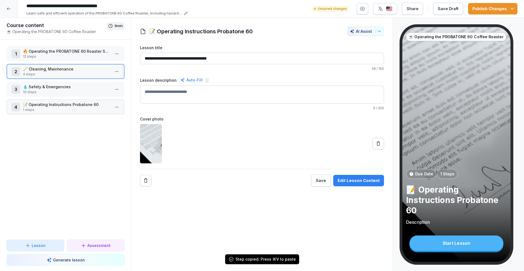
click at [49, 106] on p "📝 Operating Instructions Probatone 60" at bounding box center [66, 104] width 87 height 6
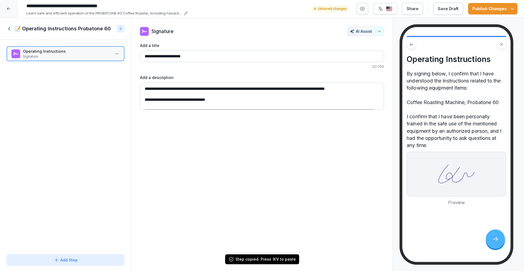
click at [10, 28] on icon at bounding box center [10, 29] width 6 height 6
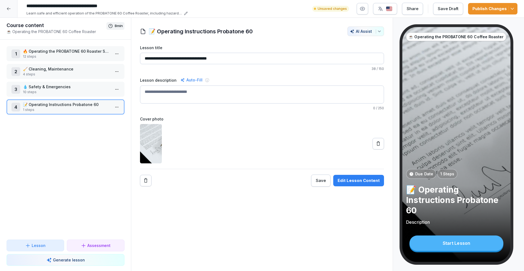
click at [36, 52] on p "🔥 Operating the PROBATONE 60 Roaster Safely" at bounding box center [66, 51] width 87 height 6
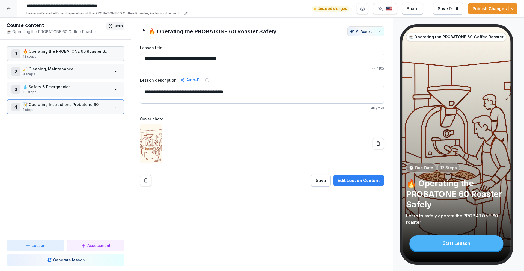
click at [36, 52] on p "🔥 Operating the PROBATONE 60 Roaster Safely" at bounding box center [66, 51] width 87 height 6
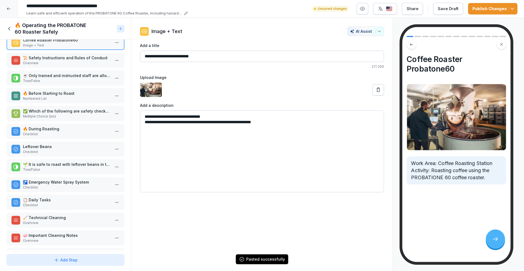
scroll to position [29, 0]
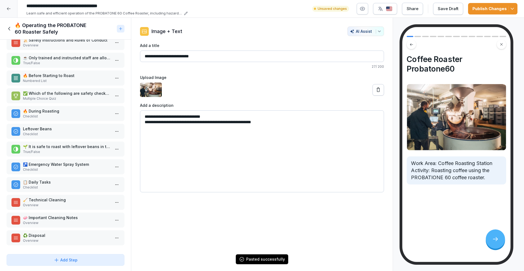
click at [511, 8] on polyline "button" at bounding box center [512, 8] width 3 height 1
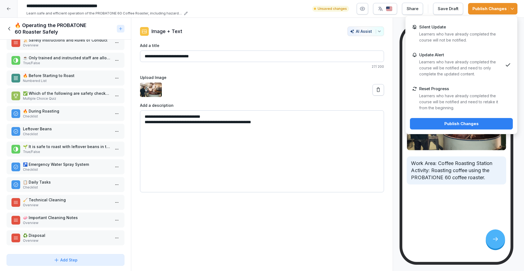
click at [443, 121] on div "Publish Changes" at bounding box center [461, 124] width 94 height 6
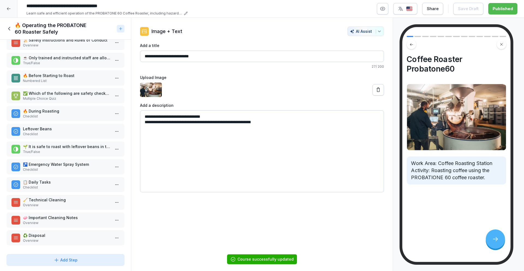
click at [11, 29] on icon at bounding box center [10, 29] width 6 height 6
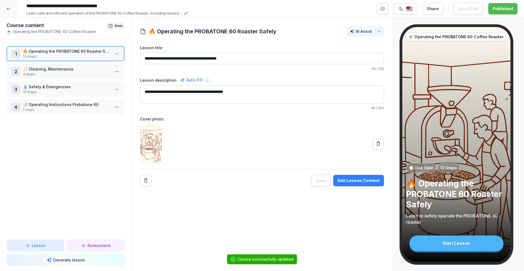
click at [70, 73] on p "4 steps" at bounding box center [66, 74] width 87 height 5
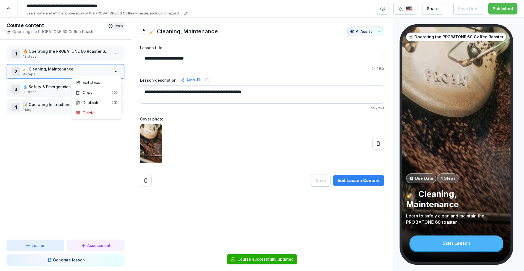
click at [119, 71] on html "**********" at bounding box center [262, 135] width 524 height 271
click at [104, 111] on div "Delete" at bounding box center [96, 112] width 46 height 10
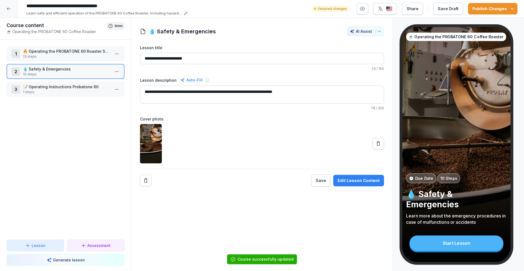
click at [82, 70] on p "💧 Safety & Emergencies" at bounding box center [66, 69] width 87 height 6
click at [82, 55] on p "13 steps" at bounding box center [66, 56] width 87 height 5
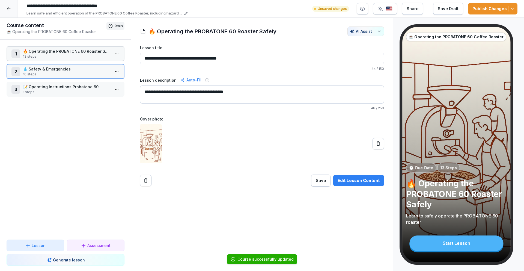
click at [82, 55] on p "13 steps" at bounding box center [66, 56] width 87 height 5
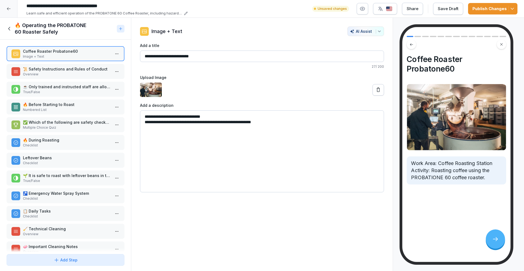
click at [57, 68] on p "📜 Safety Instructions and Rules of Conduct" at bounding box center [66, 69] width 87 height 6
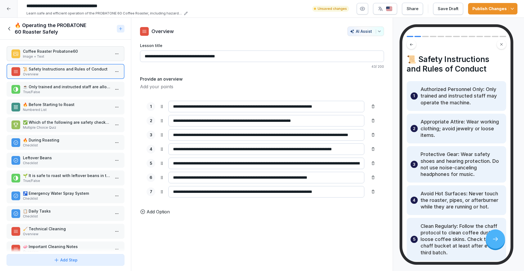
click at [58, 84] on p "☕ Only trained and instructed staff are allowed to operate the coffee roasting …" at bounding box center [66, 87] width 87 height 6
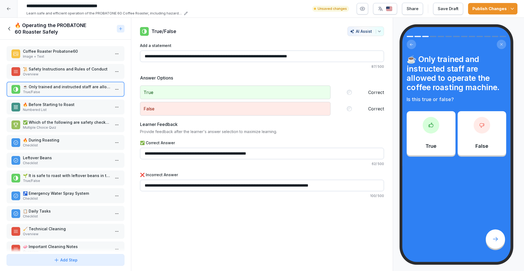
click at [57, 104] on p "🔥 Before Starting to Roast" at bounding box center [66, 104] width 87 height 6
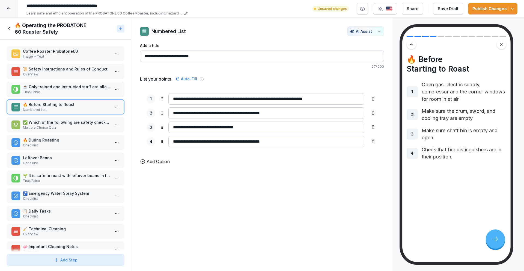
click at [59, 123] on p "✅ Which of the following are safety checks to perform before starting a roast?" at bounding box center [66, 122] width 87 height 6
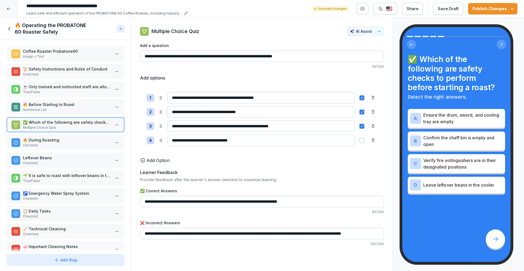
scroll to position [29, 0]
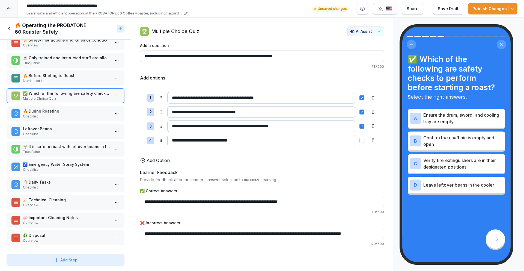
click at [47, 117] on p "Checklist" at bounding box center [66, 116] width 87 height 5
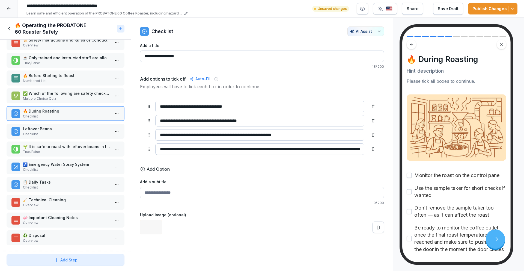
click at [48, 125] on div "Leftover Beans Checklist" at bounding box center [66, 131] width 118 height 15
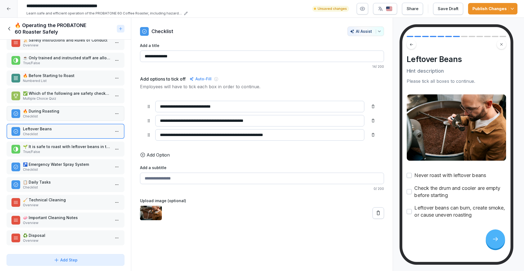
click at [57, 157] on div "Coffee Roaster Probatone60 Image + Text 📜 Safety Instructions and Rules of Cond…" at bounding box center [65, 146] width 131 height 212
click at [59, 151] on p "True/False" at bounding box center [66, 151] width 87 height 5
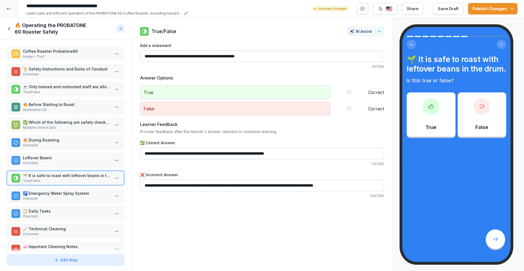
click at [52, 90] on p "True/False" at bounding box center [66, 91] width 87 height 5
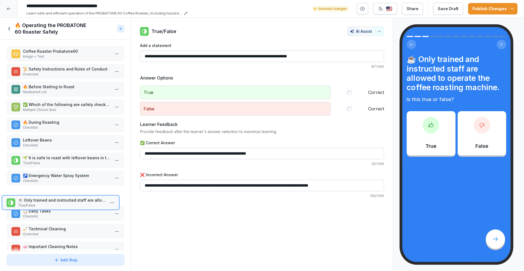
scroll to position [0, 0]
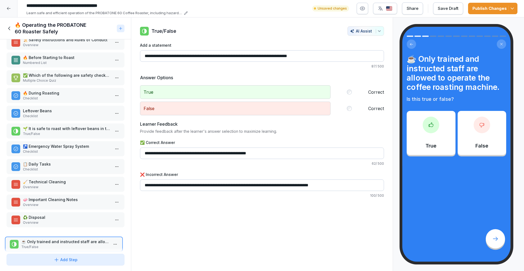
drag, startPoint x: 52, startPoint y: 90, endPoint x: 50, endPoint y: 246, distance: 155.8
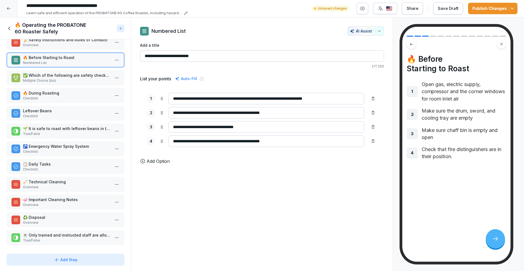
scroll to position [0, 0]
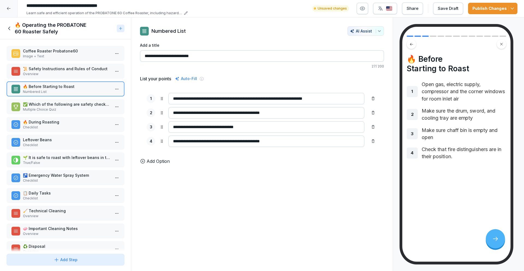
click at [49, 111] on p "Multiple Choice Quiz" at bounding box center [66, 109] width 87 height 5
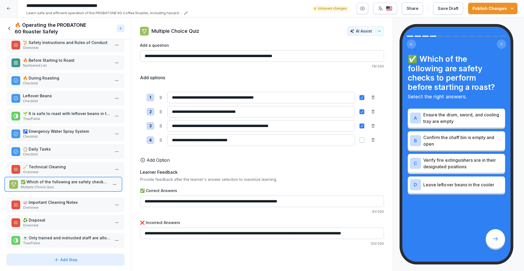
scroll to position [29, 0]
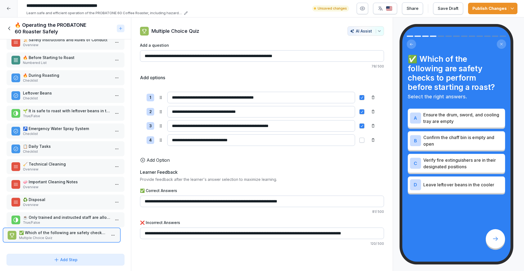
drag, startPoint x: 54, startPoint y: 106, endPoint x: 50, endPoint y: 234, distance: 128.0
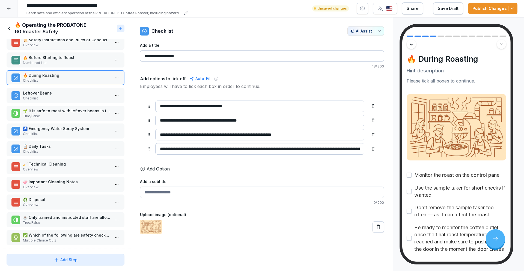
click at [63, 118] on div "🌱 It is safe to roast with leftover beans in the drum. True/False" at bounding box center [66, 113] width 118 height 15
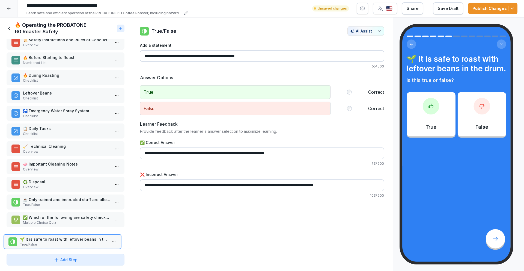
drag, startPoint x: 73, startPoint y: 113, endPoint x: 70, endPoint y: 240, distance: 127.5
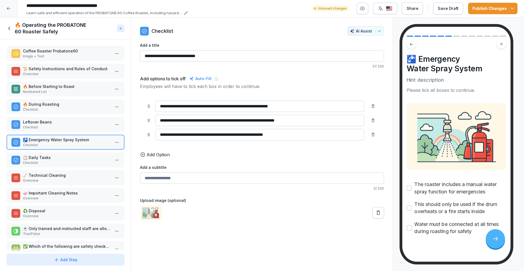
click at [516, 9] on button "Publish Changes" at bounding box center [492, 8] width 49 height 11
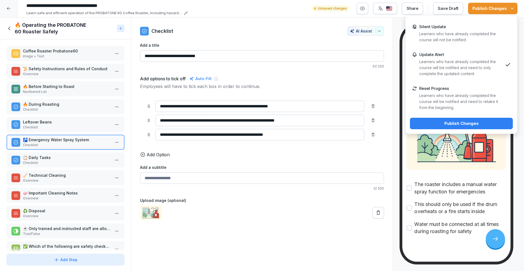
click at [437, 121] on div "Publish Changes" at bounding box center [461, 123] width 94 height 6
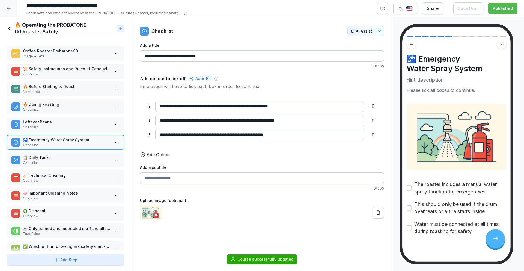
click at [10, 26] on icon at bounding box center [10, 28] width 6 height 6
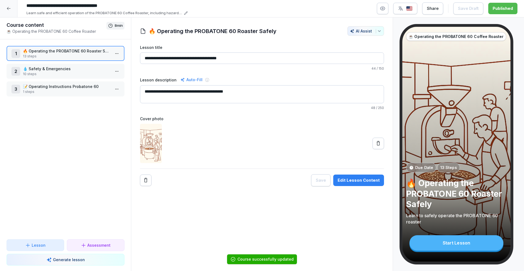
click at [35, 69] on p "💧 Safety & Emergencies" at bounding box center [66, 69] width 87 height 6
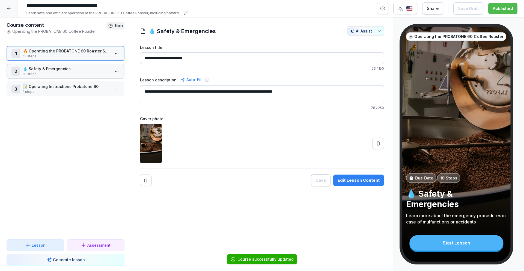
click at [35, 69] on p "💧 Safety & Emergencies" at bounding box center [66, 69] width 87 height 6
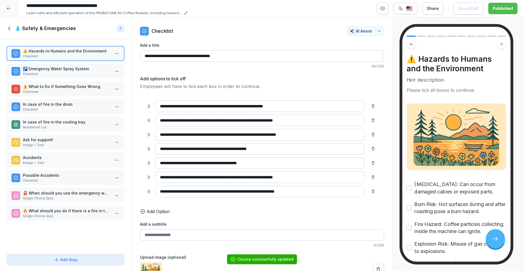
click at [66, 206] on div "🔥 What should you do if there is a fire in the drum of the roasting machine? Si…" at bounding box center [66, 212] width 118 height 15
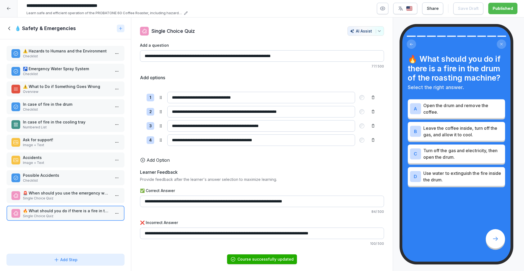
click at [66, 194] on p "🚨 When should you use the emergency water spray system?" at bounding box center [66, 193] width 87 height 6
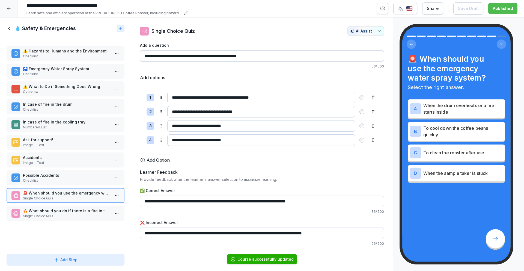
click at [73, 214] on p "Single Choice Quiz" at bounding box center [66, 215] width 87 height 5
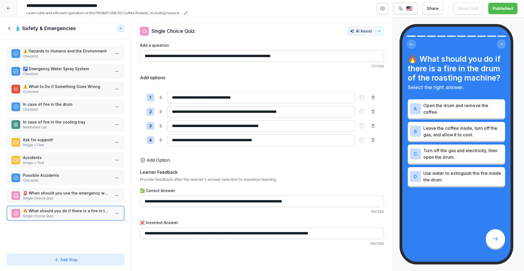
click at [7, 26] on icon at bounding box center [10, 28] width 6 height 6
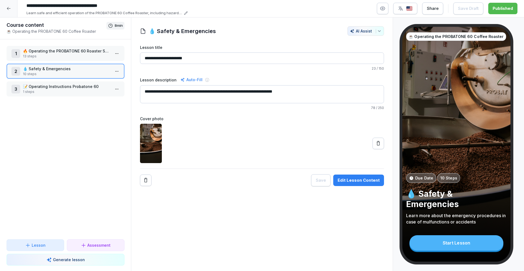
click at [38, 86] on p "📝 Operating Instructions Probatone 60" at bounding box center [66, 86] width 87 height 6
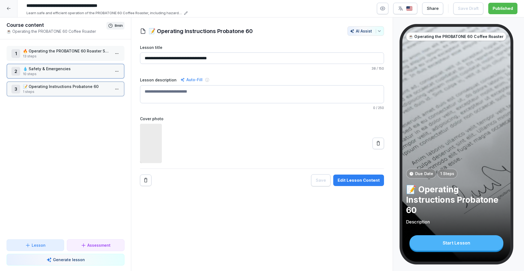
click at [38, 86] on p "📝 Operating Instructions Probatone 60" at bounding box center [66, 86] width 87 height 6
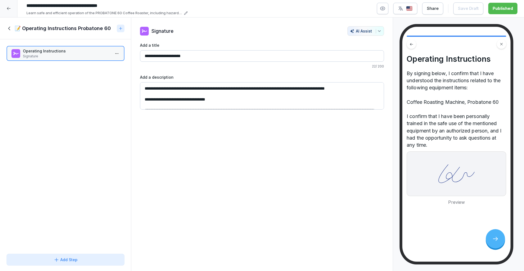
click at [10, 27] on icon at bounding box center [10, 28] width 6 height 6
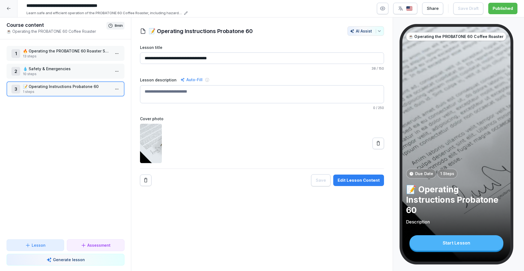
click at [29, 54] on p "13 steps" at bounding box center [66, 56] width 87 height 5
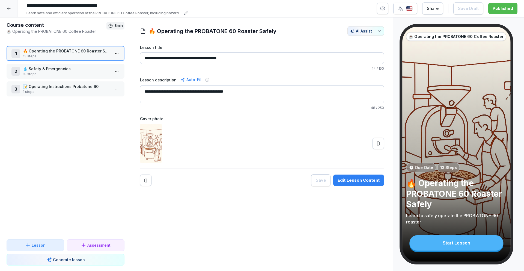
click at [67, 66] on p "💧 Safety & Emergencies" at bounding box center [66, 69] width 87 height 6
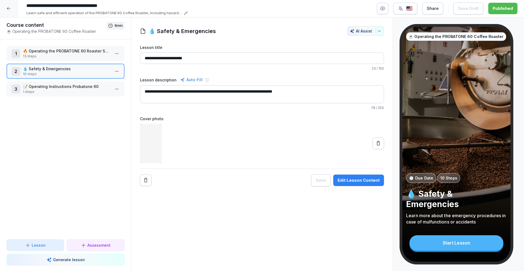
click at [77, 88] on p "📝 Operating Instructions Probatone 60" at bounding box center [66, 86] width 87 height 6
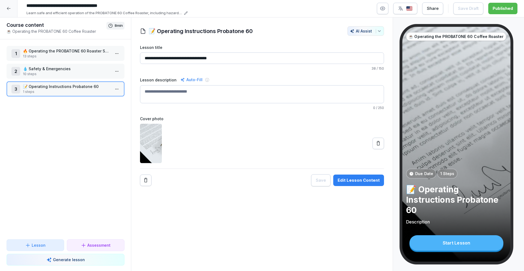
click at [8, 7] on icon at bounding box center [9, 8] width 4 height 4
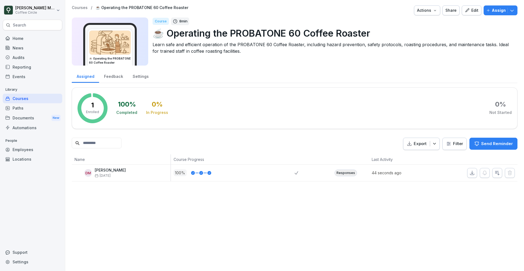
click at [34, 36] on div "Home" at bounding box center [32, 39] width 59 height 10
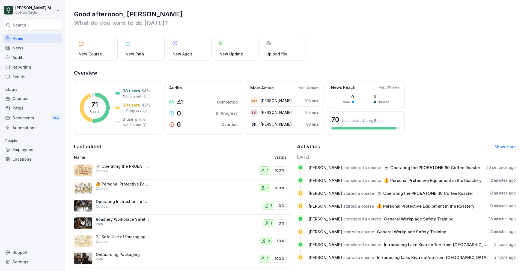
click at [35, 110] on div "Paths" at bounding box center [32, 108] width 59 height 10
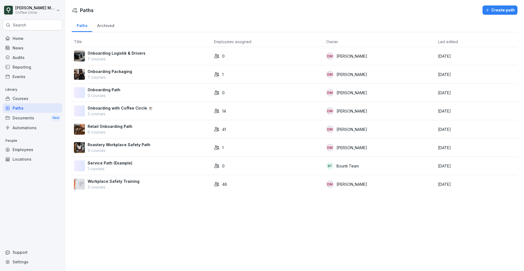
click at [118, 150] on p "6 courses" at bounding box center [119, 150] width 63 height 6
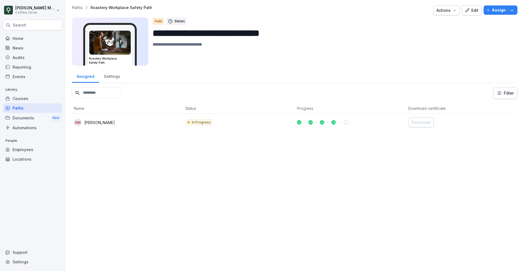
click at [114, 73] on div "Settings" at bounding box center [112, 76] width 26 height 14
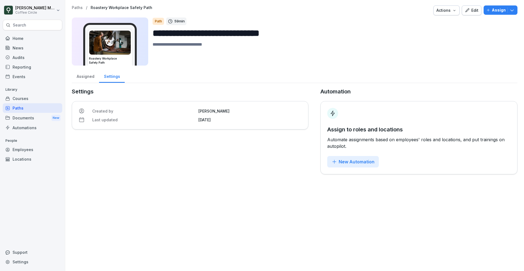
click at [84, 73] on div "Assigned" at bounding box center [85, 76] width 27 height 14
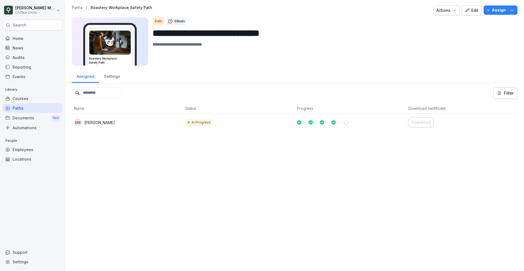
click at [7, 108] on icon at bounding box center [7, 108] width 4 height 4
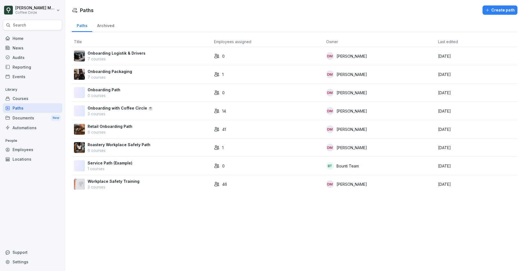
click at [17, 97] on div "Courses" at bounding box center [32, 99] width 59 height 10
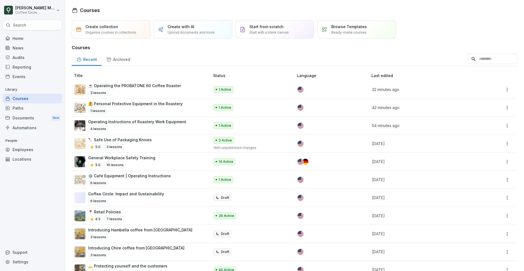
click at [22, 112] on div "Paths" at bounding box center [32, 108] width 59 height 10
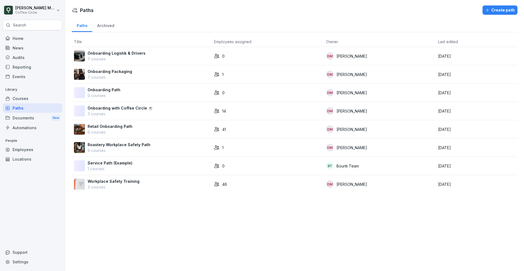
click at [24, 103] on div "Paths" at bounding box center [32, 108] width 59 height 10
click at [148, 149] on div "Roastery Workplace Safety Path 6 courses" at bounding box center [142, 147] width 136 height 11
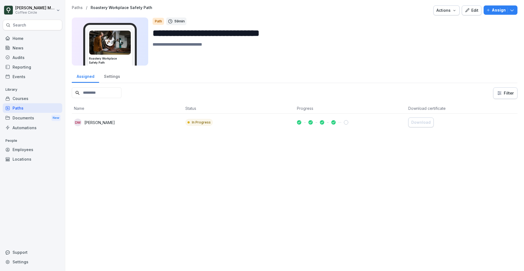
click at [472, 10] on div "Edit" at bounding box center [472, 10] width 14 height 6
